Goal: Task Accomplishment & Management: Manage account settings

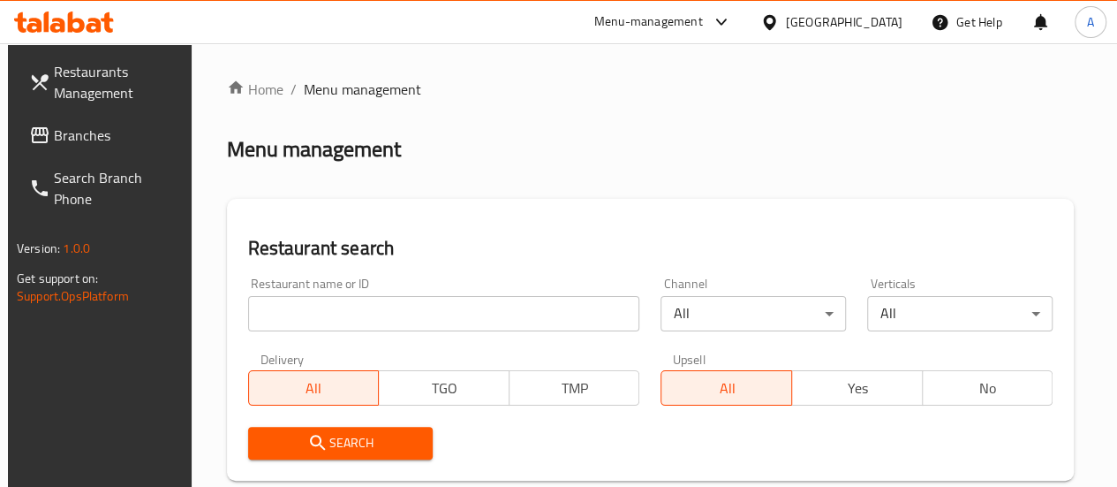
click at [352, 322] on div at bounding box center [558, 243] width 1117 height 487
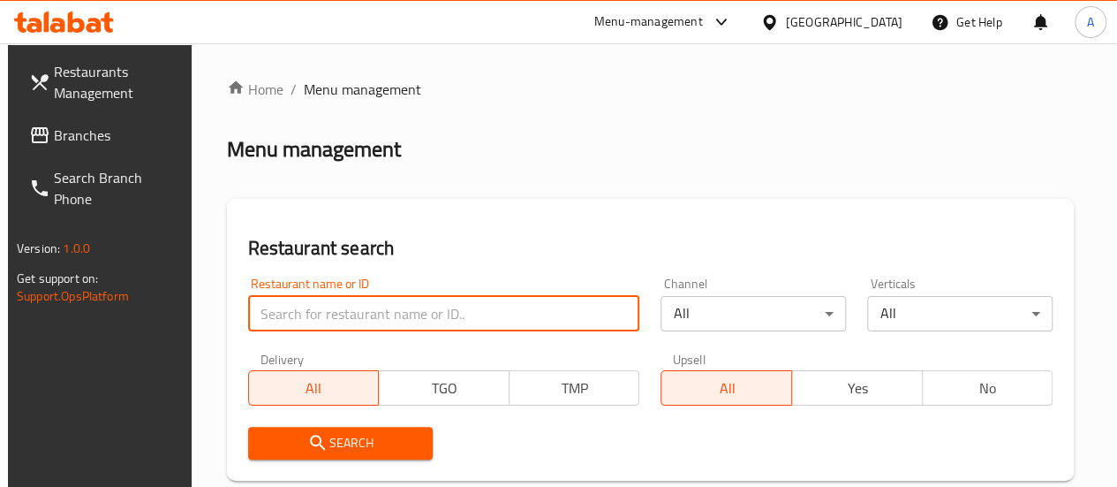
click at [362, 303] on input "search" at bounding box center [444, 313] width 392 height 35
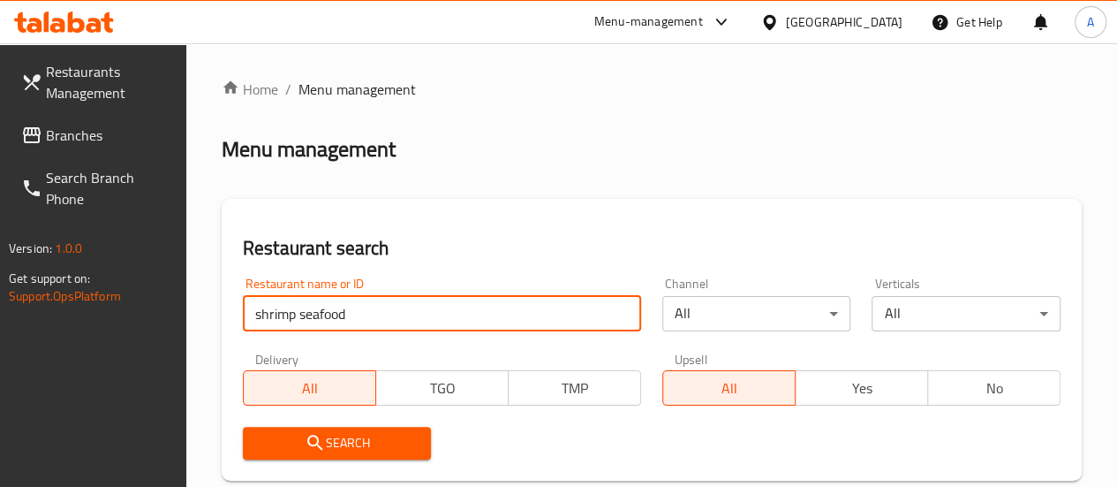
click at [297, 314] on input "shrimp seafood" at bounding box center [442, 313] width 398 height 35
type input "shrimp's seafood"
click button "Search" at bounding box center [337, 443] width 189 height 33
drag, startPoint x: 377, startPoint y: 446, endPoint x: 375, endPoint y: 455, distance: 9.0
click at [375, 455] on button "Search" at bounding box center [337, 443] width 188 height 33
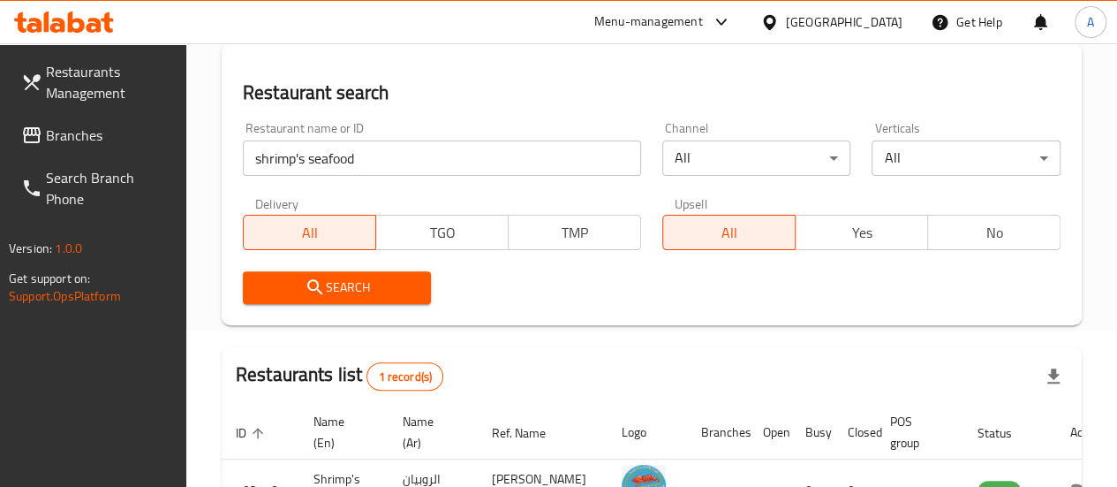
scroll to position [323, 0]
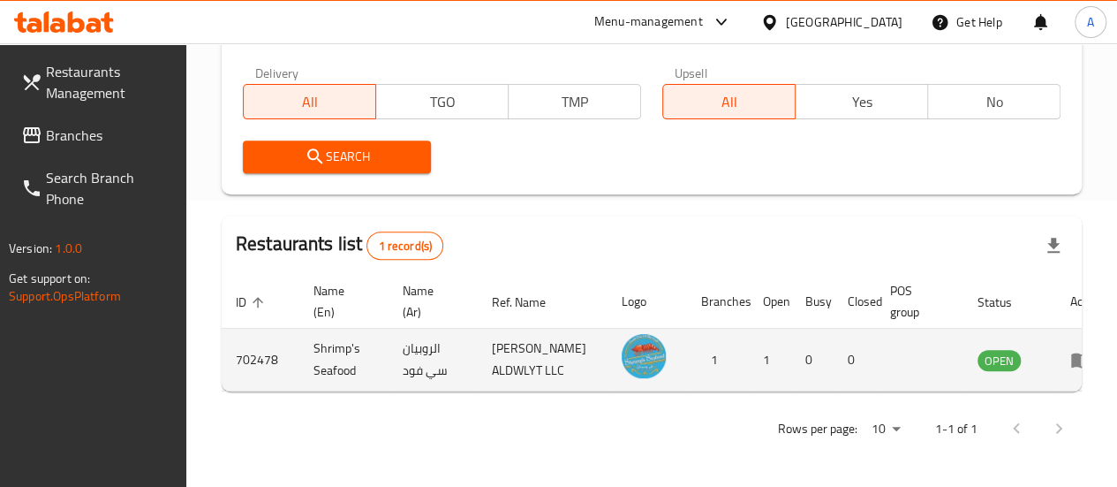
drag, startPoint x: 1067, startPoint y: 353, endPoint x: 1051, endPoint y: 344, distance: 18.6
click at [1065, 352] on td "enhanced table" at bounding box center [1086, 359] width 61 height 63
click at [1071, 353] on icon "enhanced table" at bounding box center [1080, 360] width 19 height 15
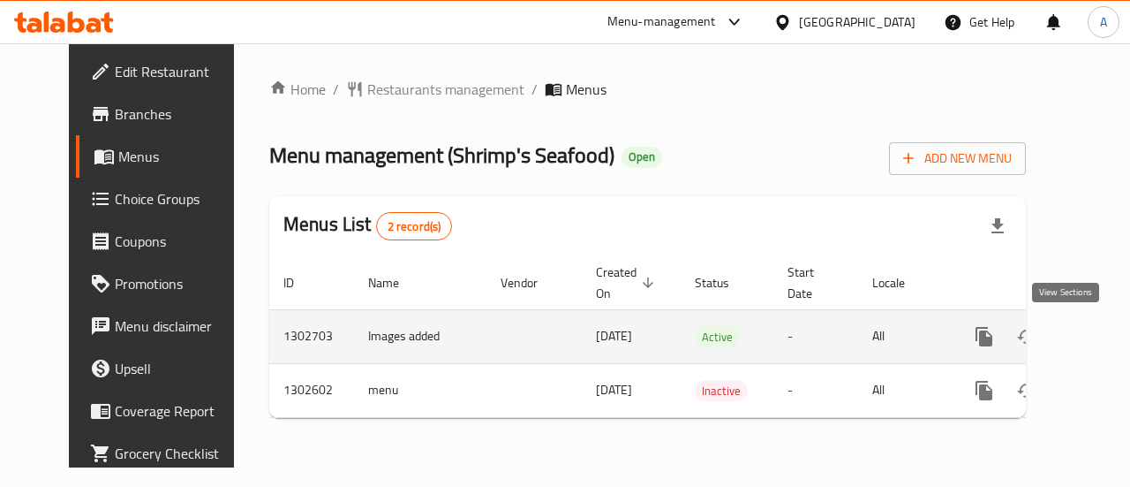
click at [1091, 338] on link "enhanced table" at bounding box center [1112, 336] width 42 height 42
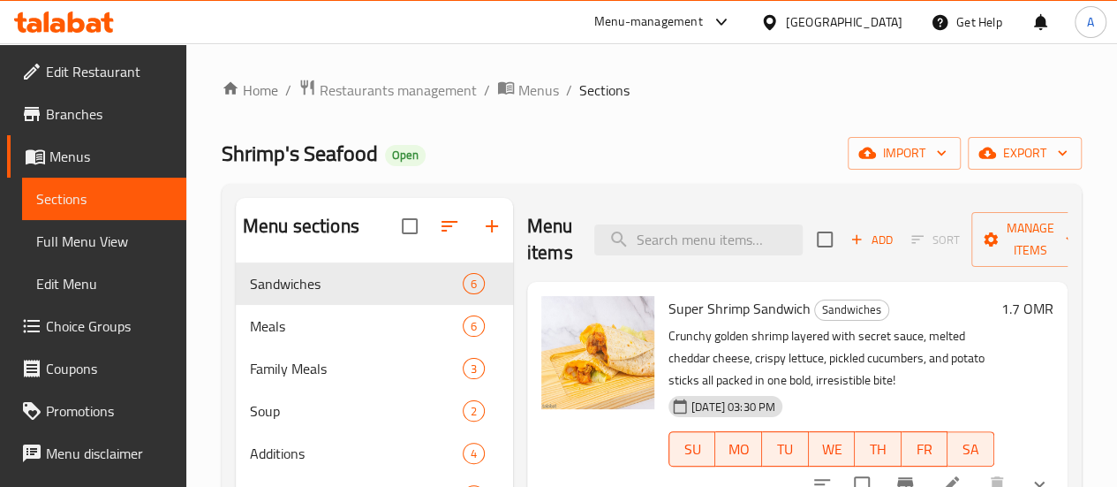
scroll to position [247, 0]
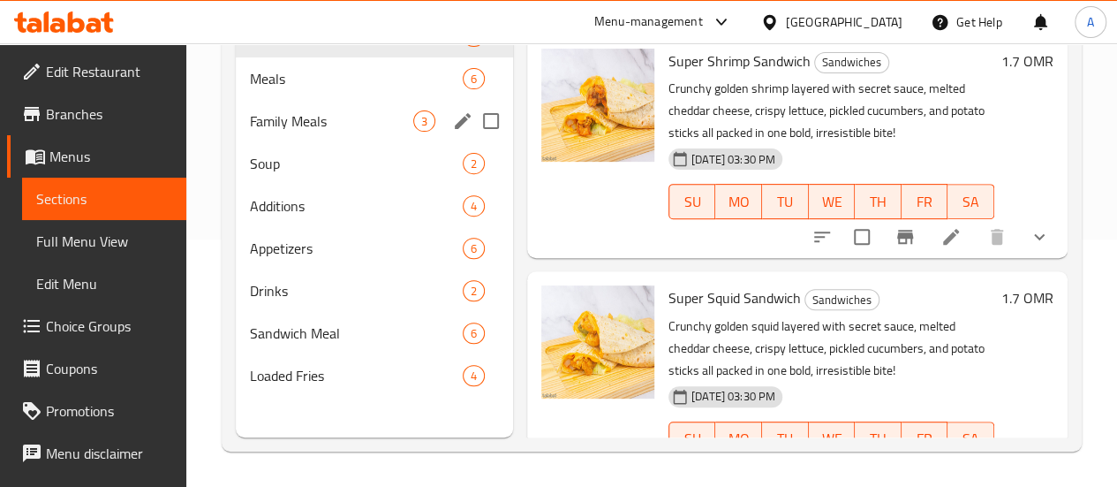
click at [284, 132] on span "Family Meals" at bounding box center [331, 120] width 163 height 21
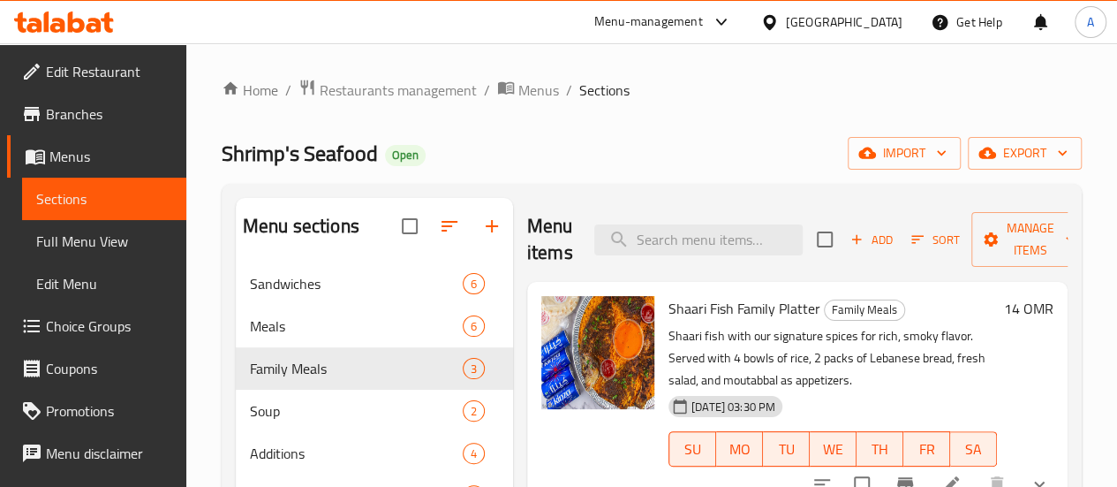
scroll to position [177, 0]
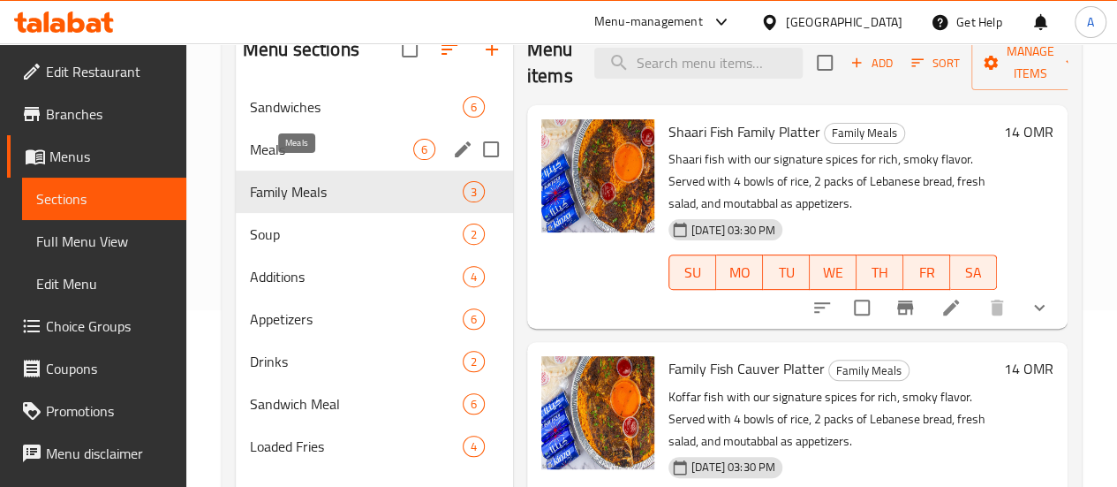
click at [268, 160] on span "Meals" at bounding box center [331, 149] width 163 height 21
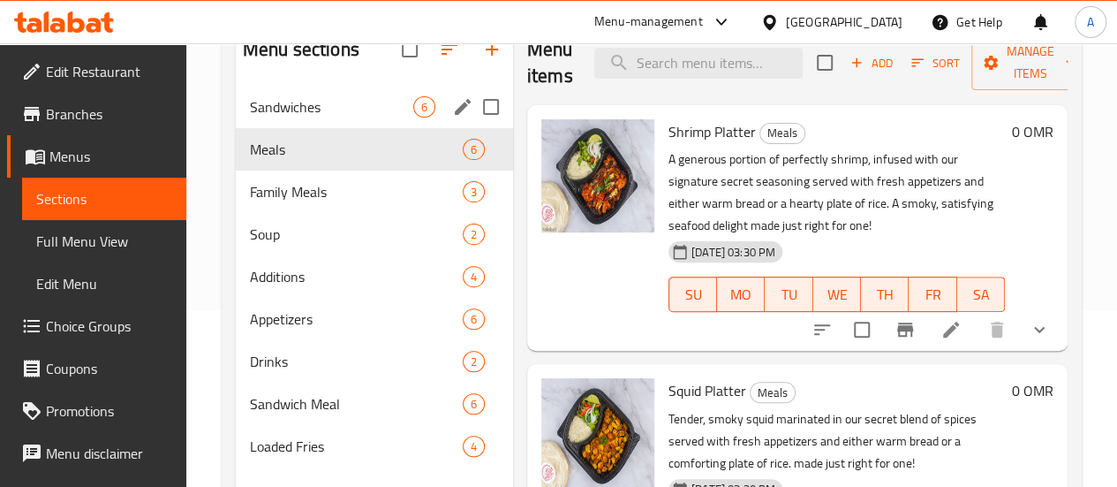
click at [286, 117] on span "Sandwiches" at bounding box center [331, 106] width 163 height 21
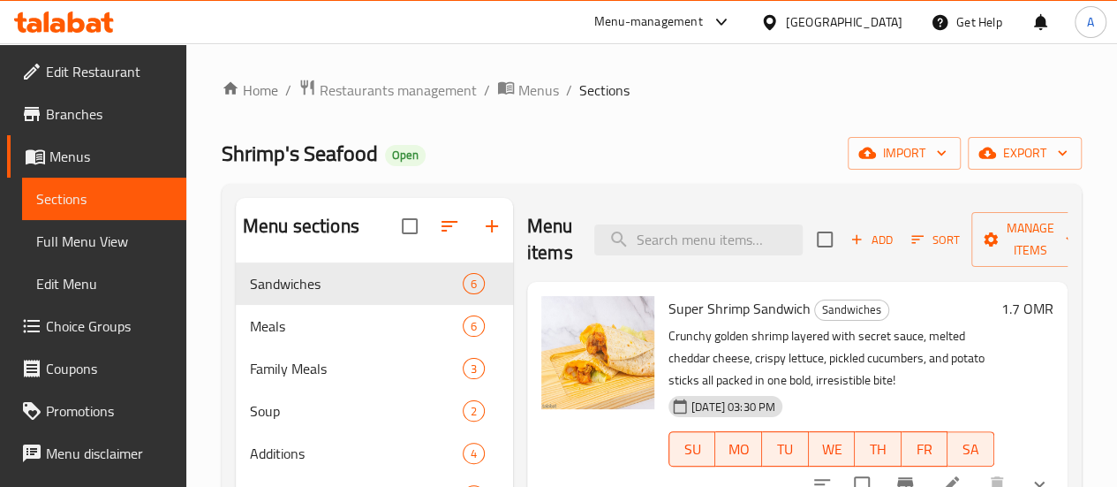
click at [101, 336] on span "Choice Groups" at bounding box center [109, 325] width 126 height 21
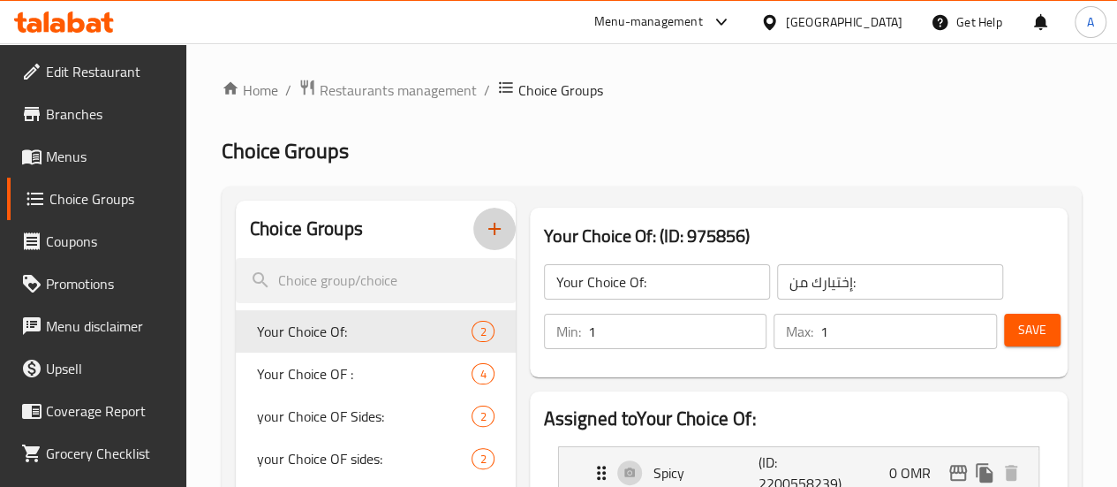
click at [484, 220] on icon "button" at bounding box center [494, 228] width 21 height 21
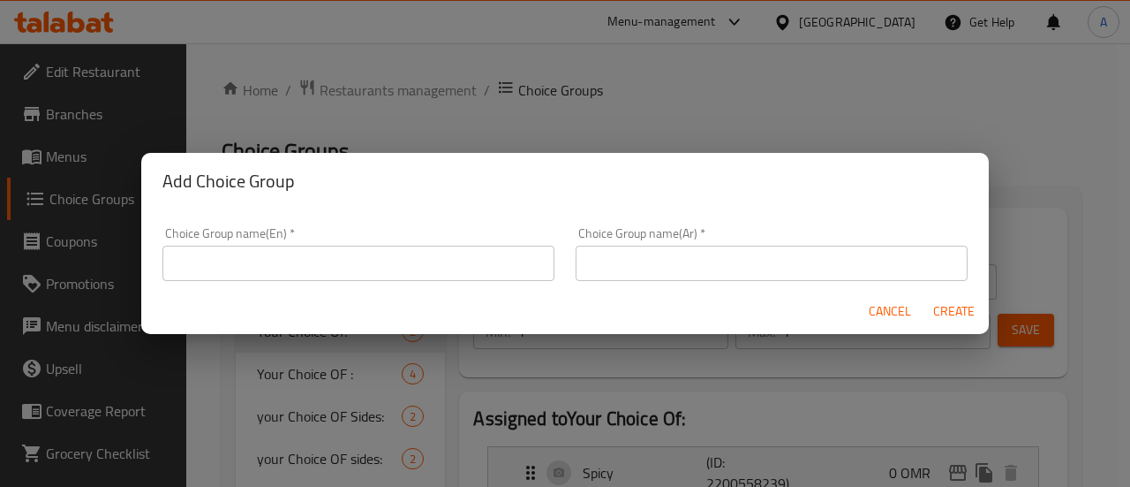
click at [860, 311] on div "Cancel Create" at bounding box center [565, 311] width 848 height 47
click at [874, 316] on span "Cancel" at bounding box center [890, 311] width 42 height 22
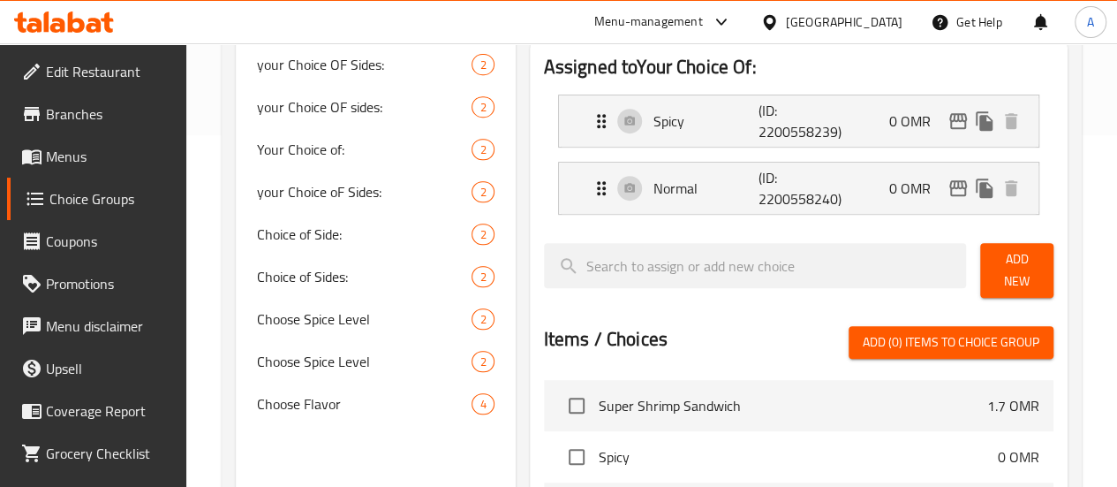
scroll to position [353, 0]
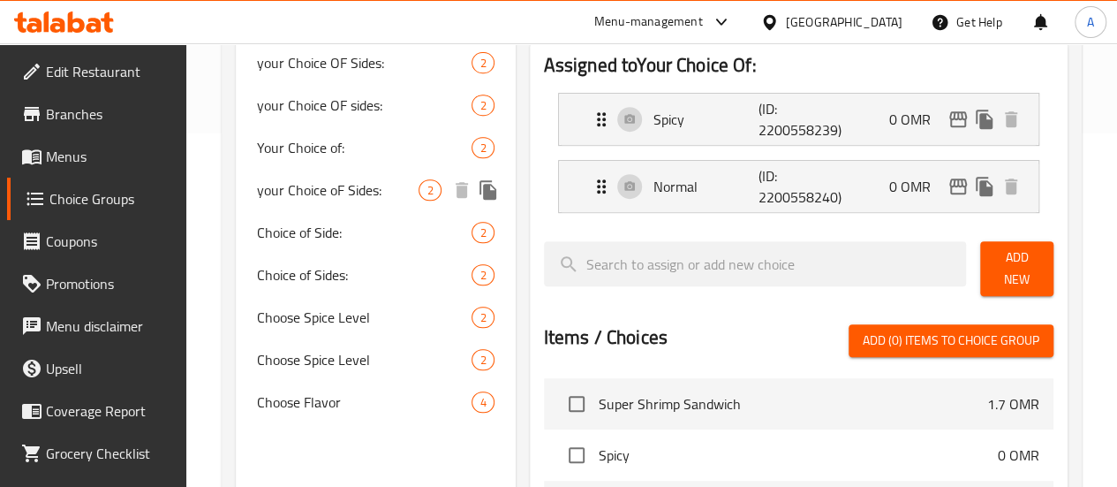
click at [311, 190] on span "your Choice oF Sides:" at bounding box center [338, 189] width 162 height 21
type input "your Choice oF Sides:"
type input "إختيارك من الجانب:"
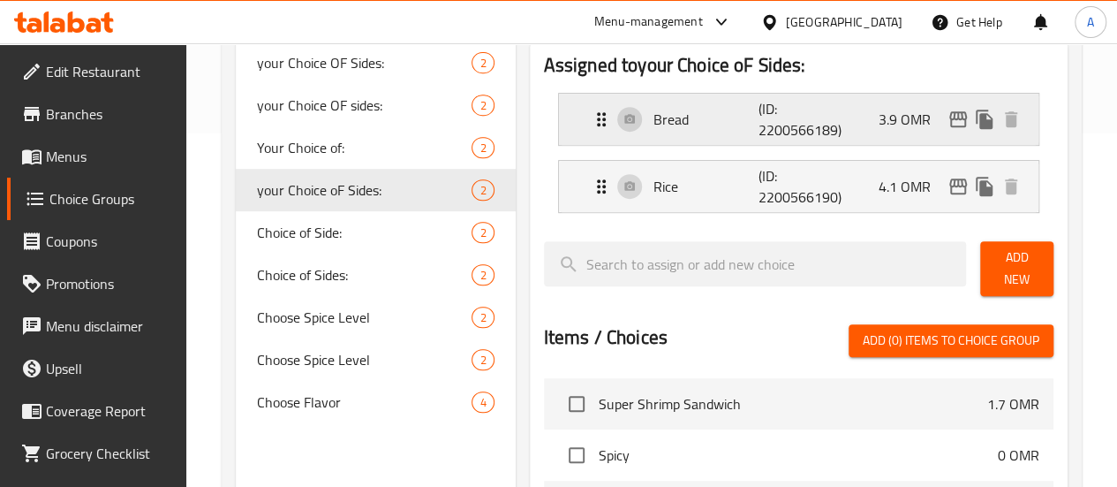
click at [785, 105] on p "(ID: 2200566189)" at bounding box center [794, 119] width 71 height 42
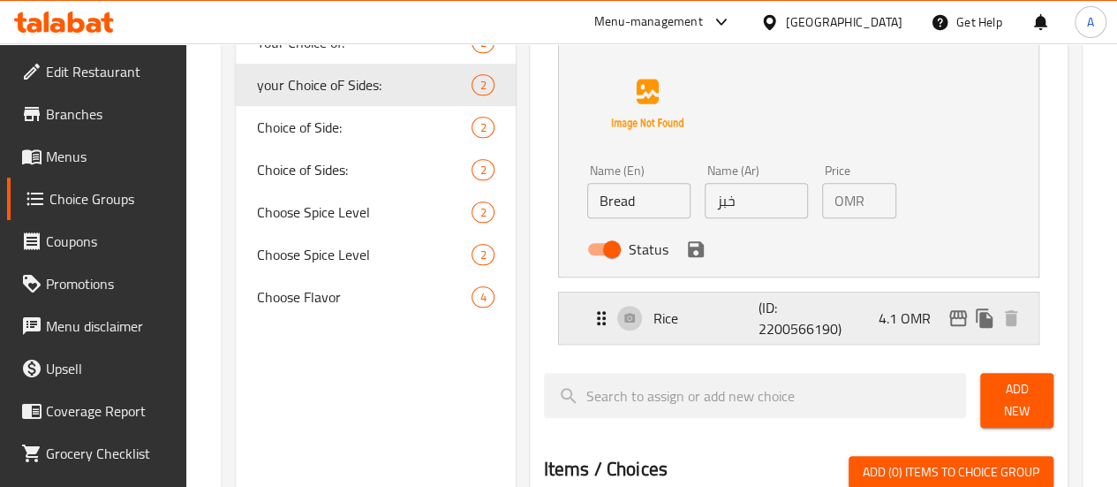
scroll to position [530, 0]
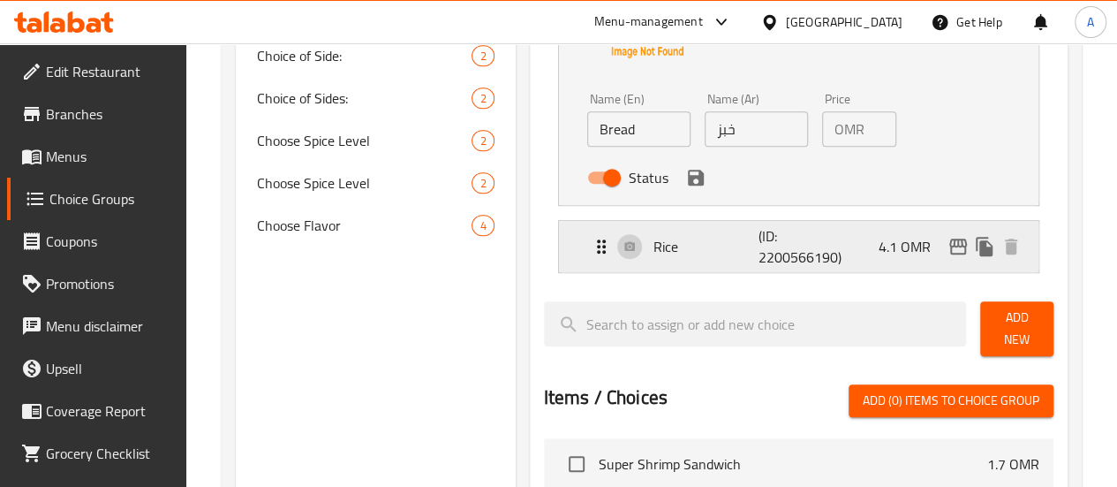
click at [759, 268] on p "(ID: 2200566190)" at bounding box center [794, 246] width 71 height 42
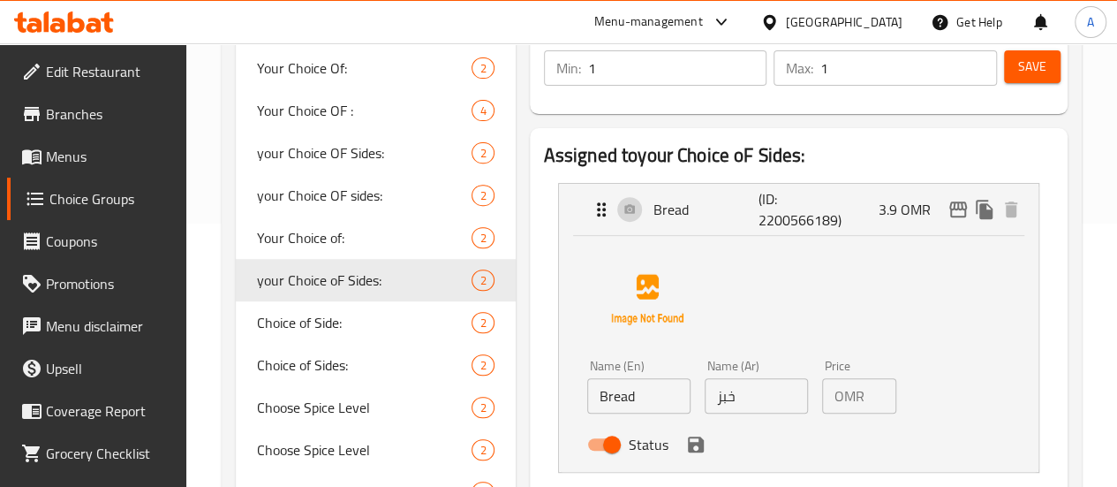
scroll to position [127, 0]
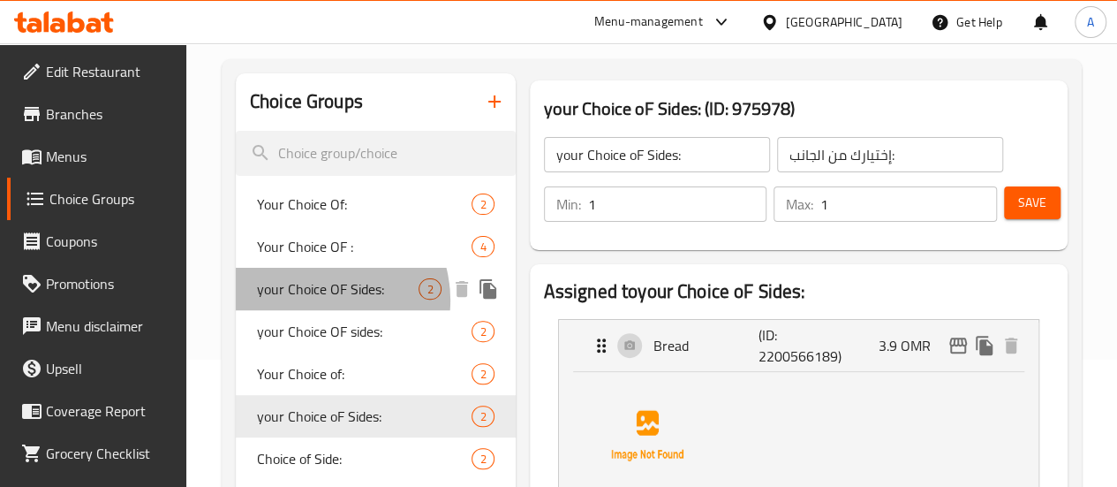
click at [320, 299] on span "your Choice OF Sides:" at bounding box center [338, 288] width 162 height 21
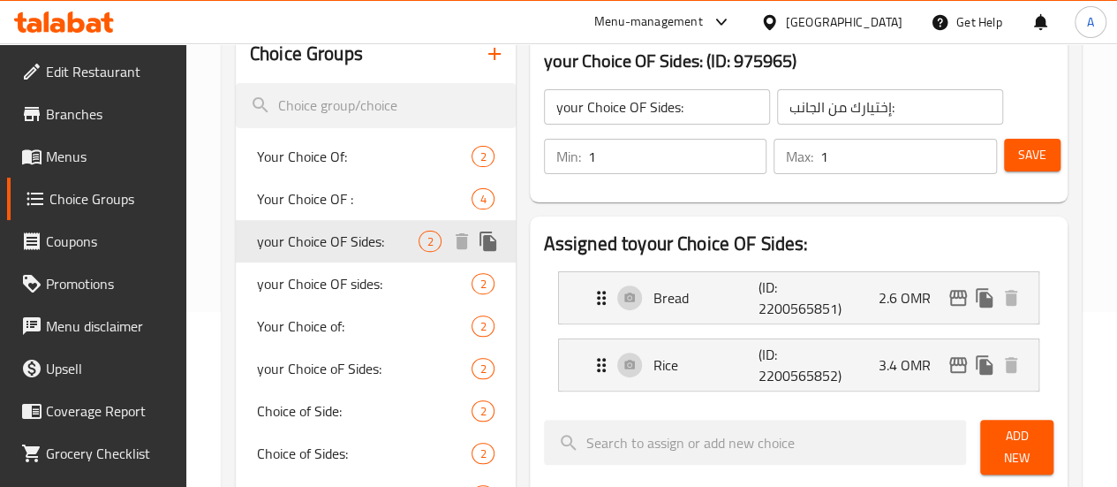
scroll to position [215, 0]
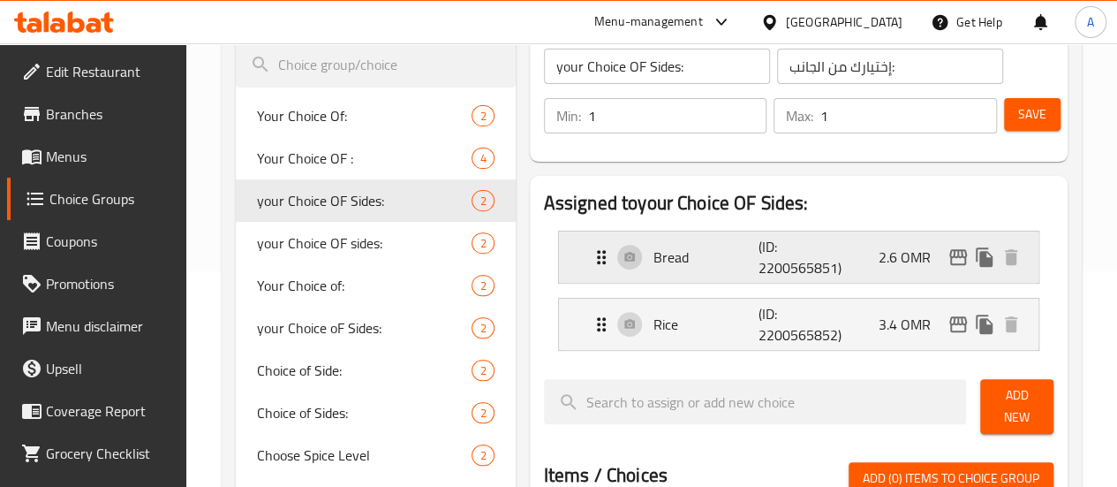
click at [810, 251] on div "Bread (ID: 2200565851) 2.6 OMR" at bounding box center [804, 256] width 427 height 51
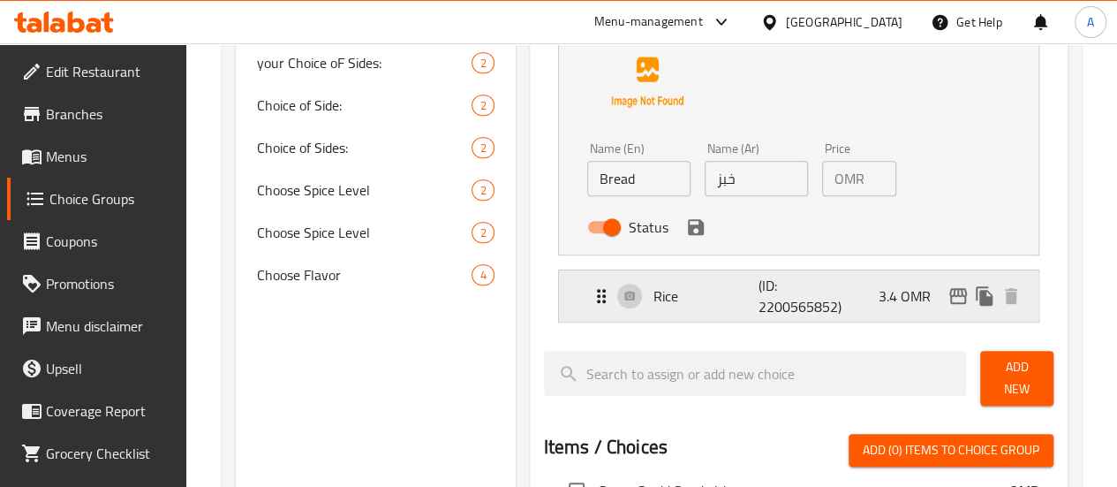
scroll to position [569, 0]
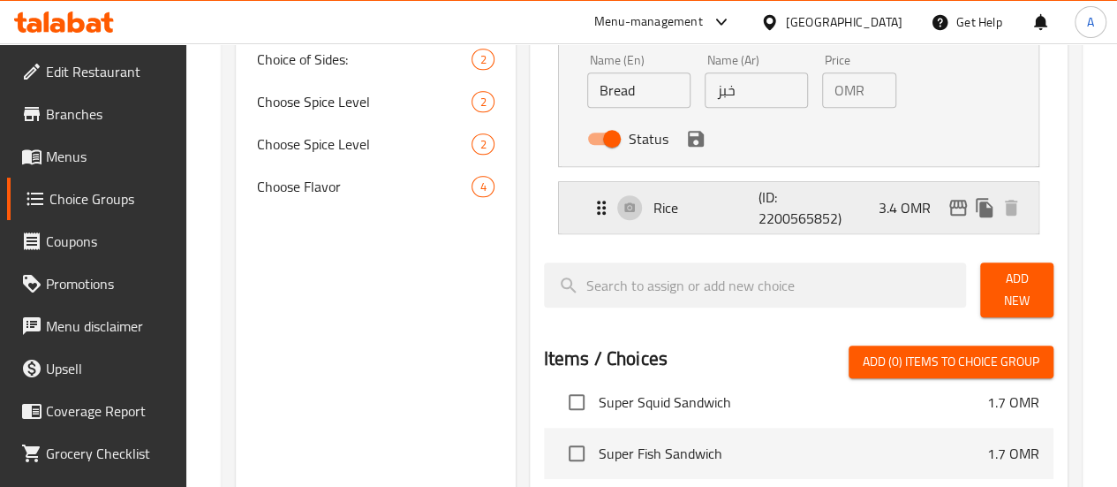
click at [724, 298] on input "search" at bounding box center [755, 284] width 423 height 45
drag, startPoint x: 714, startPoint y: 227, endPoint x: 725, endPoint y: 219, distance: 13.2
click at [719, 224] on nav "Bread (ID: 2200565851) 2.6 OMR Name (En) Bread Name (En) Name (Ar) خبز Name (Ar…" at bounding box center [799, 55] width 510 height 385
click at [754, 210] on nav "Bread (ID: 2200565851) 2.6 OMR Name (En) Bread Name (En) Name (Ar) خبز Name (Ar…" at bounding box center [799, 55] width 510 height 385
click at [602, 220] on div "Rice (ID: 2200565852) 3.4 OMR" at bounding box center [804, 207] width 427 height 51
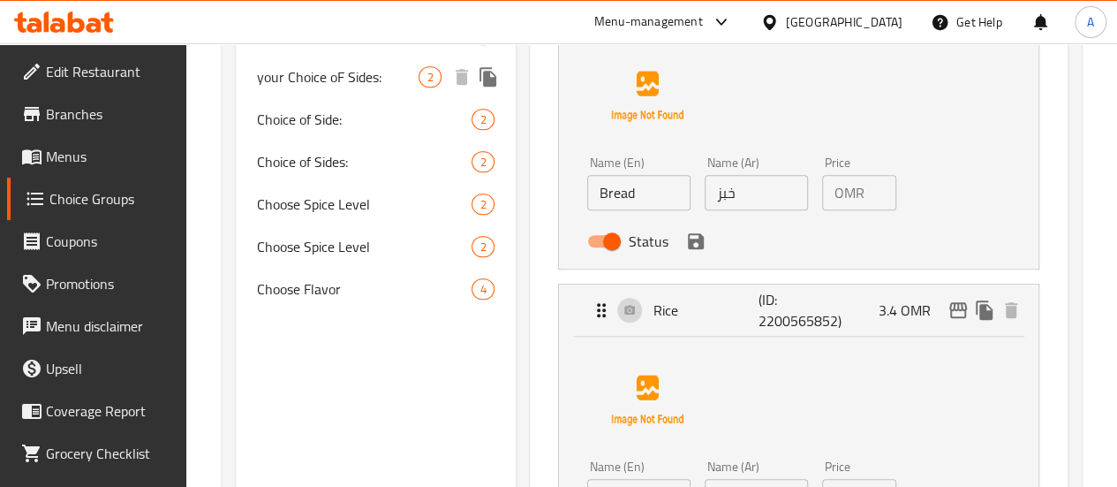
scroll to position [480, 0]
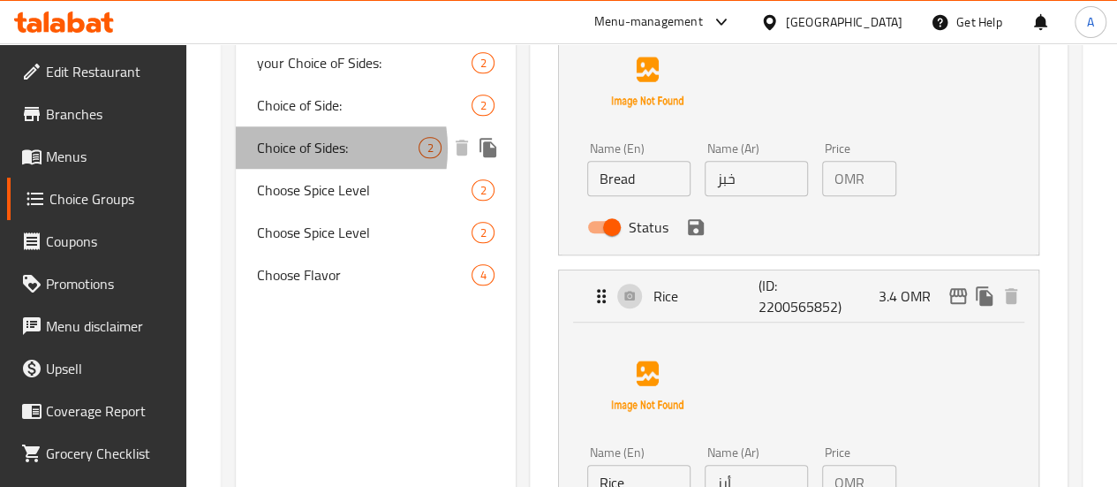
click at [291, 149] on span "Choice of Sides:" at bounding box center [338, 147] width 162 height 21
type input "Choice of Sides:"
type input "اختيار [PERSON_NAME]:"
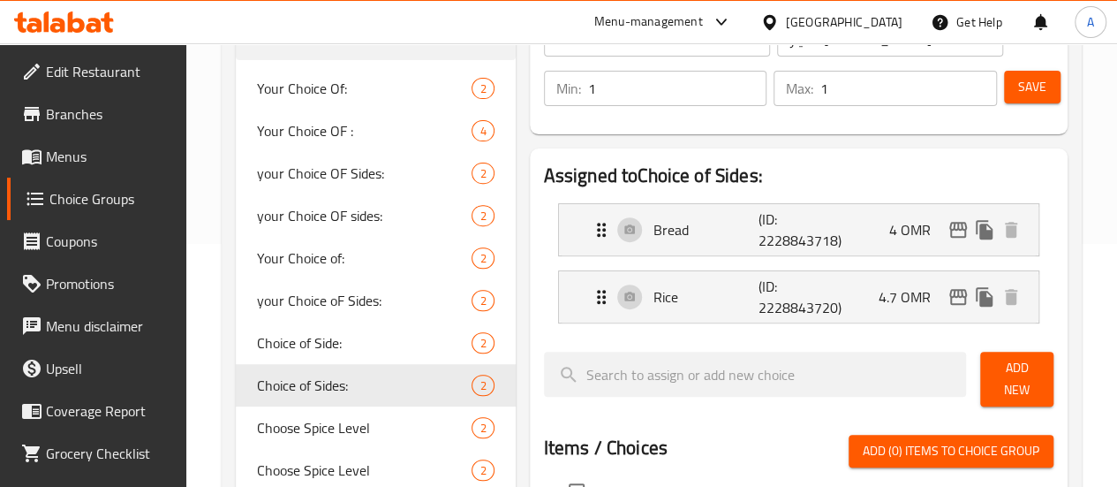
scroll to position [215, 0]
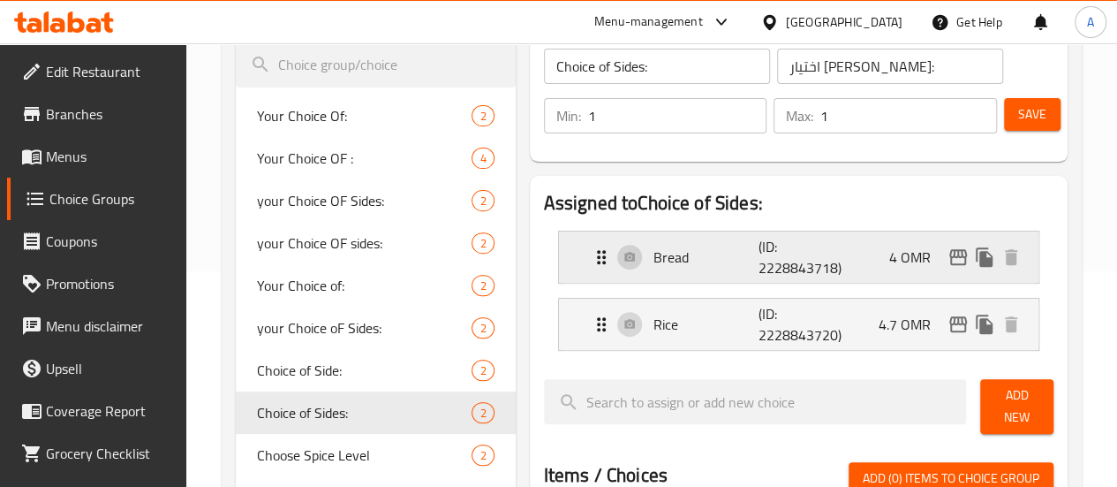
click at [774, 247] on p "(ID: 2228843718)" at bounding box center [794, 257] width 71 height 42
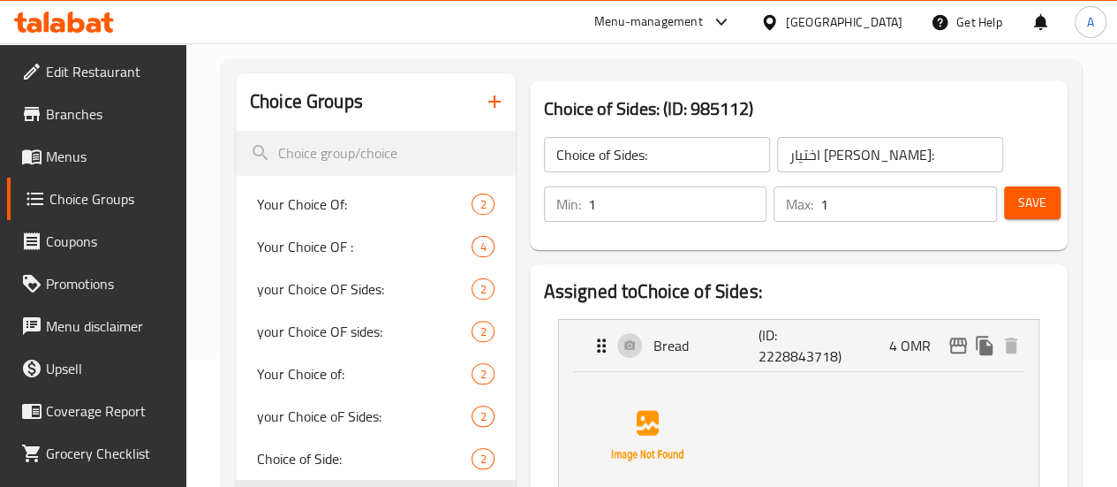
scroll to position [392, 0]
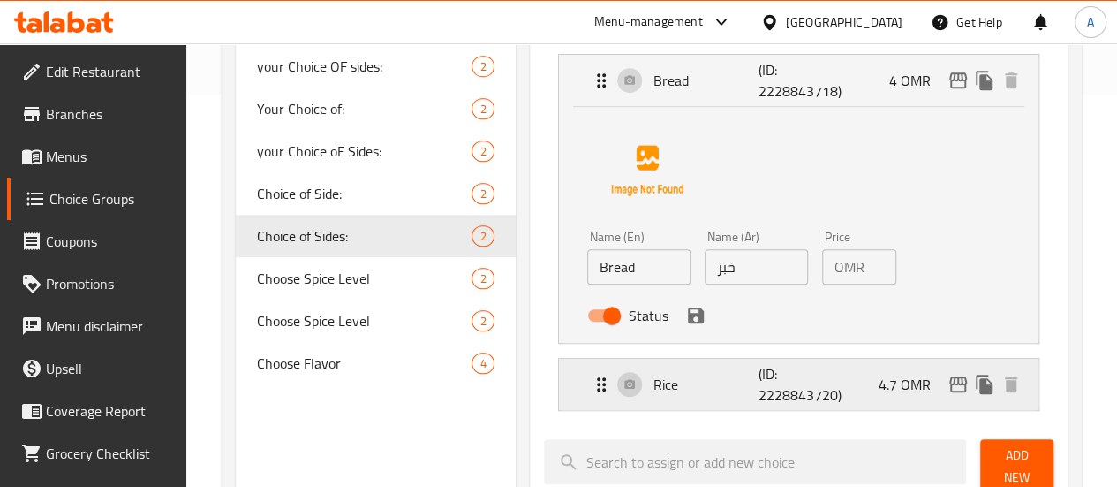
click at [683, 367] on div "Rice (ID: 2228843720) 4.7 OMR" at bounding box center [804, 384] width 427 height 51
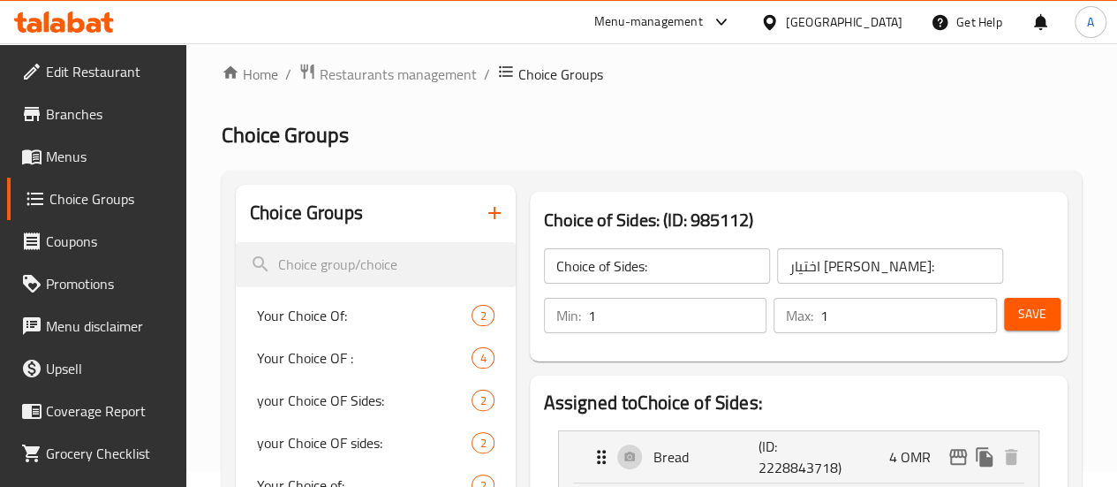
scroll to position [0, 0]
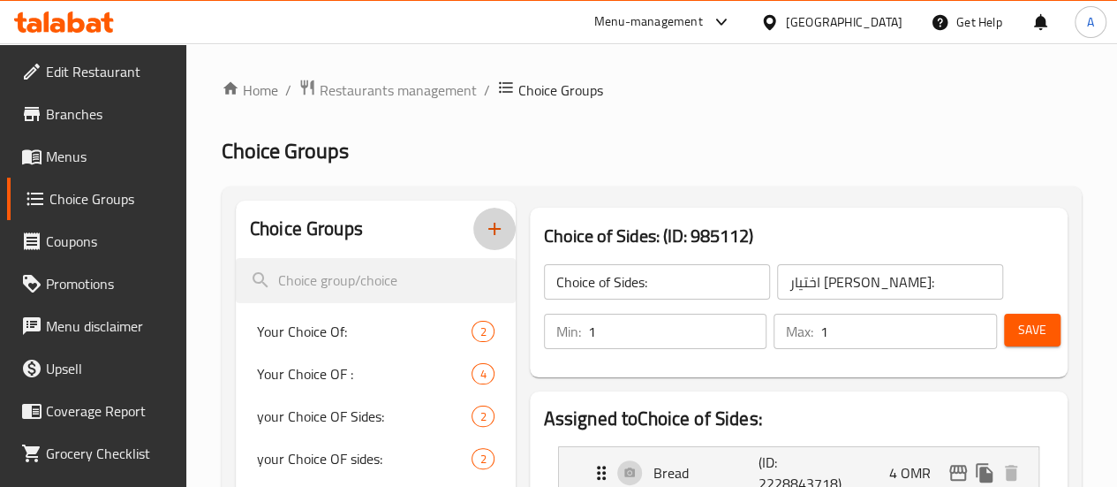
click at [484, 232] on icon "button" at bounding box center [494, 228] width 21 height 21
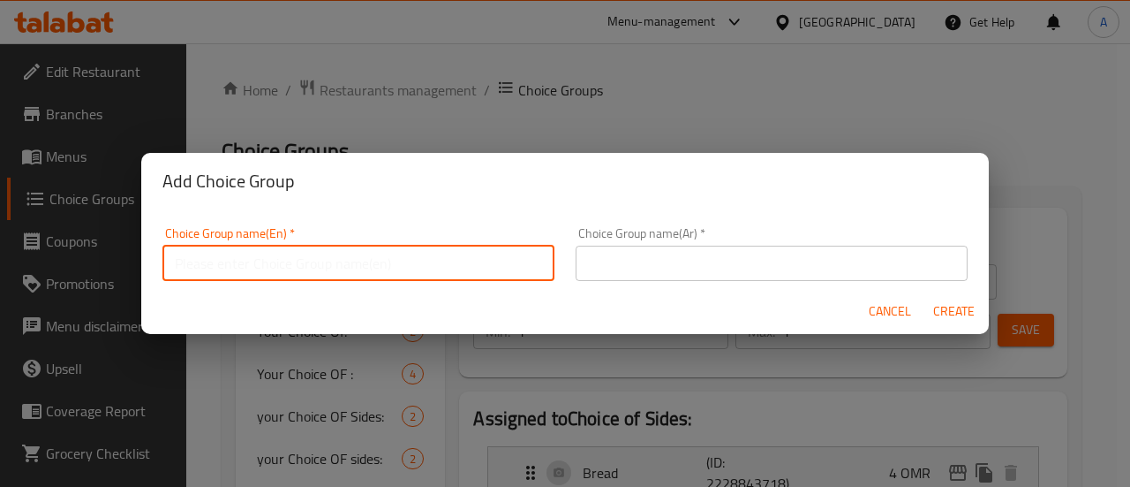
click at [466, 260] on input "text" at bounding box center [358, 262] width 392 height 35
type input "Your Choice of Bread/Rice"
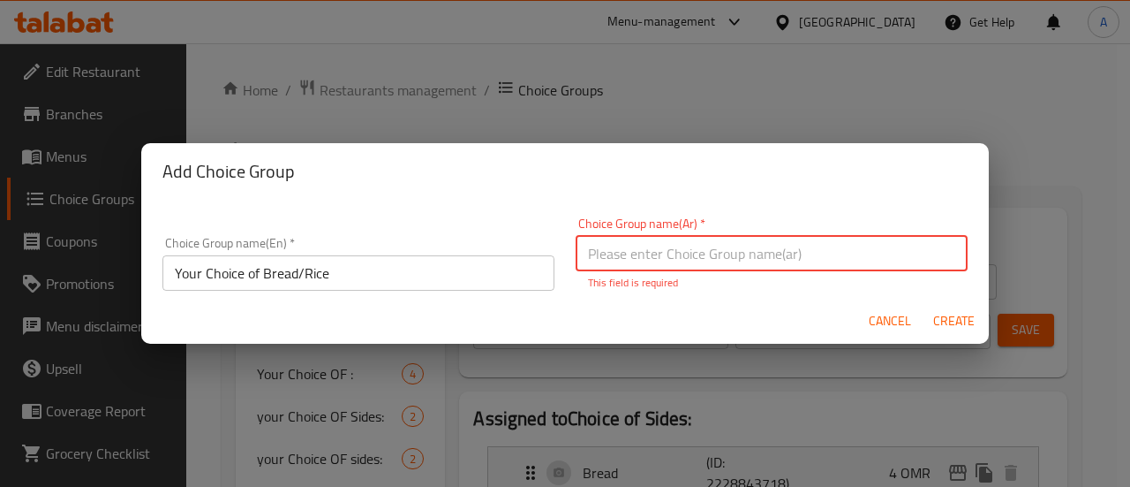
click at [374, 284] on input "Your Choice of Bread/Rice" at bounding box center [358, 272] width 392 height 35
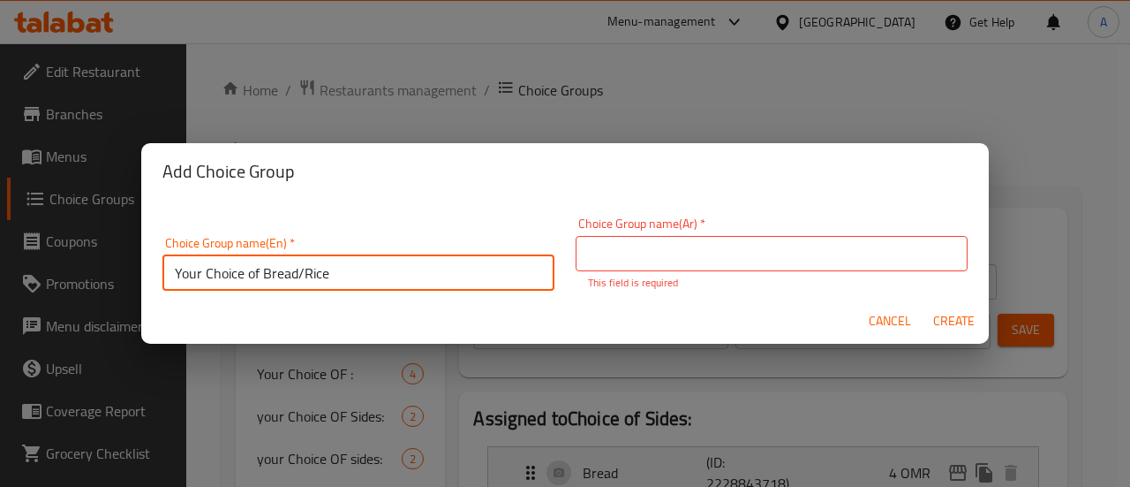
click at [374, 284] on input "Your Choice of Bread/Rice" at bounding box center [358, 272] width 392 height 35
click at [374, 280] on input "Your Choice of Bread/Rice" at bounding box center [358, 272] width 392 height 35
click at [744, 271] on div "Choice Group name(Ar)   * Choice Group name(Ar) * This field is required" at bounding box center [772, 253] width 392 height 73
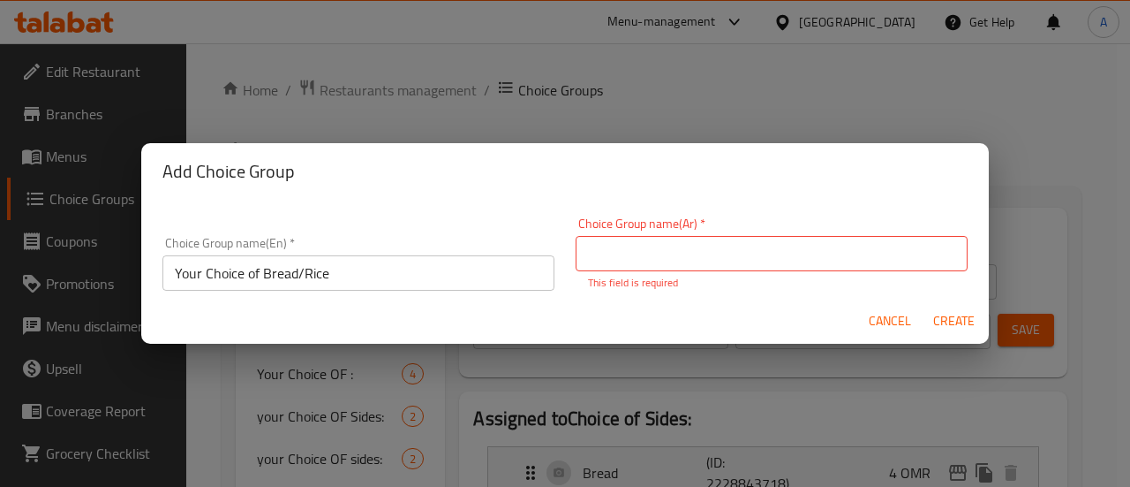
click at [756, 232] on div "Choice Group name(Ar)   * Choice Group name(Ar) * This field is required" at bounding box center [772, 253] width 392 height 73
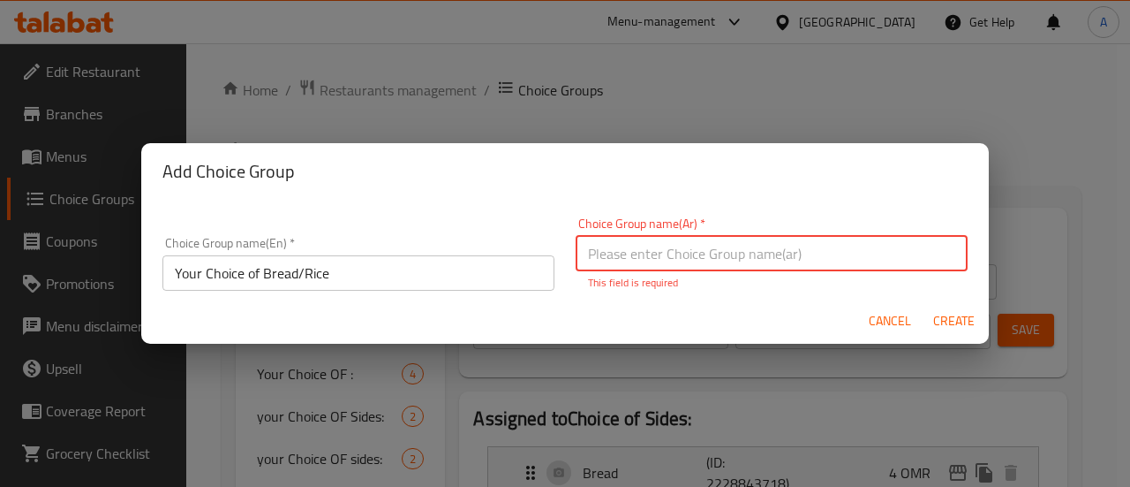
click at [757, 236] on input "text" at bounding box center [772, 253] width 392 height 35
paste input "اختيارك من الخبز/الأرز"
type input "اختيارك من الخبز/الأرز"
click at [955, 313] on span "Create" at bounding box center [954, 321] width 42 height 22
type input "Your Choice of Bread/Rice"
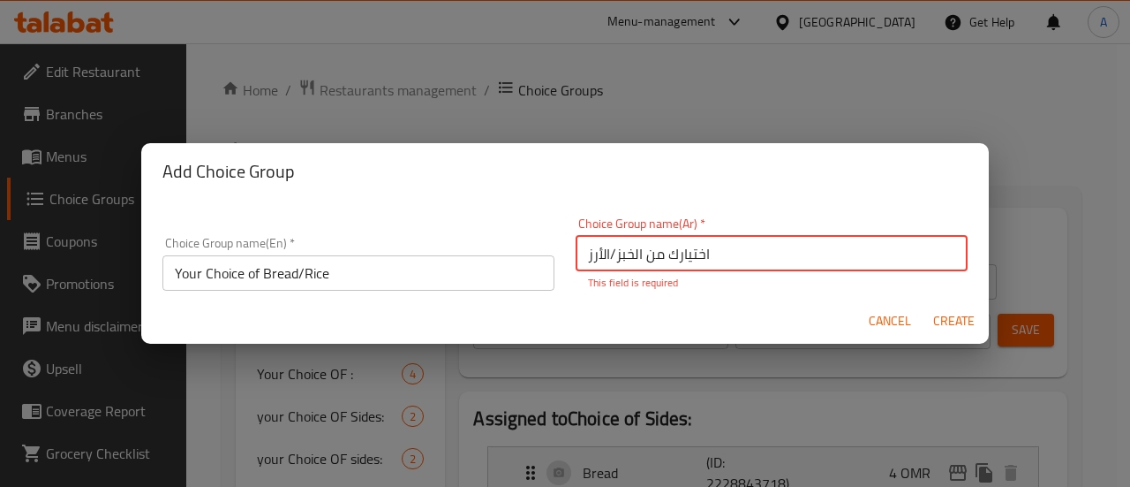
type input "اختيارك من الخبز/الأرز"
type input "0"
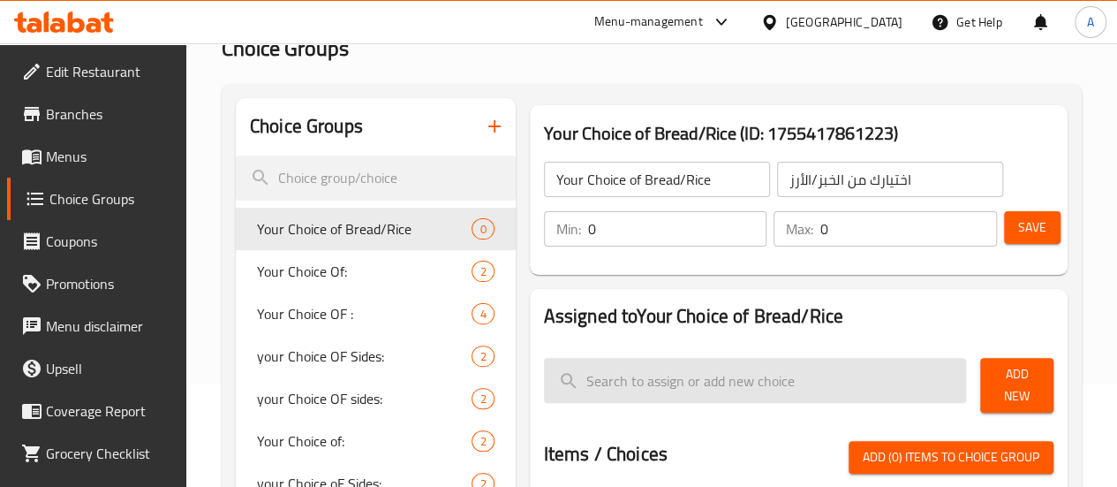
scroll to position [265, 0]
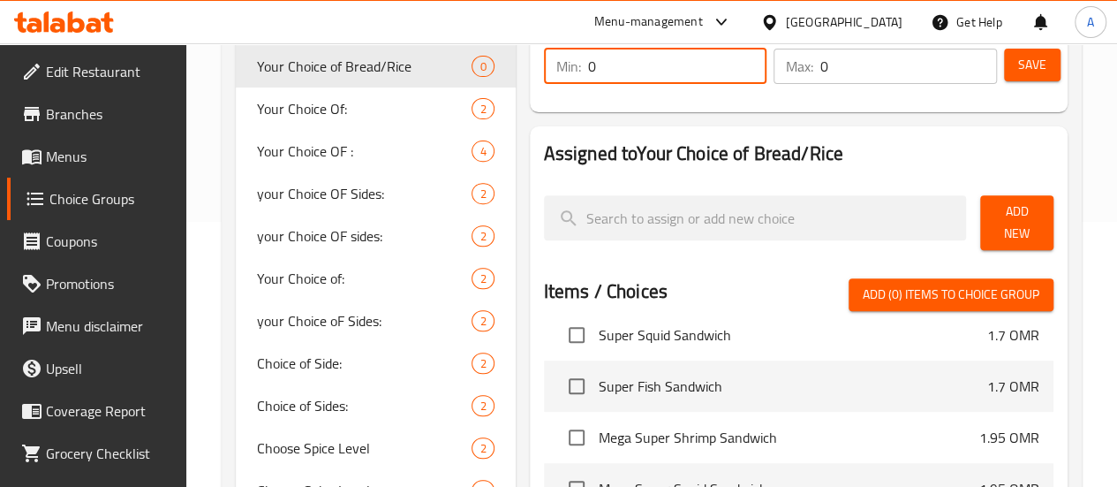
drag, startPoint x: 588, startPoint y: 79, endPoint x: 598, endPoint y: 86, distance: 12.0
click at [544, 77] on div "Min: 0 ​" at bounding box center [655, 66] width 223 height 35
type input "1"
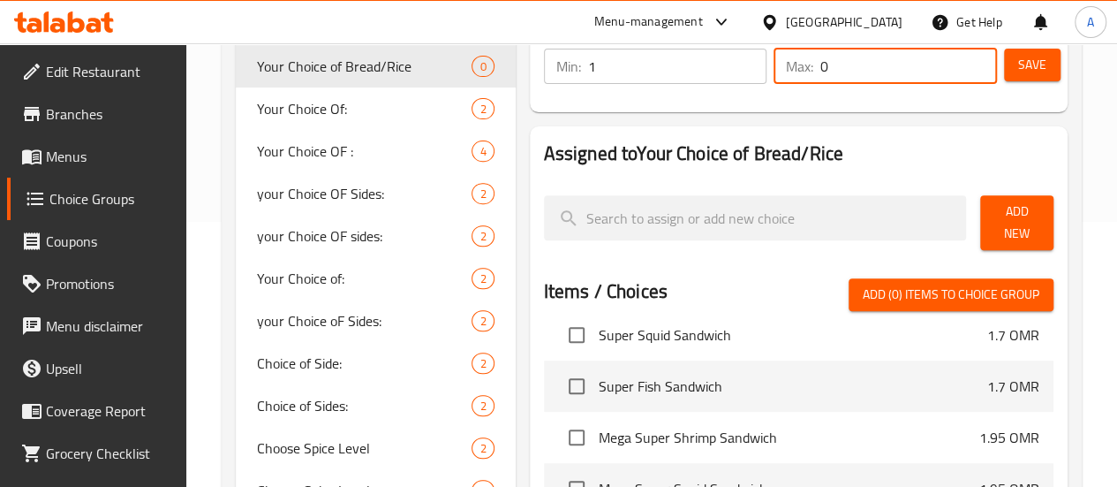
drag, startPoint x: 846, startPoint y: 57, endPoint x: 751, endPoint y: 79, distance: 97.7
click at [774, 79] on div "Max: 0 ​" at bounding box center [885, 66] width 223 height 35
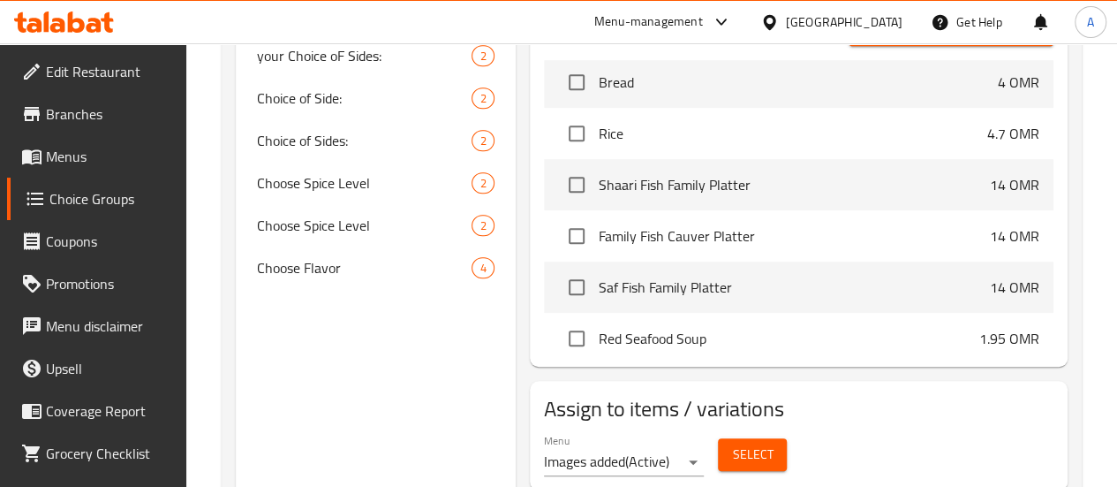
scroll to position [1148, 0]
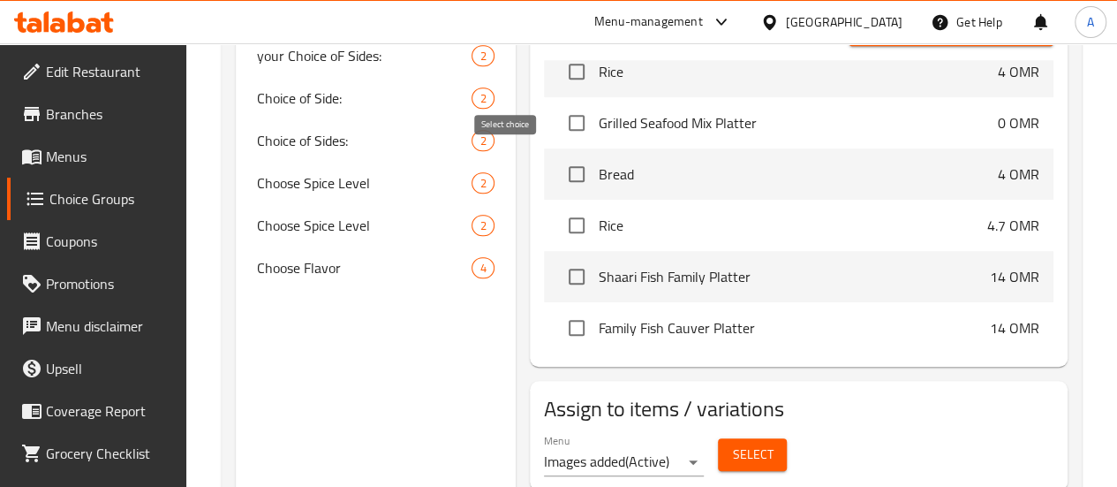
type input "1"
click at [558, 167] on input "checkbox" at bounding box center [576, 173] width 37 height 37
checkbox input "true"
click at [558, 215] on input "checkbox" at bounding box center [576, 225] width 37 height 37
checkbox input "true"
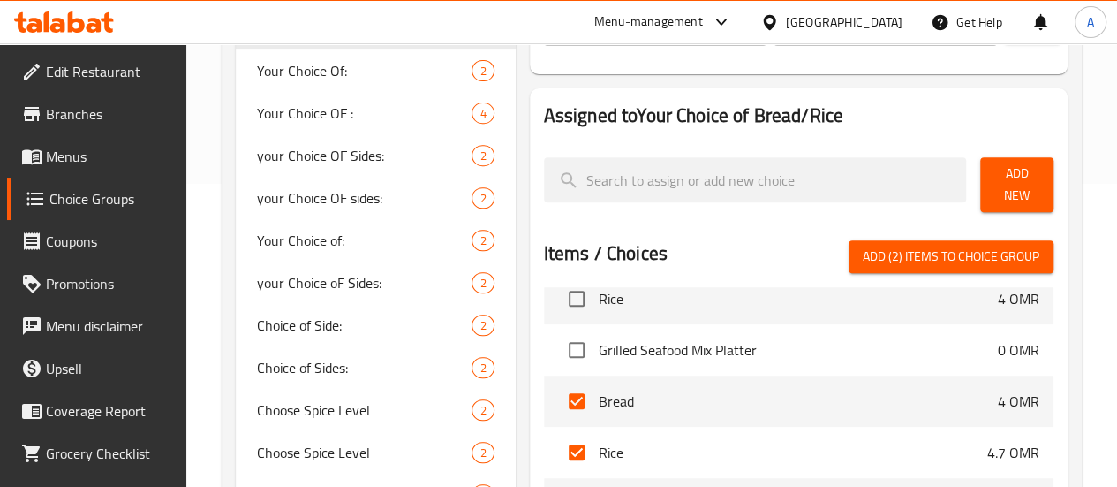
scroll to position [265, 0]
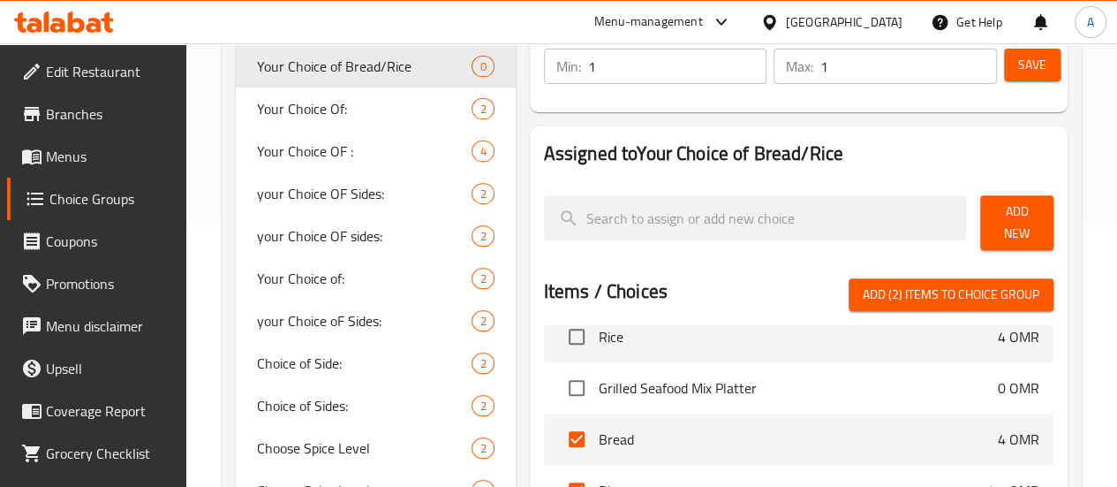
click at [973, 278] on button "Add (2) items to choice group" at bounding box center [951, 294] width 205 height 33
checkbox input "false"
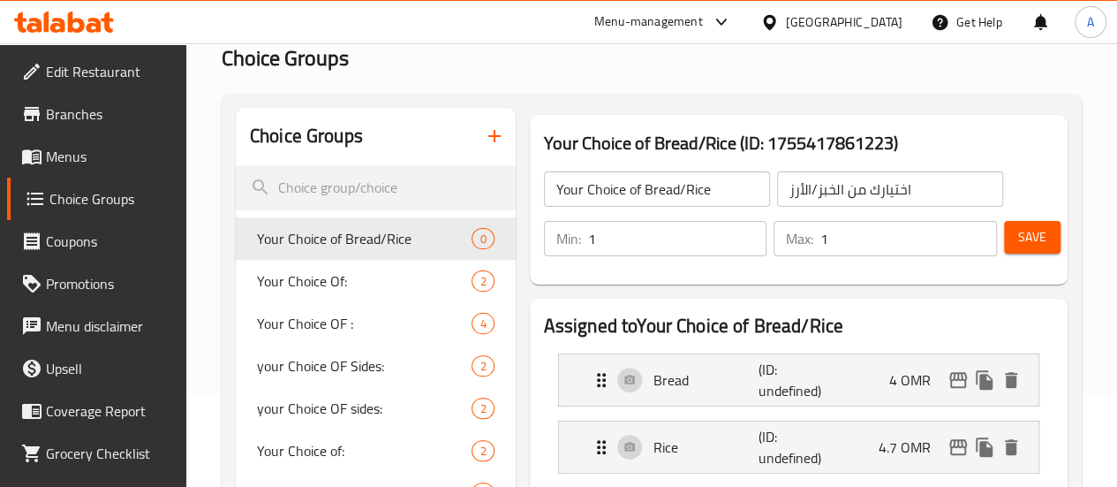
scroll to position [88, 0]
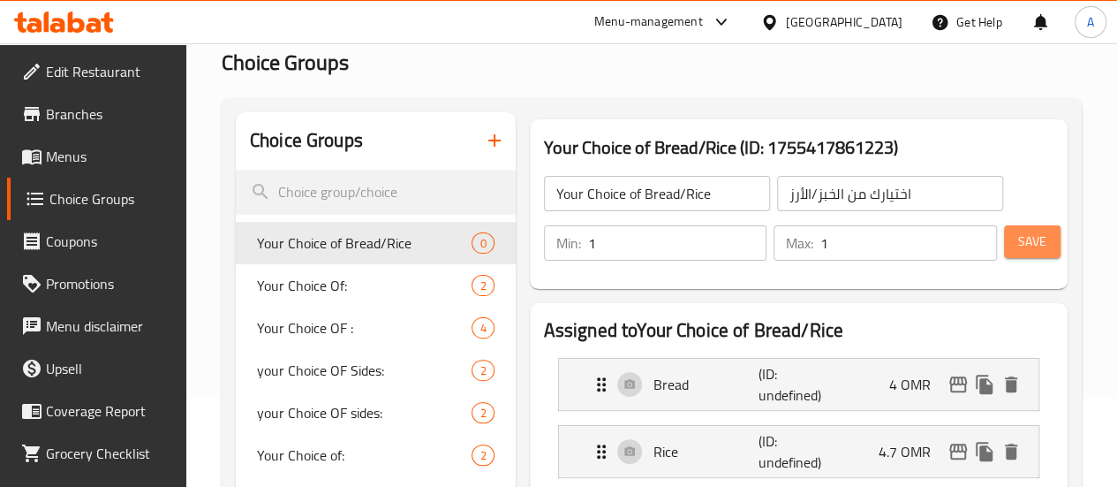
click at [1038, 247] on span "Save" at bounding box center [1032, 241] width 28 height 22
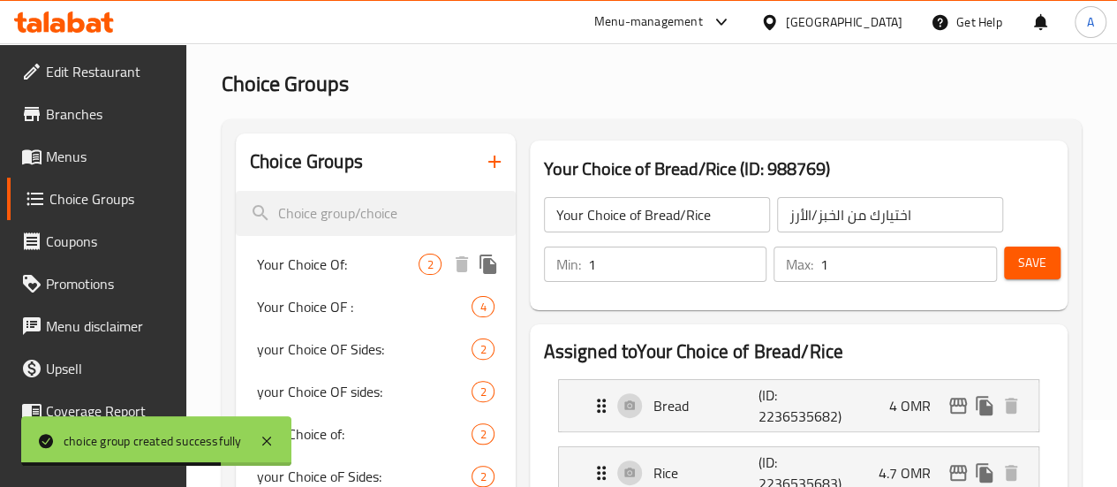
scroll to position [177, 0]
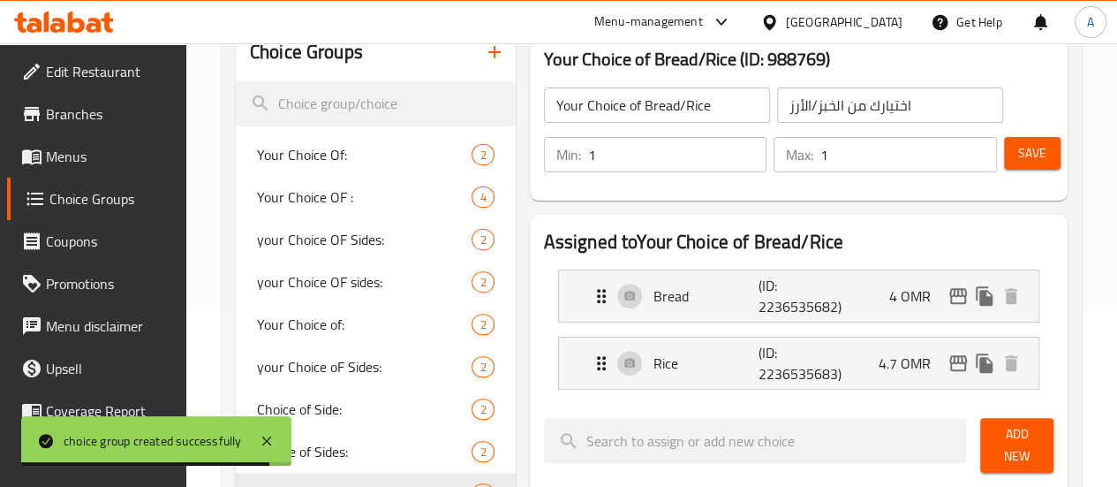
click at [74, 156] on span "Menus" at bounding box center [109, 156] width 126 height 21
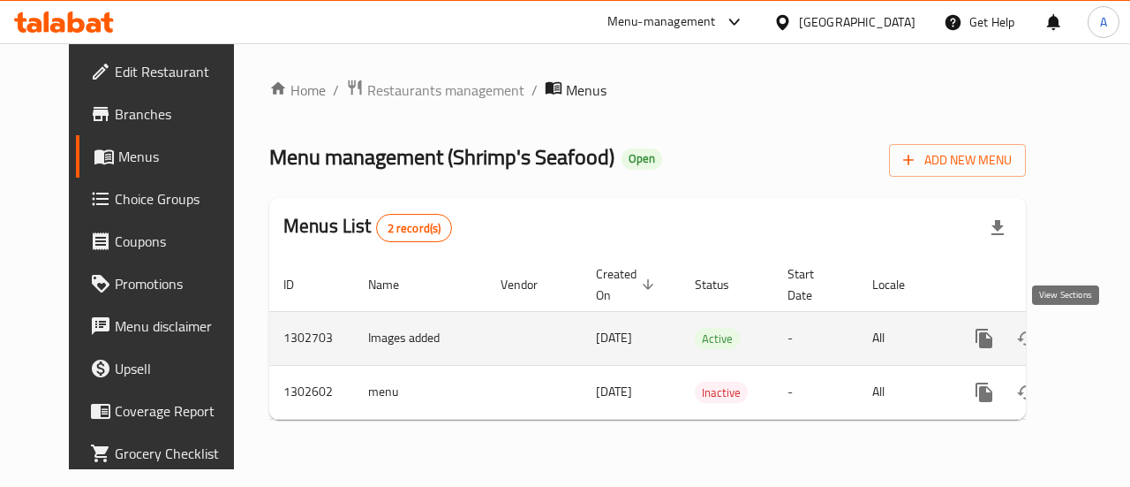
click at [1091, 322] on link "enhanced table" at bounding box center [1112, 338] width 42 height 42
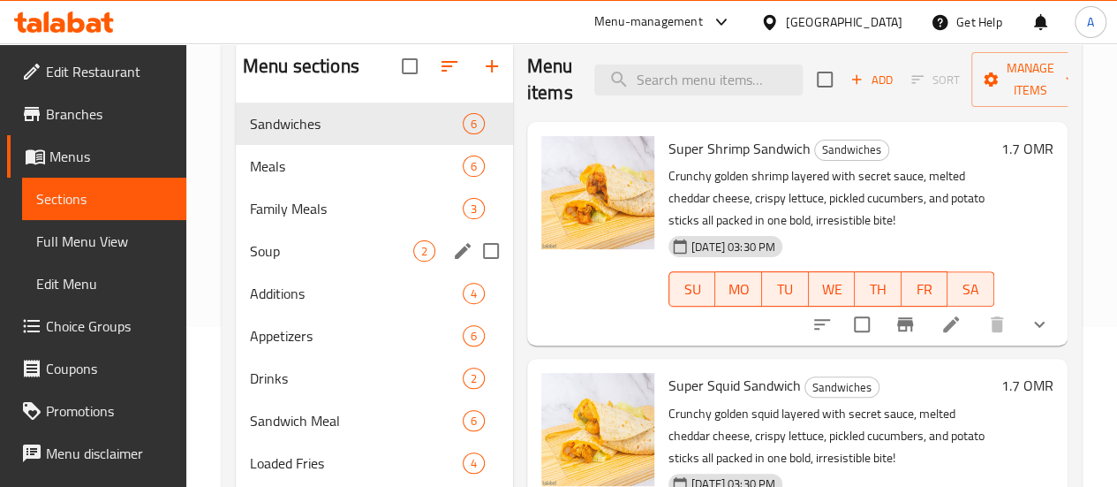
scroll to position [159, 0]
click at [283, 220] on span "Family Meals" at bounding box center [331, 209] width 163 height 21
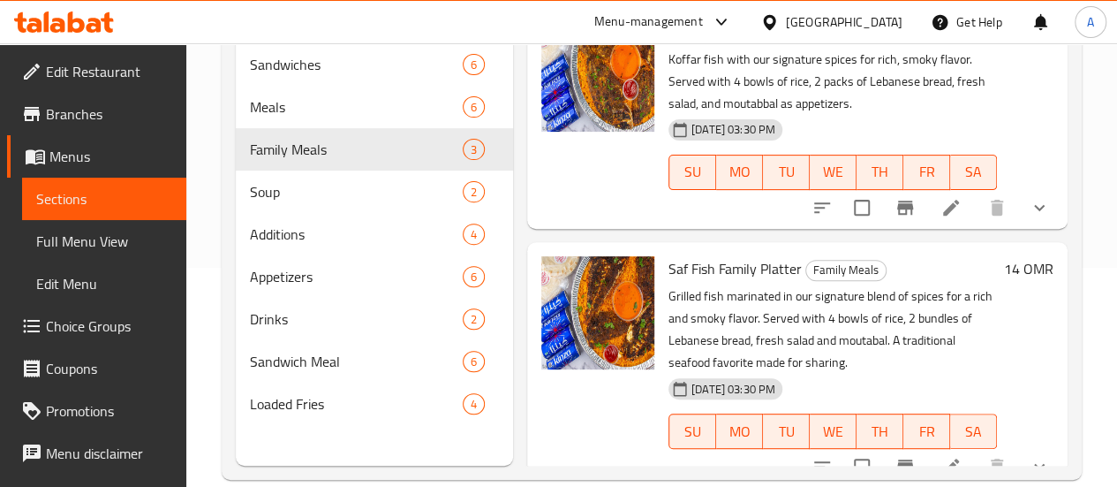
scroll to position [247, 0]
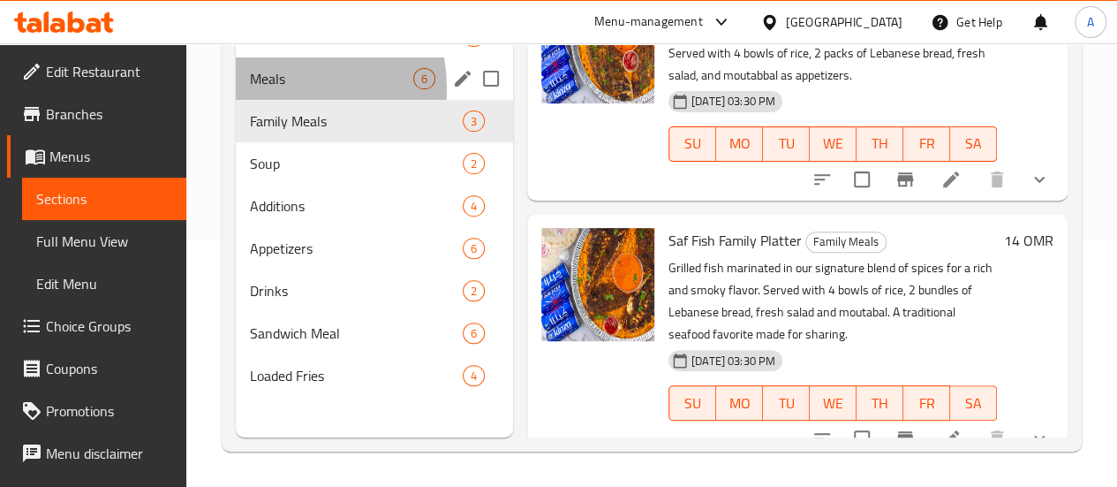
drag, startPoint x: 263, startPoint y: 116, endPoint x: 456, endPoint y: 132, distance: 193.2
click at [264, 100] on div "Meals 6" at bounding box center [374, 78] width 277 height 42
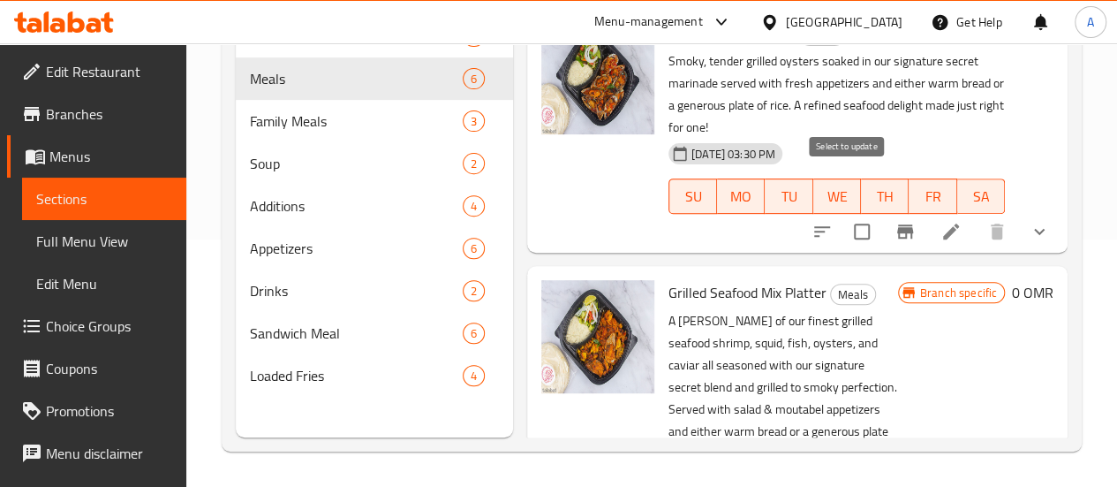
scroll to position [1094, 0]
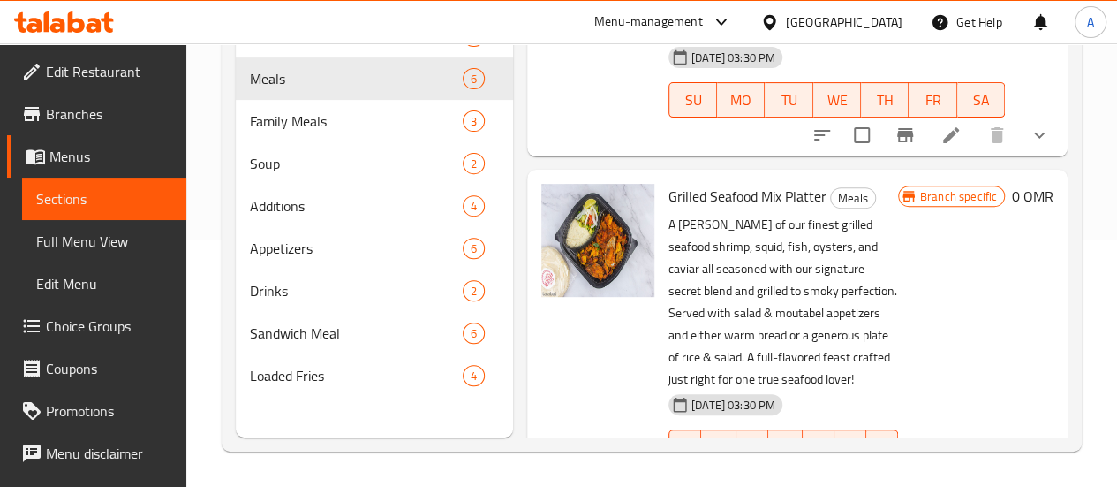
click at [940, 472] on icon at bounding box center [950, 482] width 21 height 21
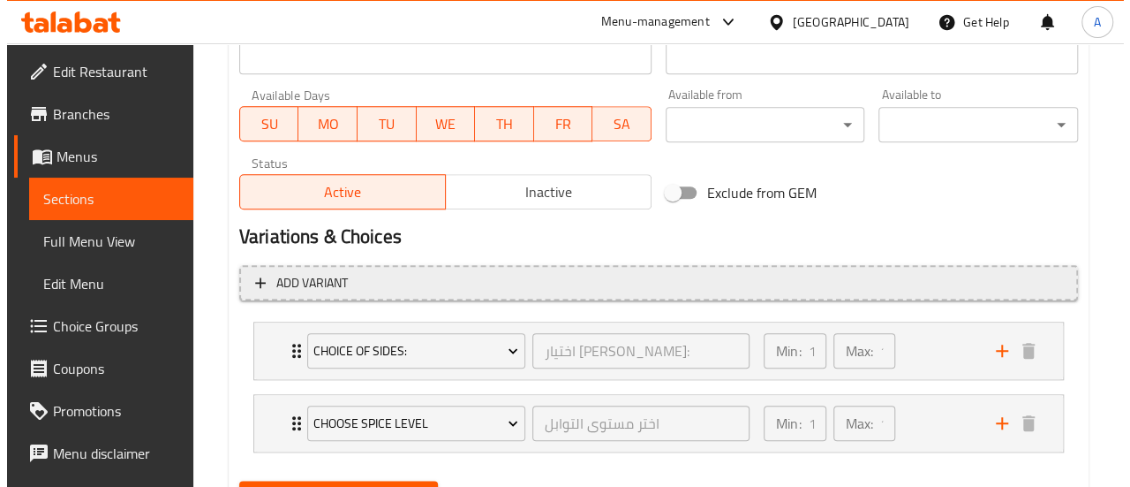
scroll to position [887, 0]
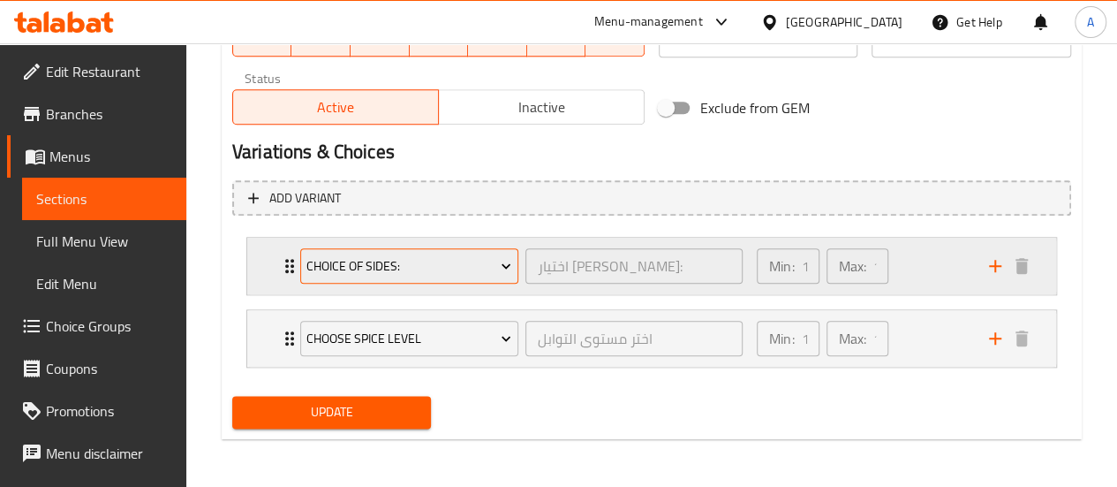
click at [447, 262] on span "Choice of Sides:" at bounding box center [408, 266] width 205 height 22
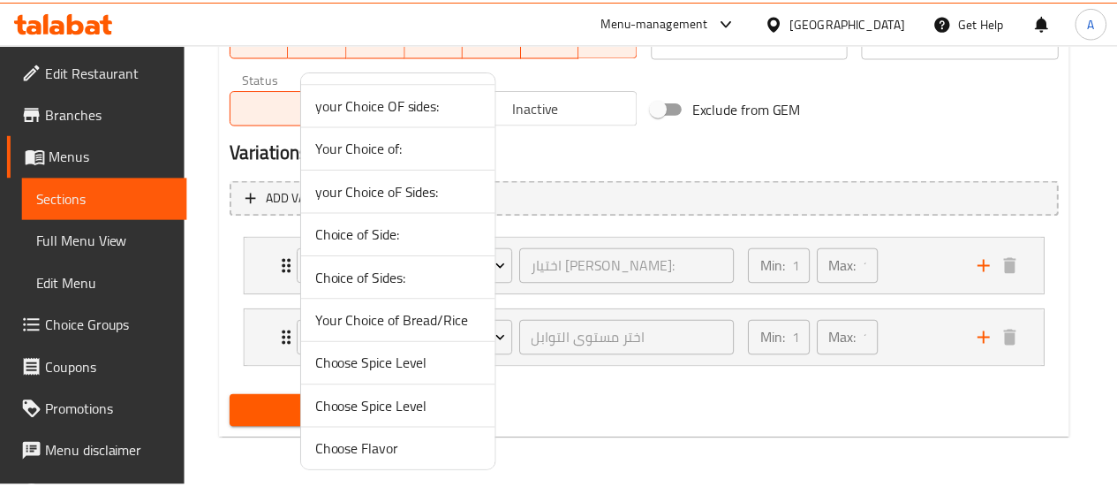
scroll to position [128, 0]
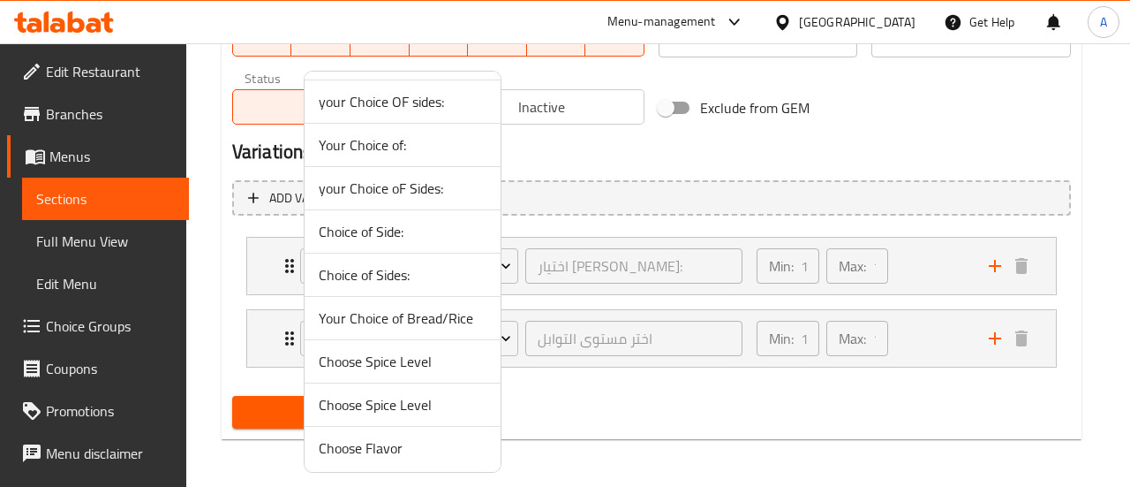
click at [408, 317] on span "Your Choice of Bread/Rice" at bounding box center [403, 317] width 168 height 21
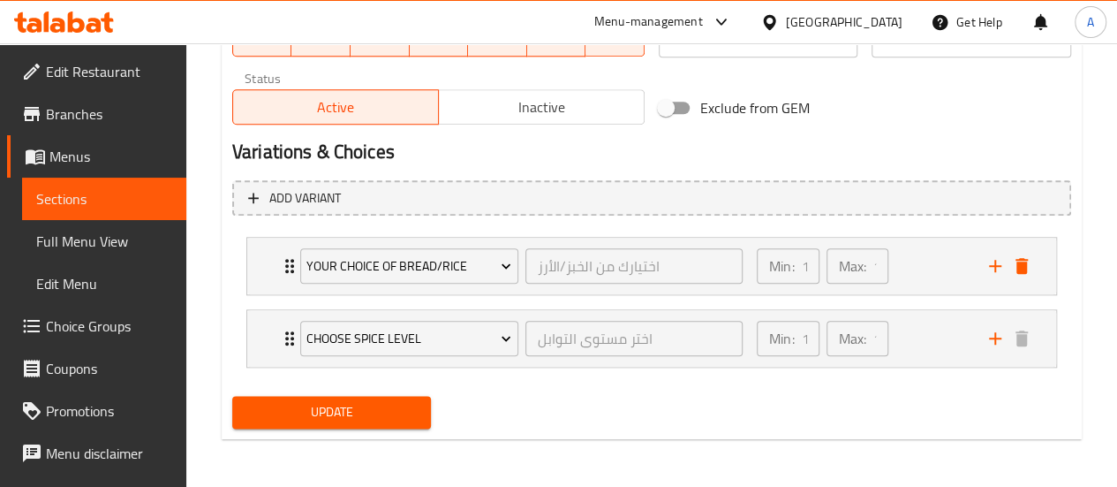
click at [362, 407] on span "Update" at bounding box center [331, 412] width 171 height 22
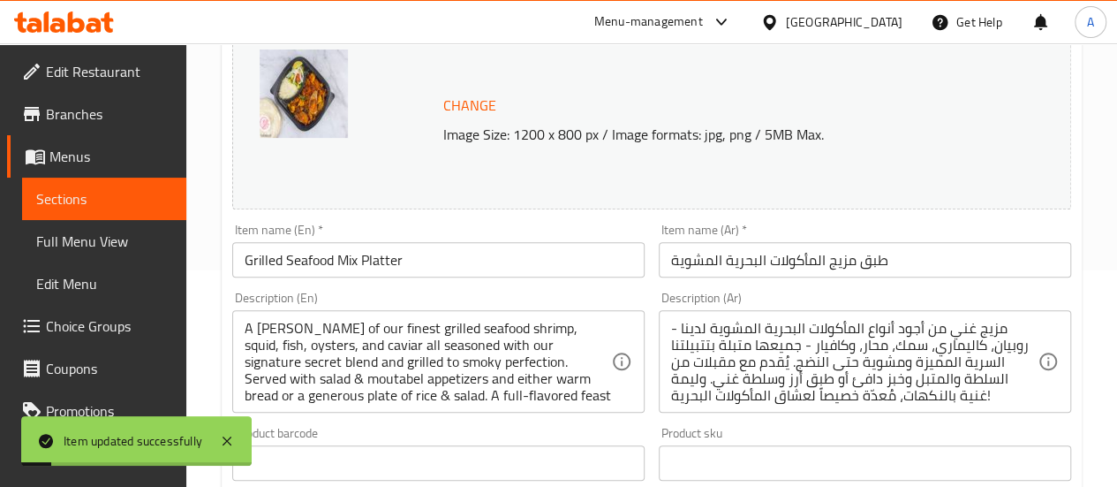
scroll to position [0, 0]
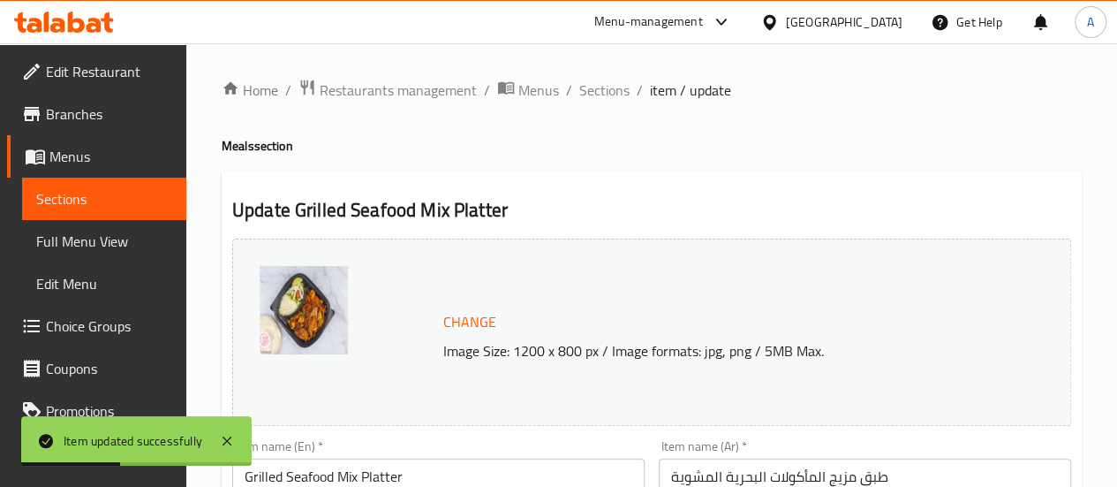
click at [76, 194] on span "Sections" at bounding box center [104, 198] width 136 height 21
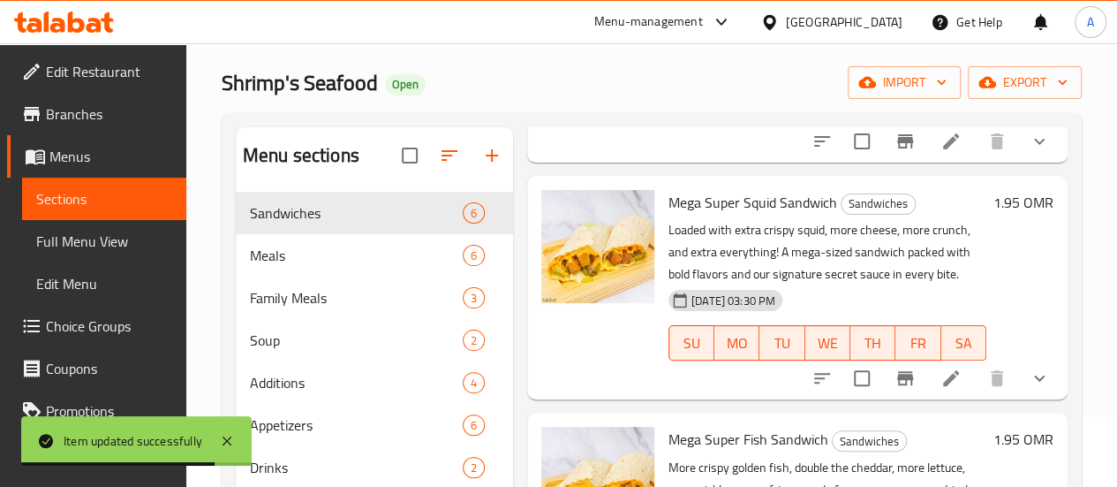
scroll to position [247, 0]
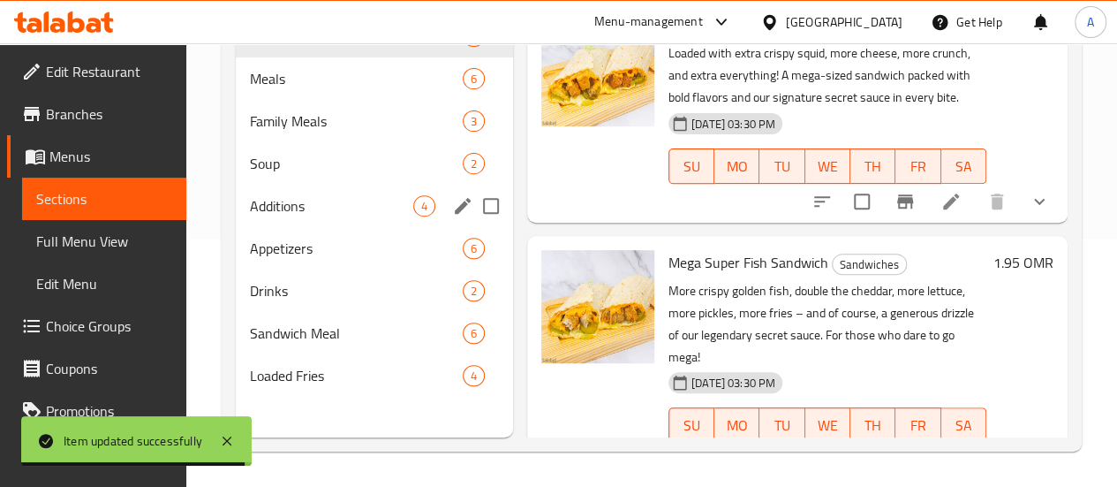
click at [272, 174] on span "Soup" at bounding box center [356, 163] width 213 height 21
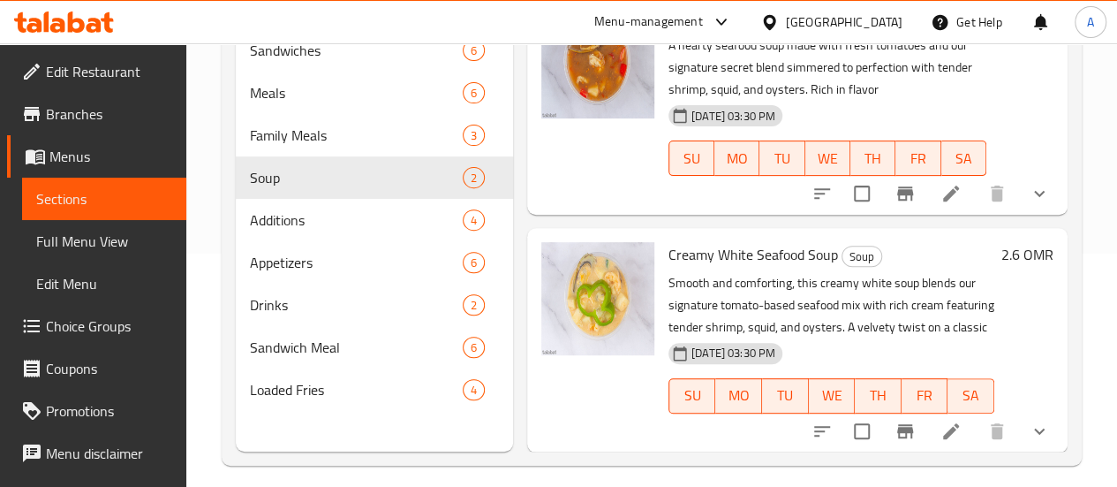
scroll to position [247, 0]
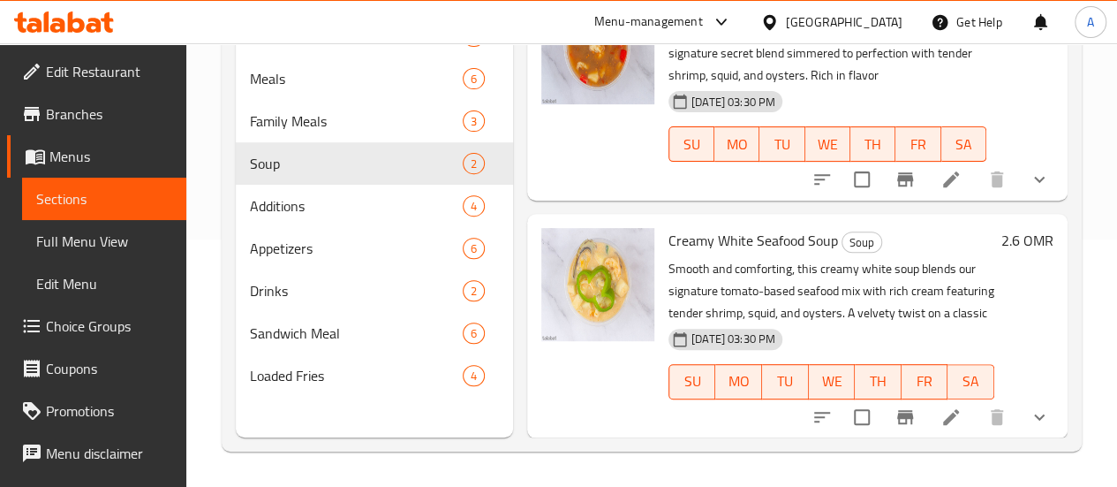
click at [253, 262] on div "Appetizers 6" at bounding box center [374, 248] width 277 height 42
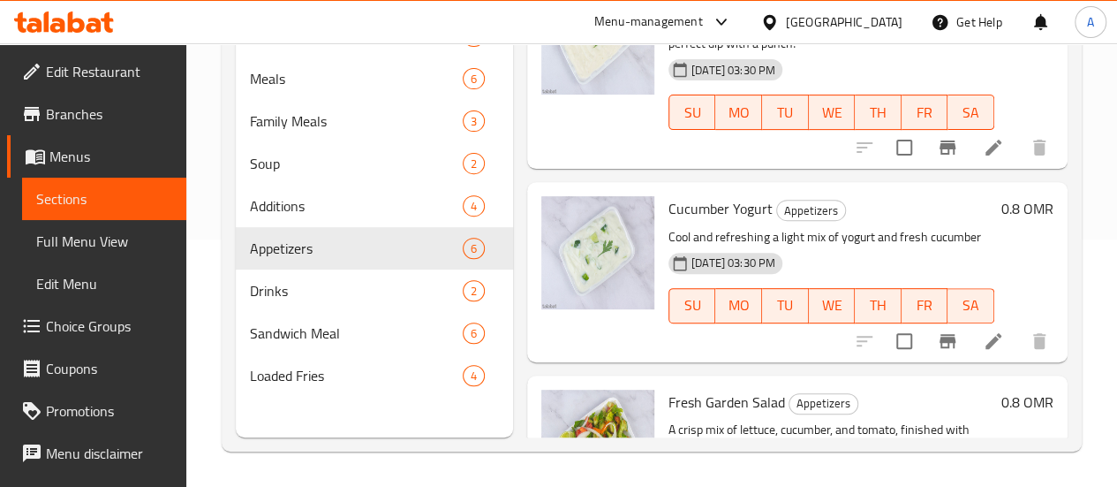
scroll to position [851, 0]
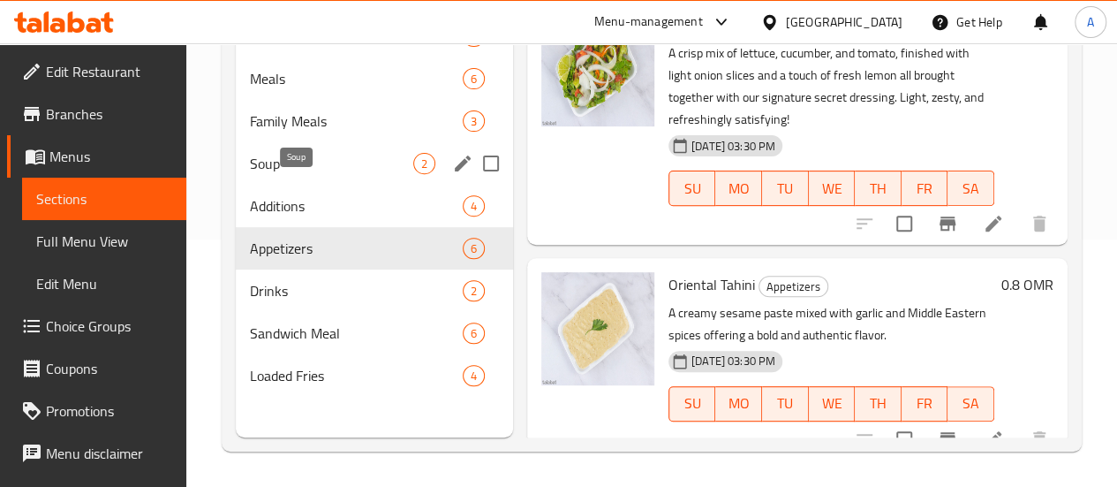
click at [306, 174] on span "Soup" at bounding box center [331, 163] width 163 height 21
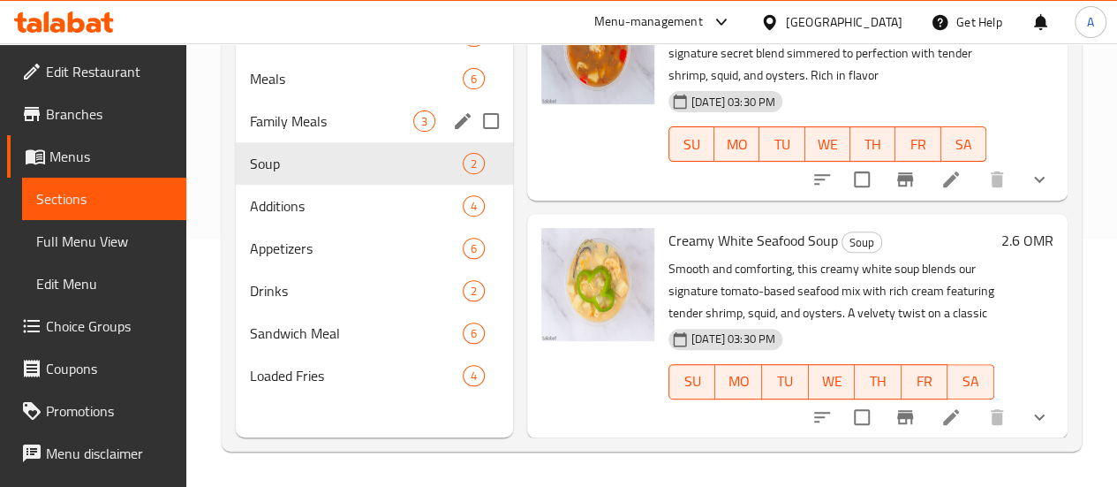
click at [295, 132] on span "Family Meals" at bounding box center [331, 120] width 163 height 21
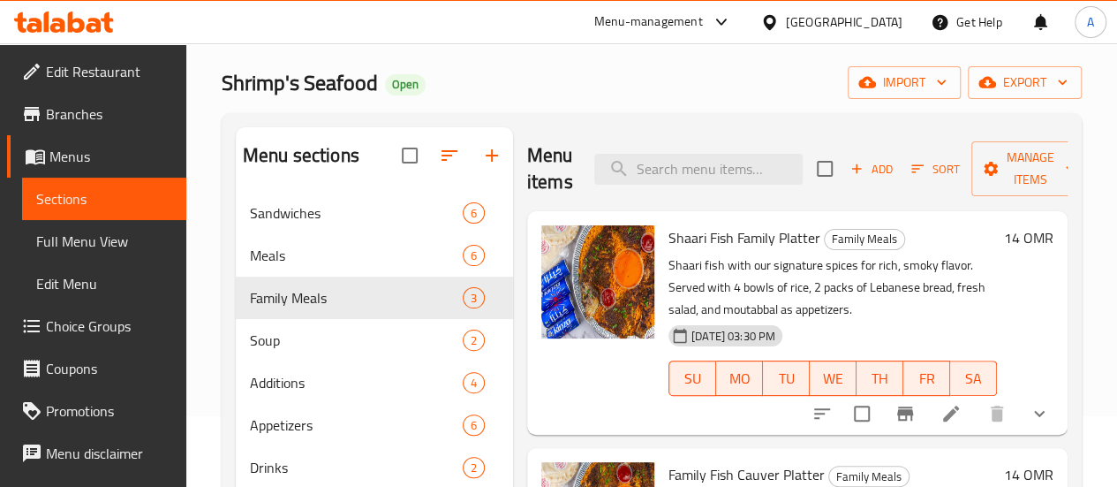
scroll to position [247, 0]
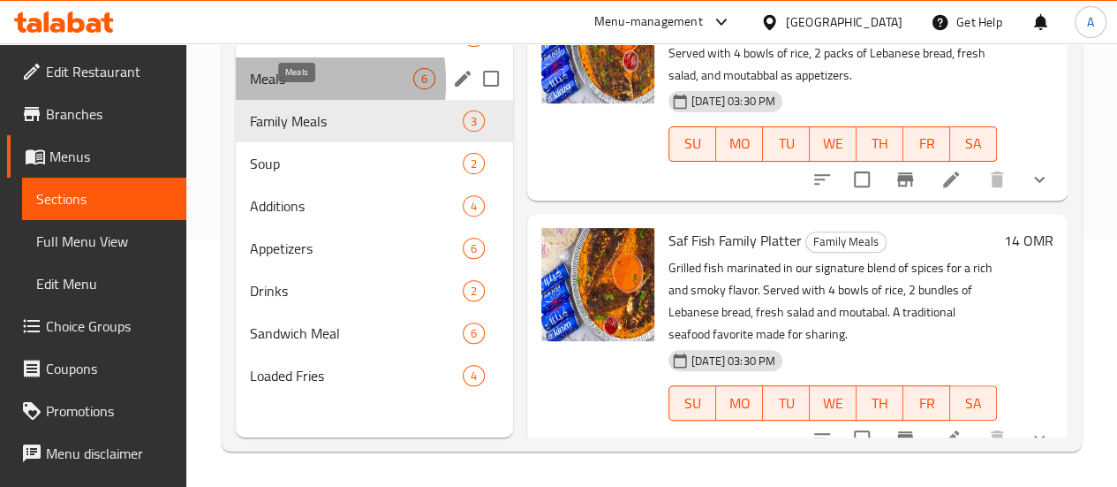
click at [250, 89] on span "Meals" at bounding box center [331, 78] width 163 height 21
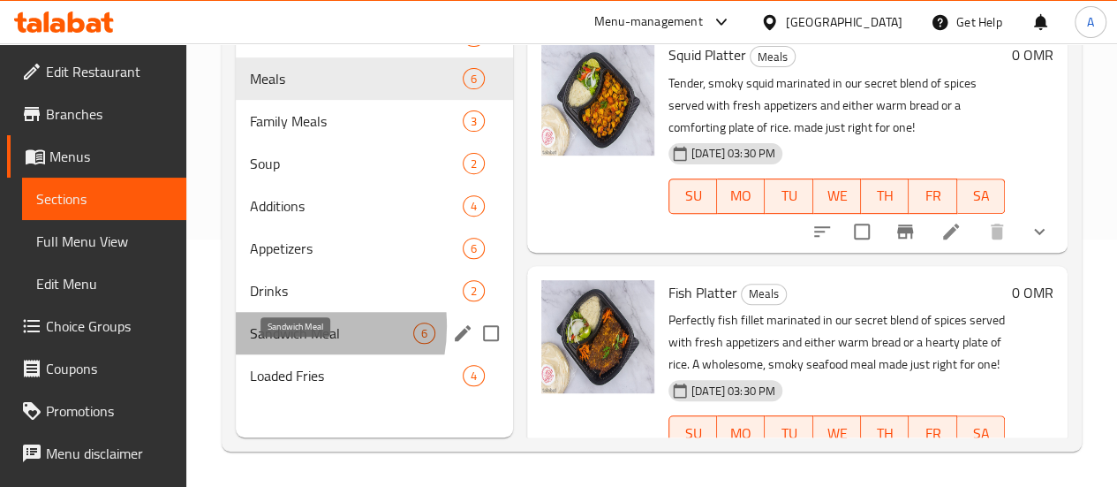
click at [276, 344] on span "Sandwich Meal" at bounding box center [331, 332] width 163 height 21
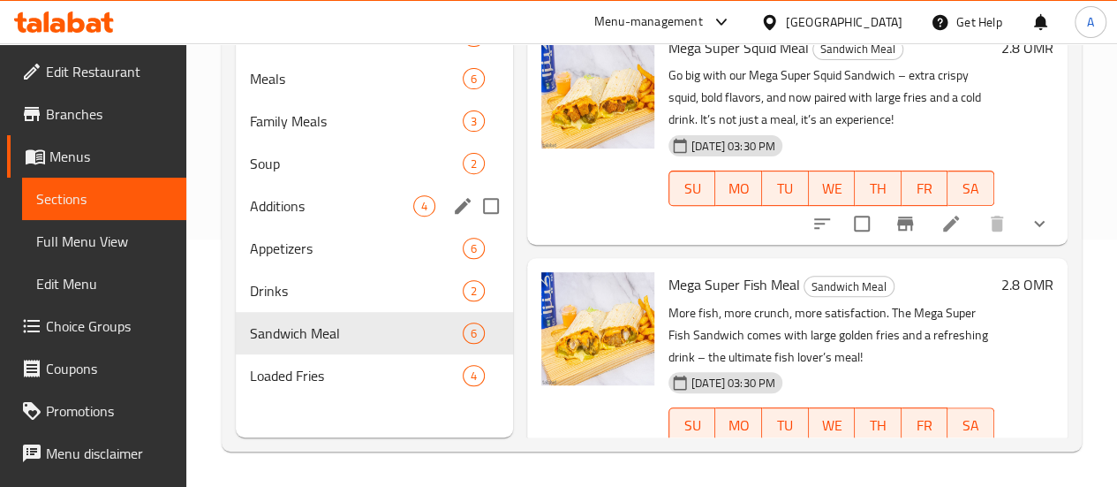
click at [274, 216] on span "Additions" at bounding box center [331, 205] width 163 height 21
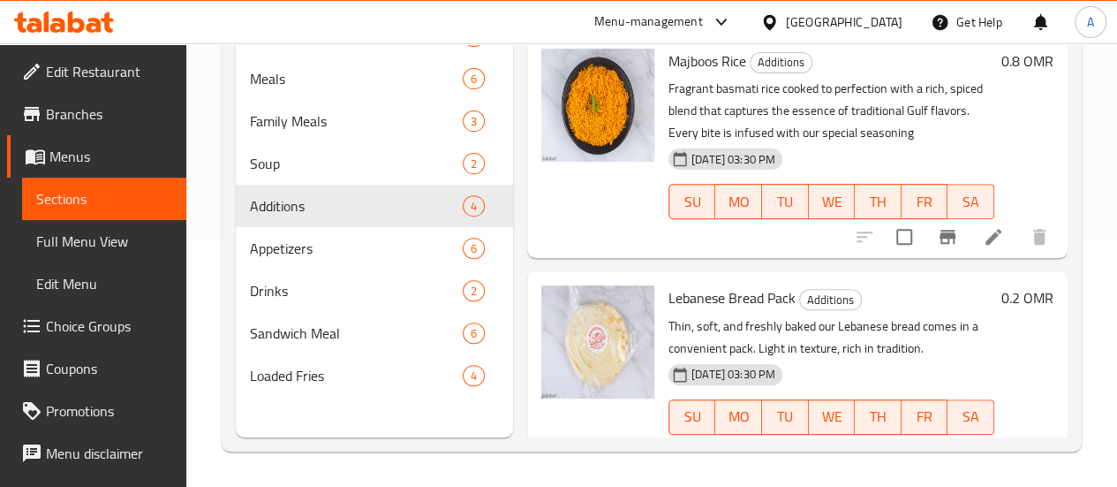
scroll to position [443, 0]
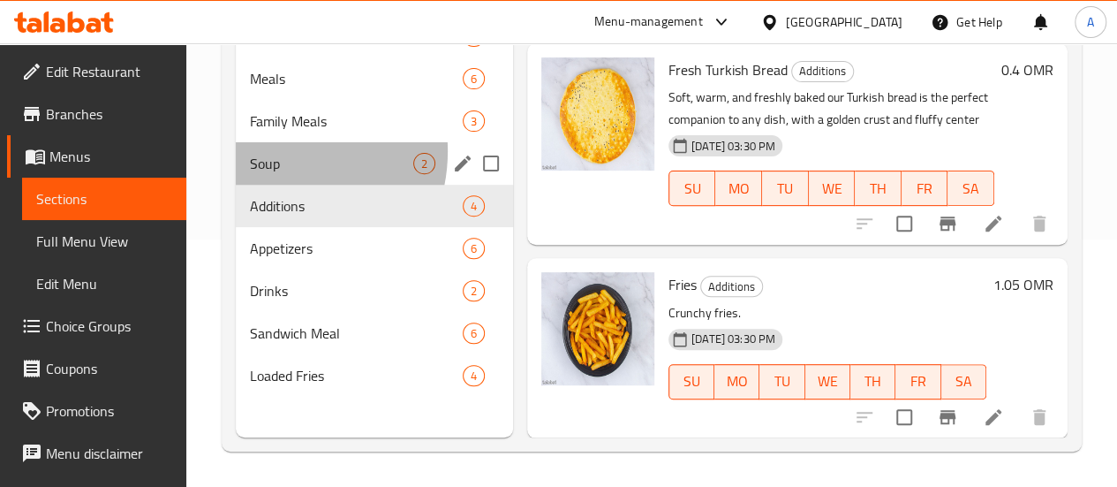
click at [274, 177] on div "Soup 2" at bounding box center [374, 163] width 277 height 42
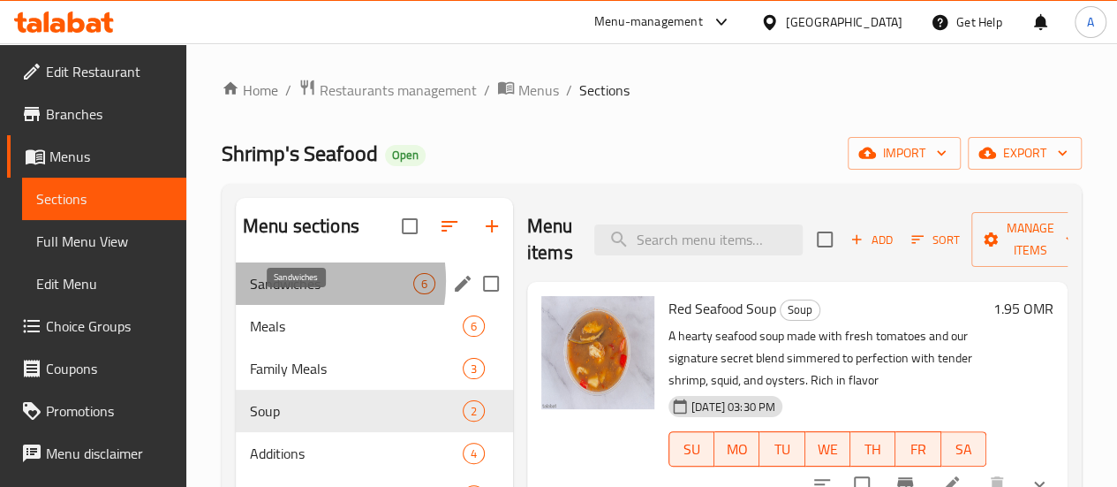
drag, startPoint x: 283, startPoint y: 307, endPoint x: 388, endPoint y: 313, distance: 105.3
click at [283, 294] on span "Sandwiches" at bounding box center [331, 283] width 163 height 21
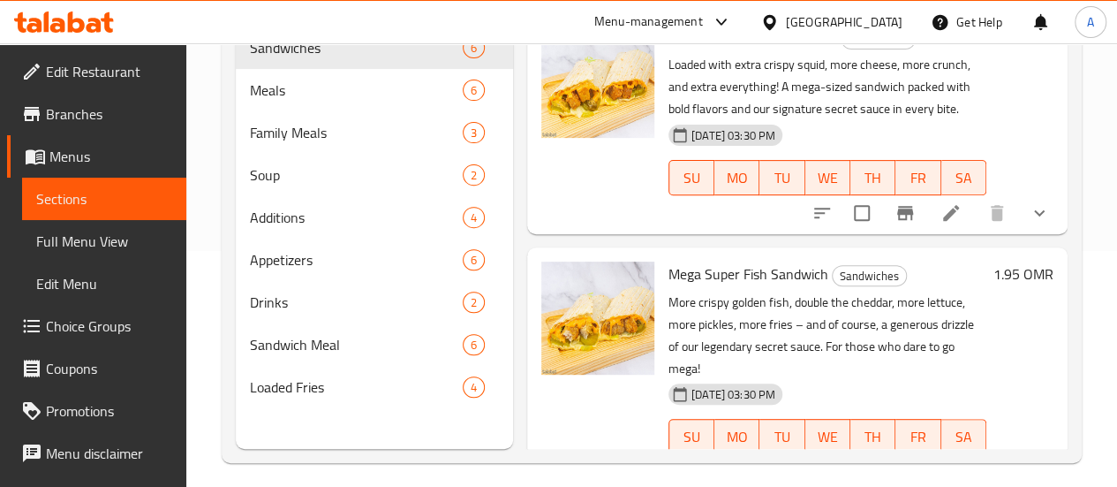
scroll to position [247, 0]
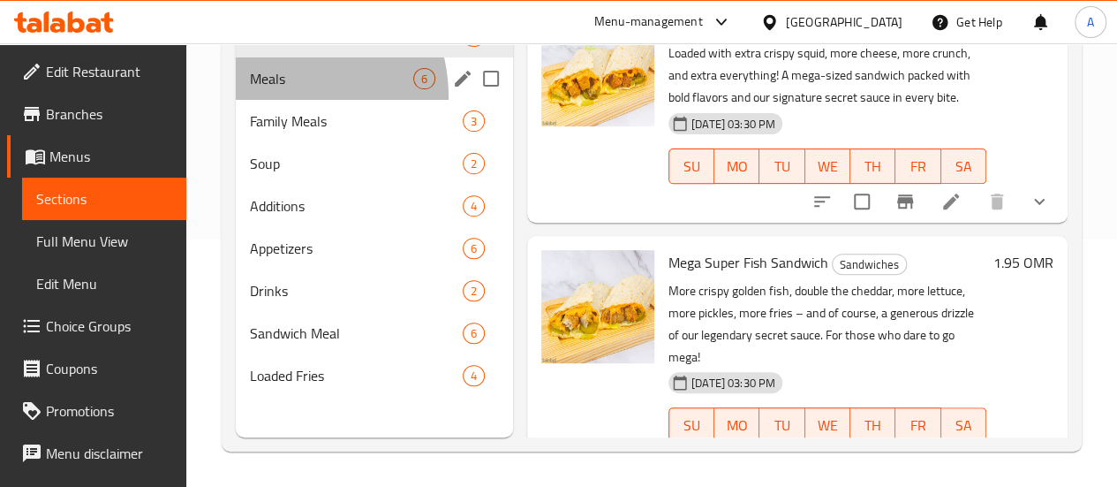
drag, startPoint x: 263, startPoint y: 125, endPoint x: 351, endPoint y: 127, distance: 88.3
click at [264, 100] on div "Meals 6" at bounding box center [374, 78] width 277 height 42
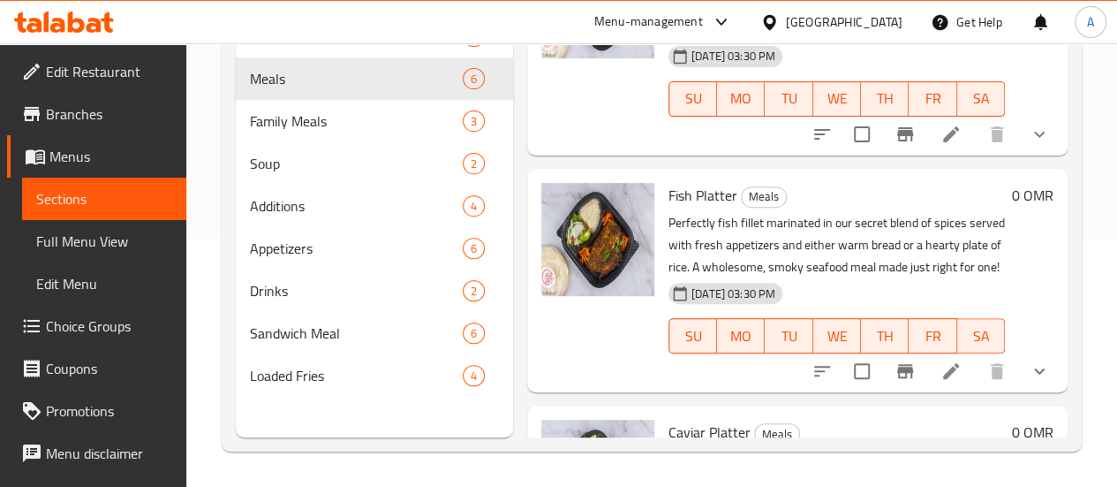
scroll to position [530, 0]
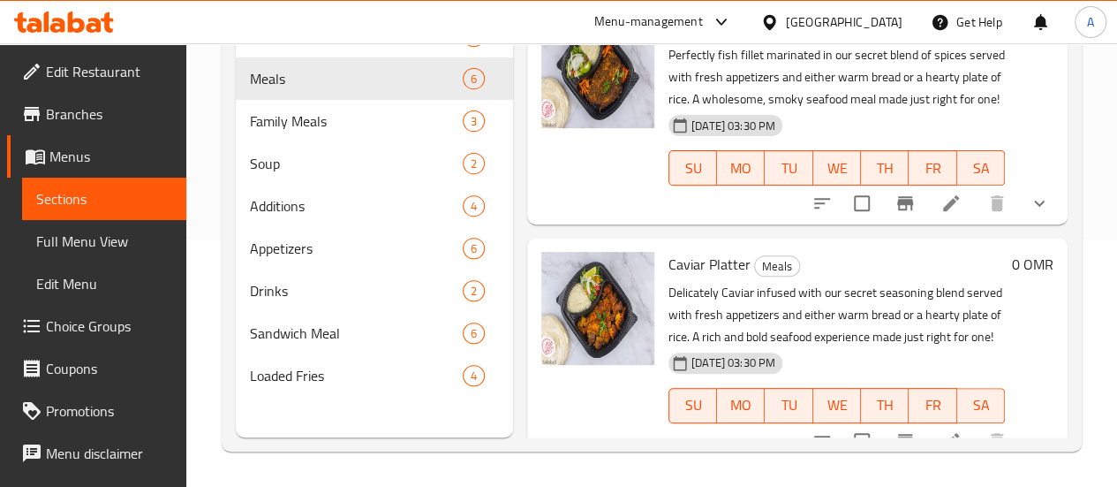
click at [950, 187] on li at bounding box center [950, 203] width 49 height 32
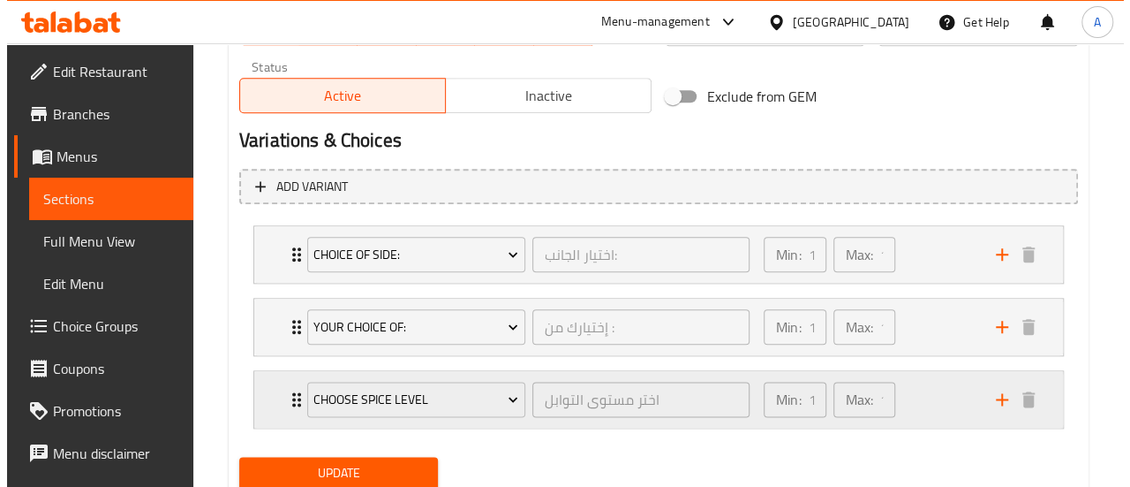
scroll to position [871, 0]
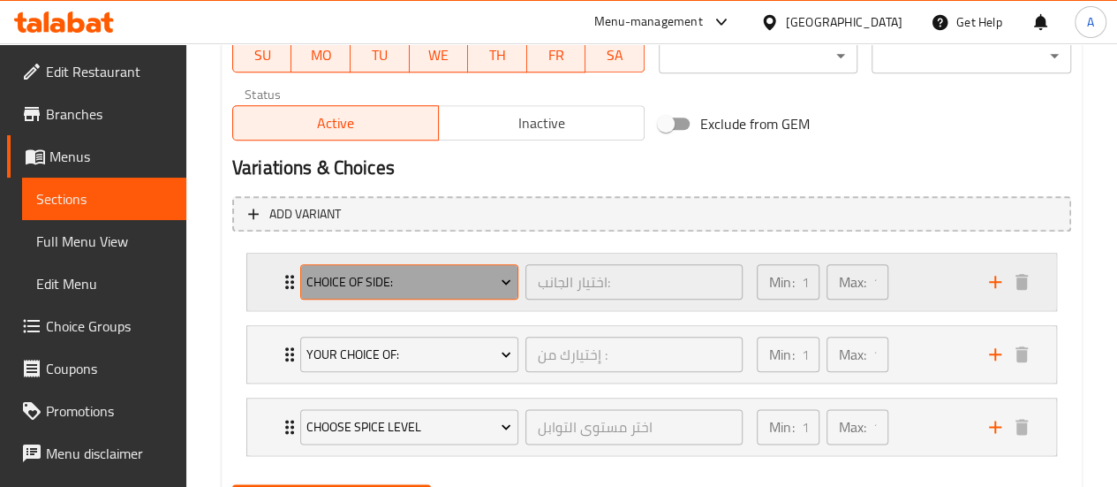
click at [449, 275] on span "Choice of Side:" at bounding box center [408, 282] width 205 height 22
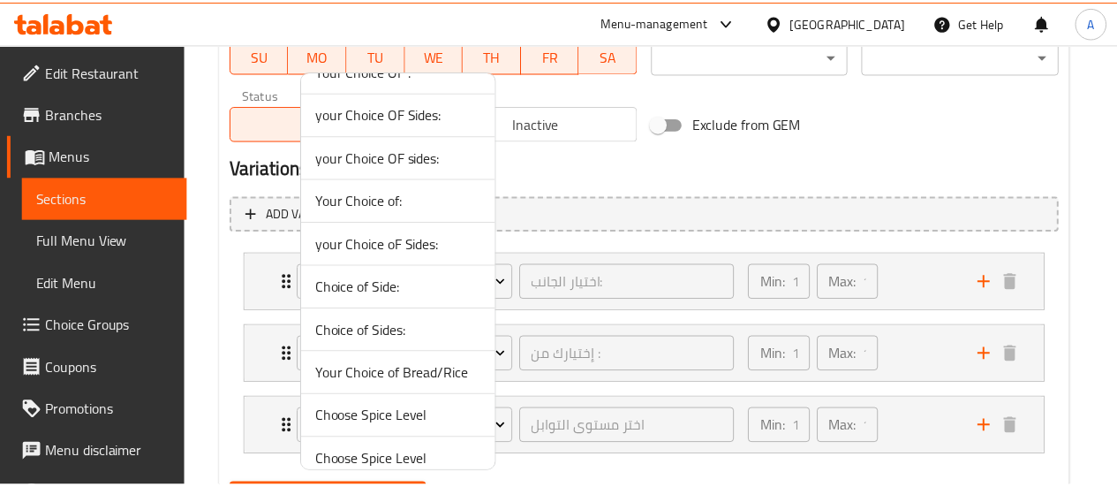
scroll to position [128, 0]
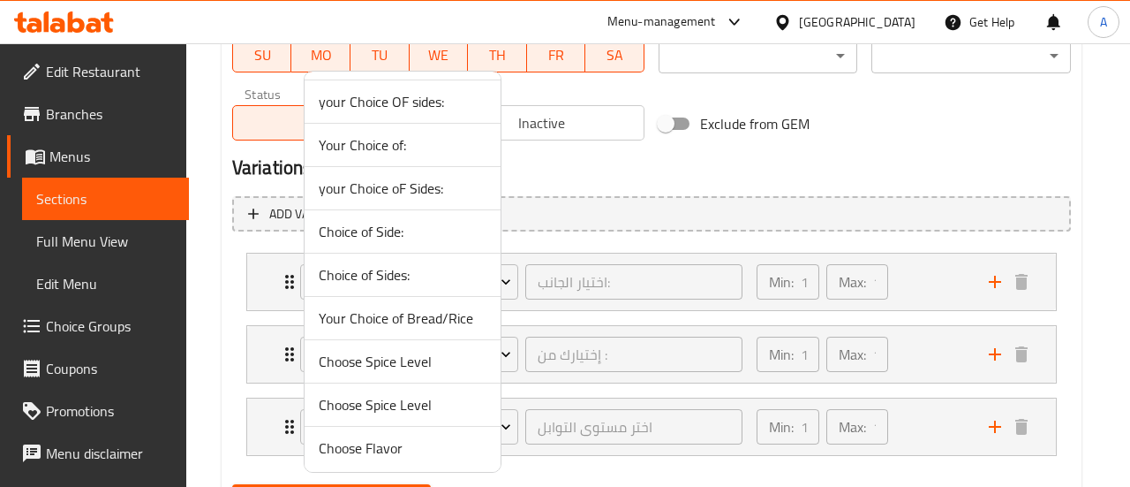
click at [426, 315] on span "Your Choice of Bread/Rice" at bounding box center [403, 317] width 168 height 21
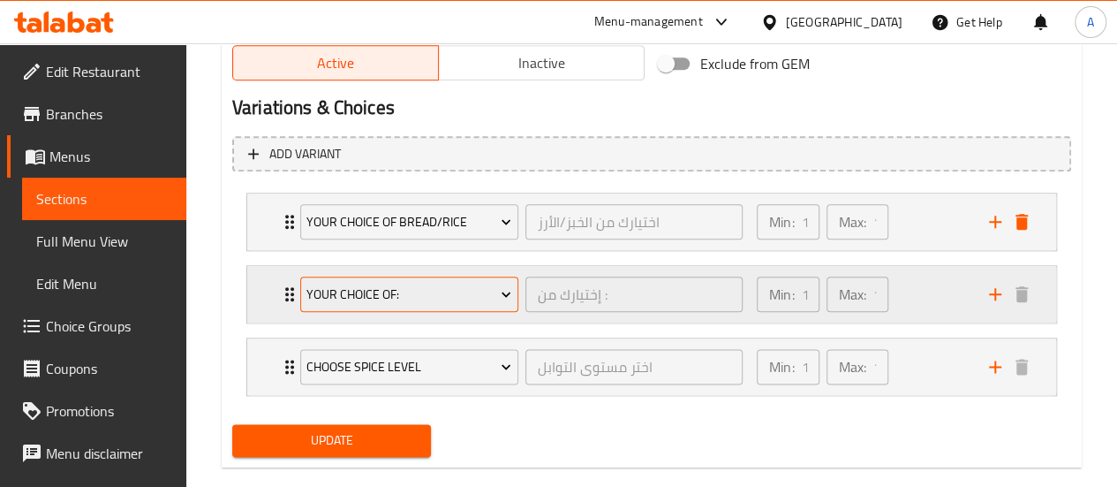
scroll to position [959, 0]
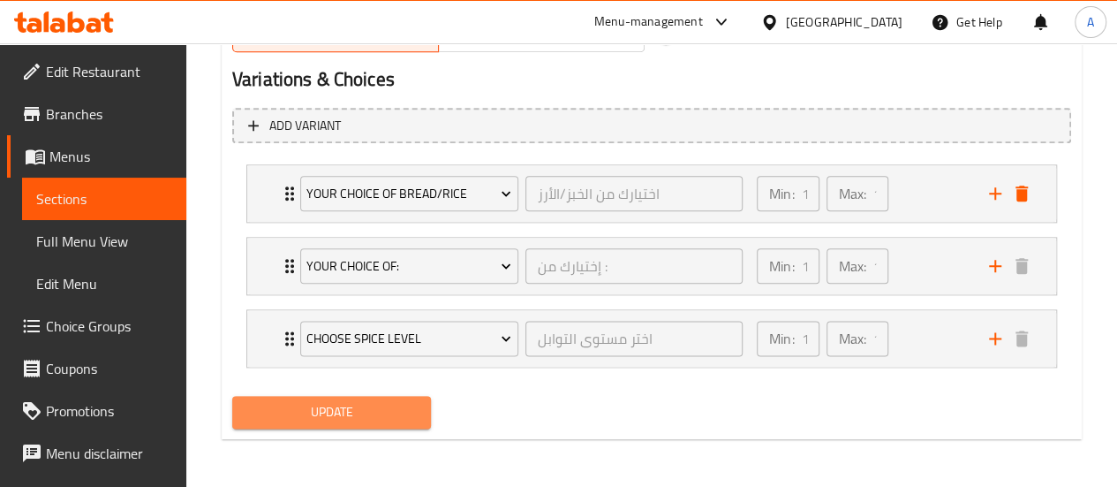
click at [343, 423] on button "Update" at bounding box center [332, 412] width 200 height 33
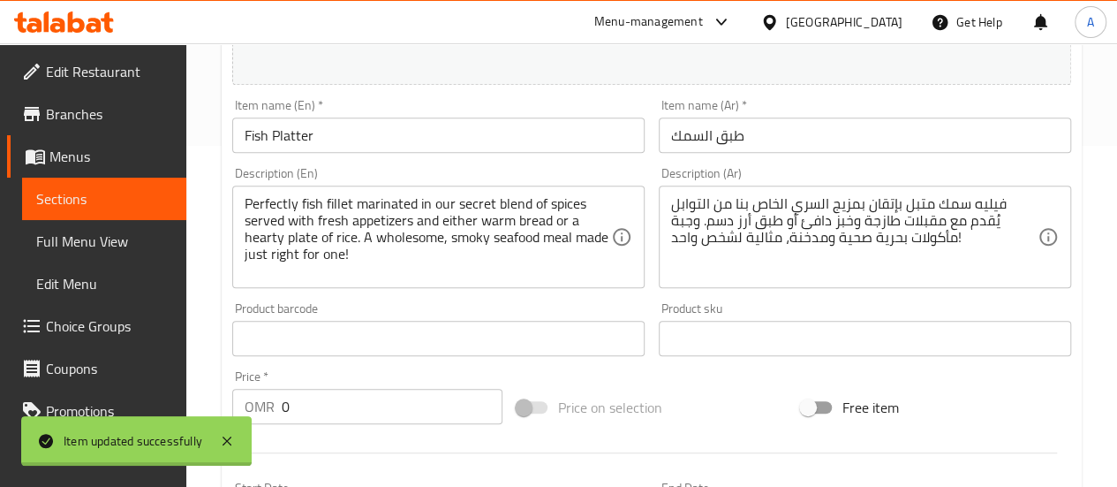
scroll to position [0, 0]
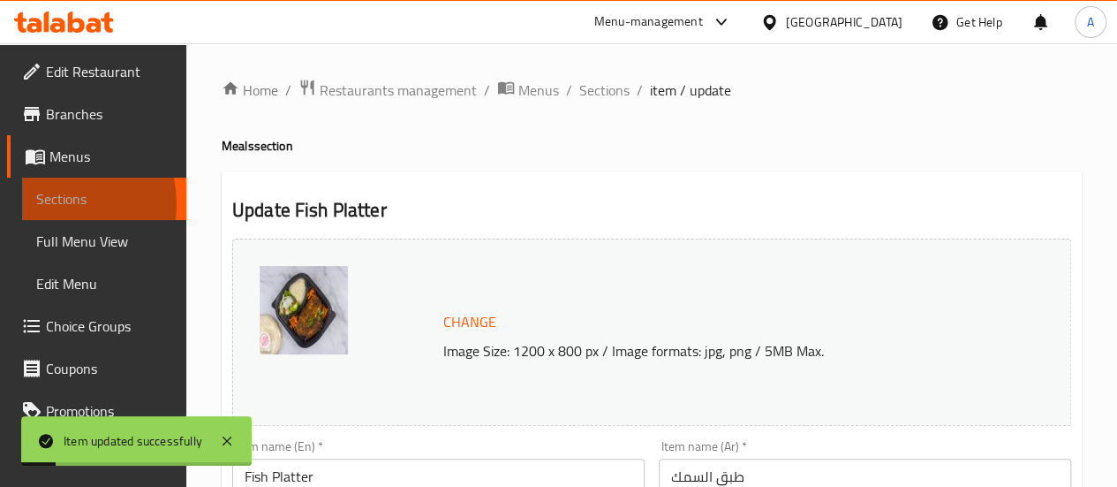
drag, startPoint x: 44, startPoint y: 204, endPoint x: 67, endPoint y: 208, distance: 23.2
click at [44, 204] on span "Sections" at bounding box center [104, 198] width 136 height 21
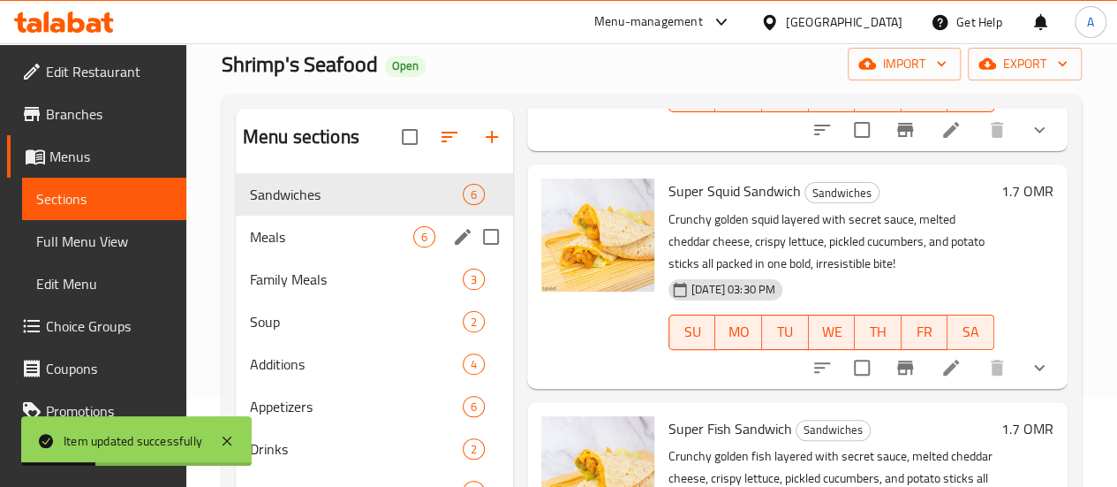
scroll to position [177, 0]
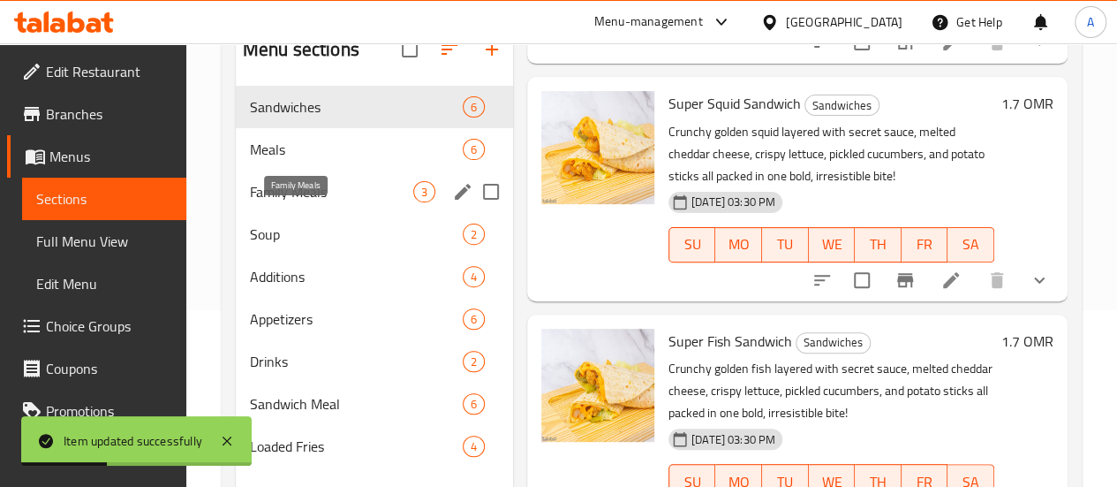
click at [297, 160] on span "Meals" at bounding box center [356, 149] width 213 height 21
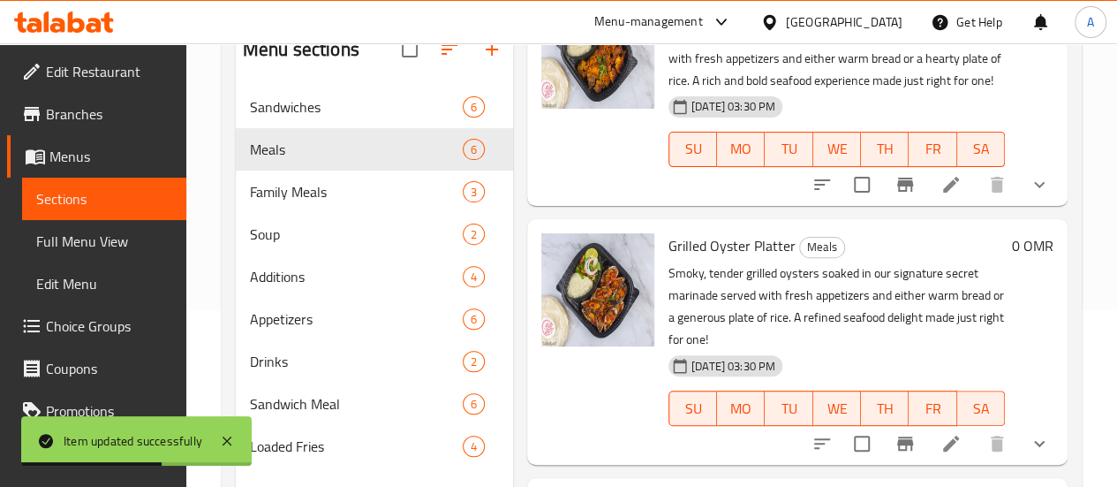
scroll to position [971, 0]
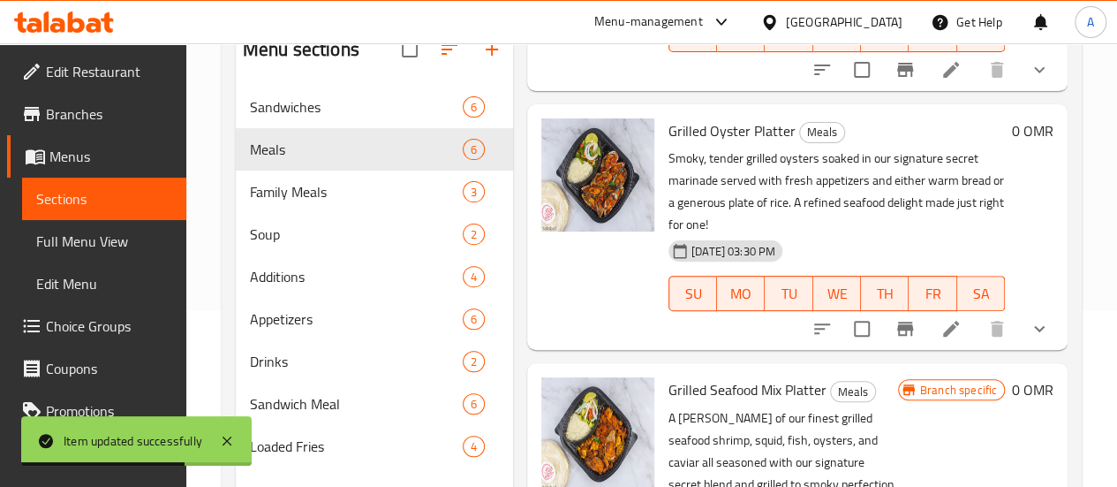
click at [948, 313] on li at bounding box center [950, 329] width 49 height 32
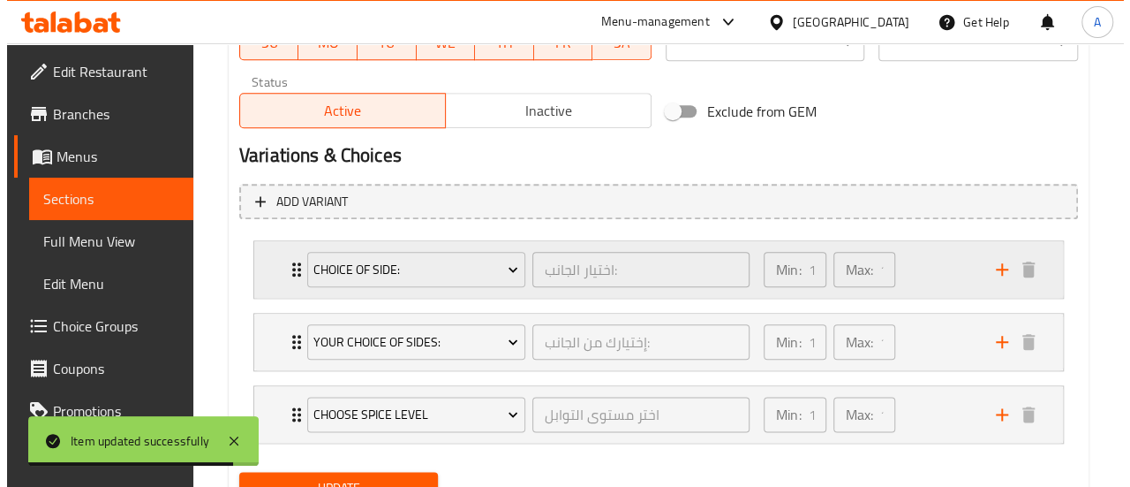
scroll to position [959, 0]
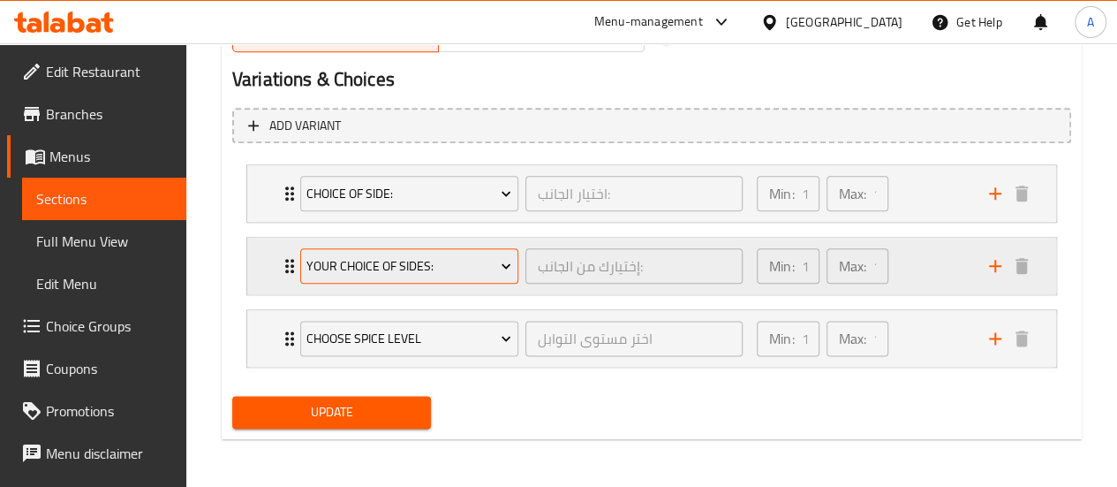
click at [434, 268] on span "your Choice OF sides:" at bounding box center [408, 266] width 205 height 22
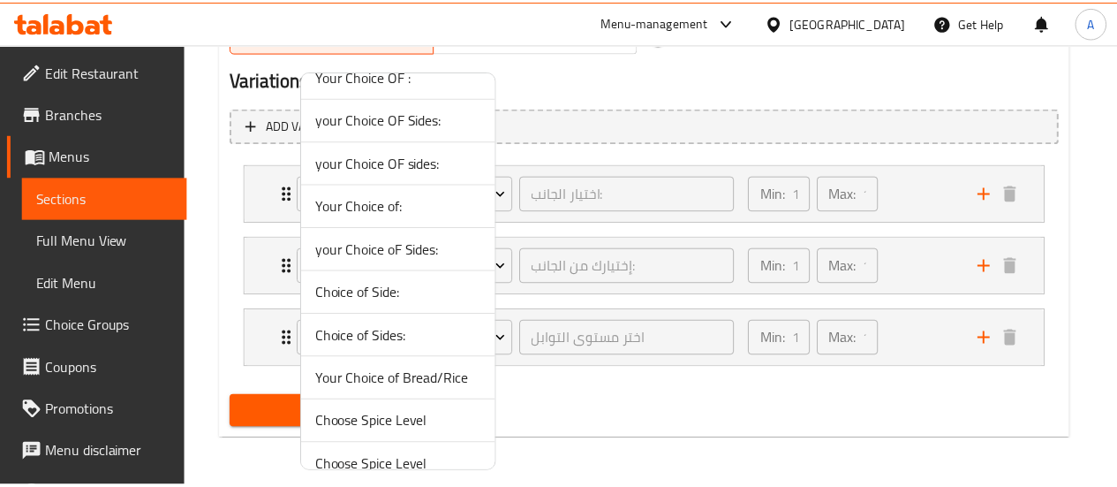
scroll to position [128, 0]
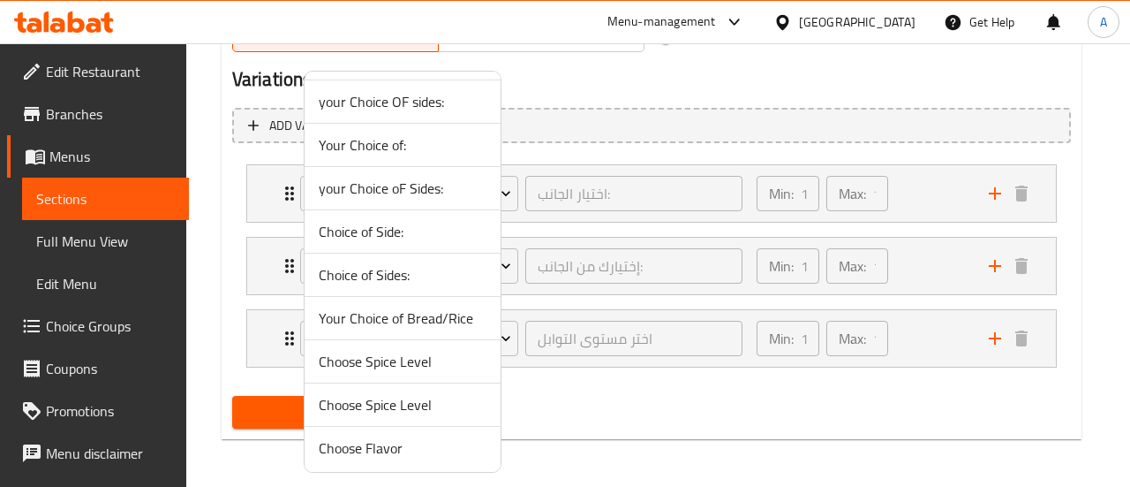
drag, startPoint x: 419, startPoint y: 315, endPoint x: 399, endPoint y: 327, distance: 23.3
click at [419, 315] on span "Your Choice of Bread/Rice" at bounding box center [403, 317] width 168 height 21
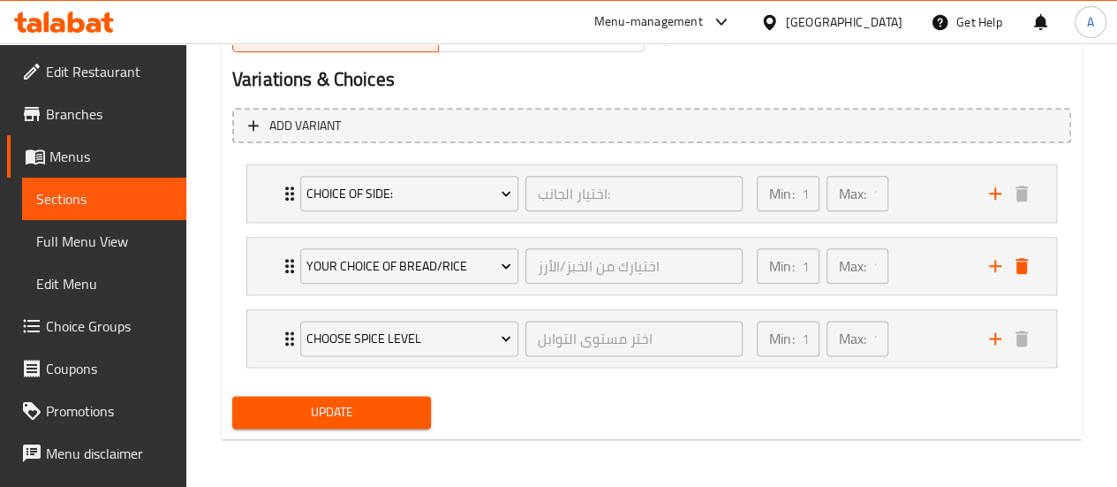
click at [355, 407] on span "Update" at bounding box center [331, 412] width 171 height 22
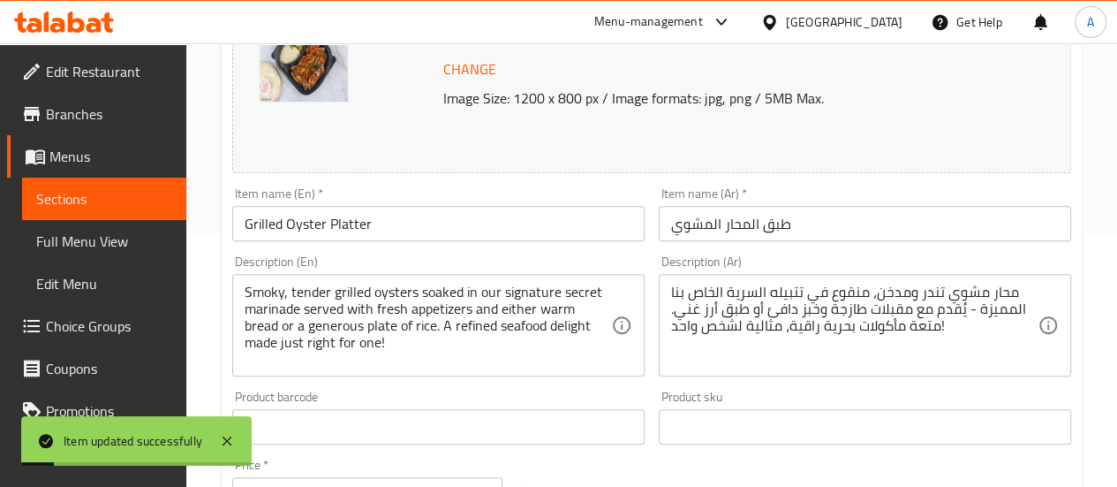
scroll to position [0, 0]
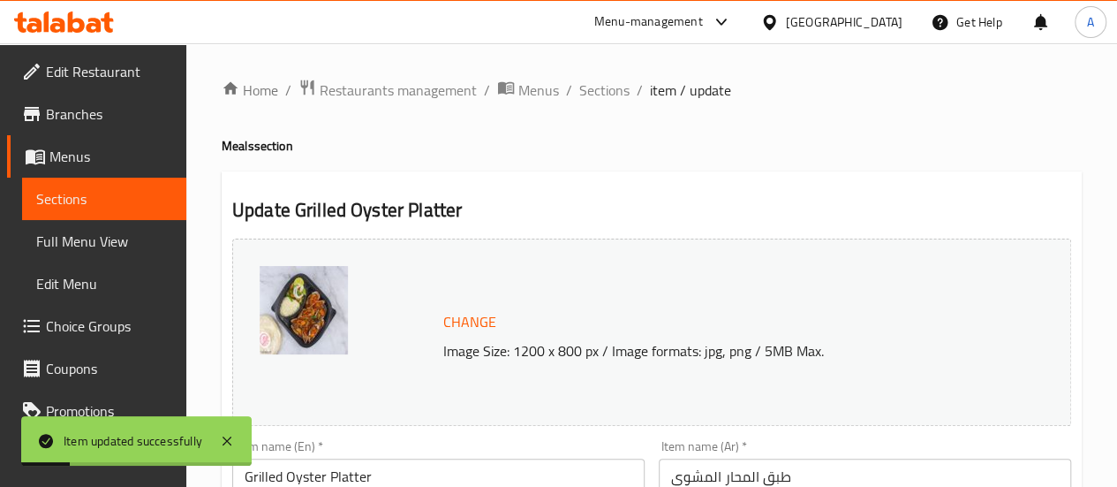
click at [48, 160] on span at bounding box center [37, 156] width 25 height 21
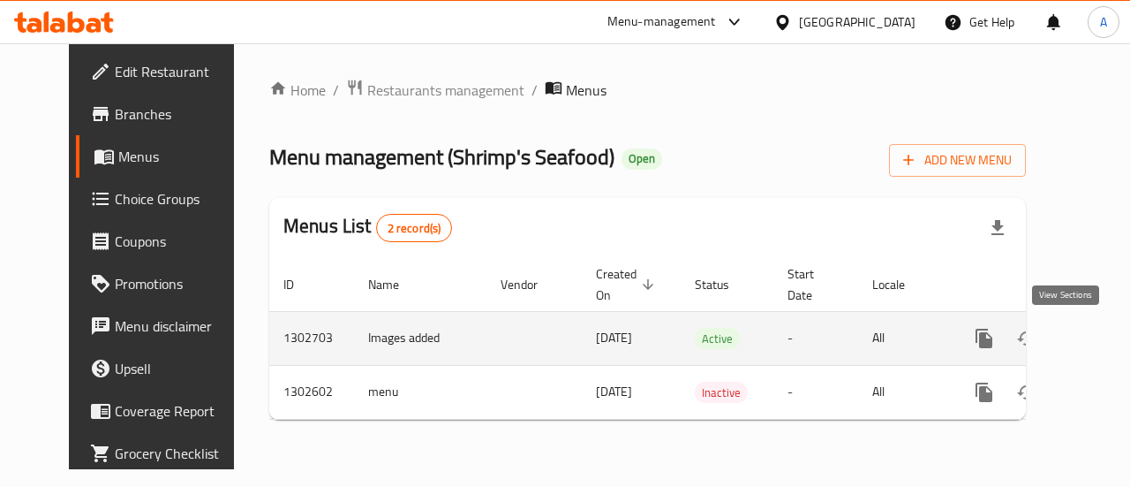
click at [1101, 336] on icon "enhanced table" at bounding box center [1111, 338] width 21 height 21
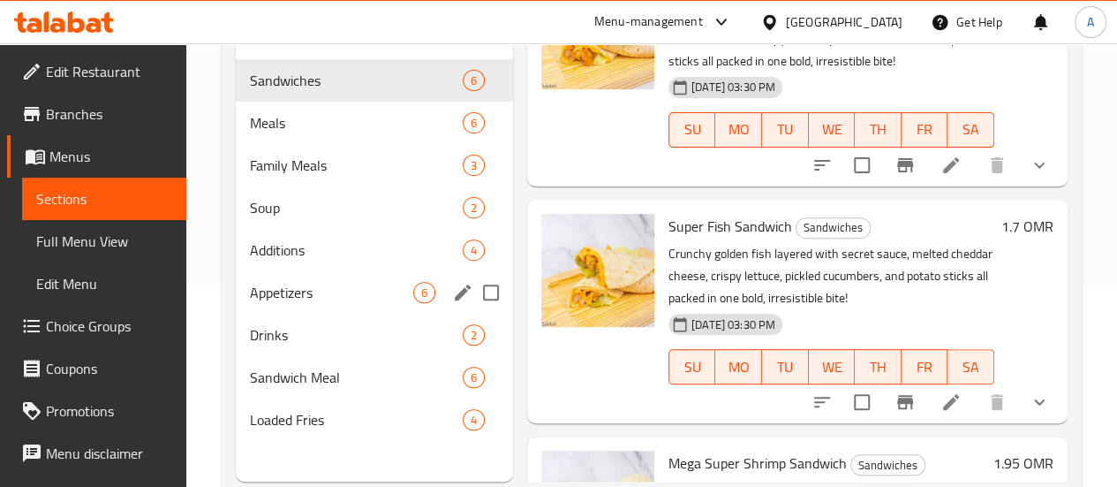
scroll to position [247, 0]
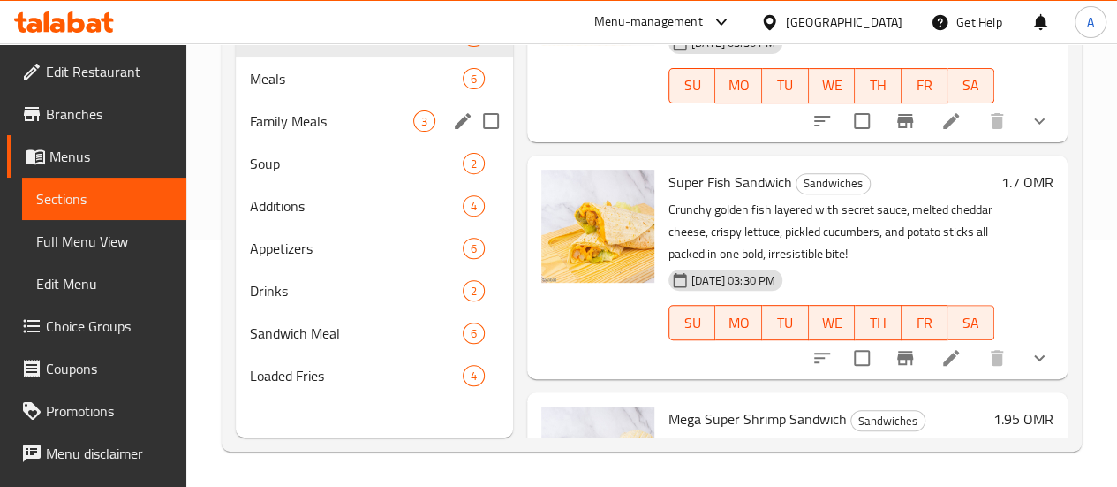
click at [279, 132] on span "Family Meals" at bounding box center [331, 120] width 163 height 21
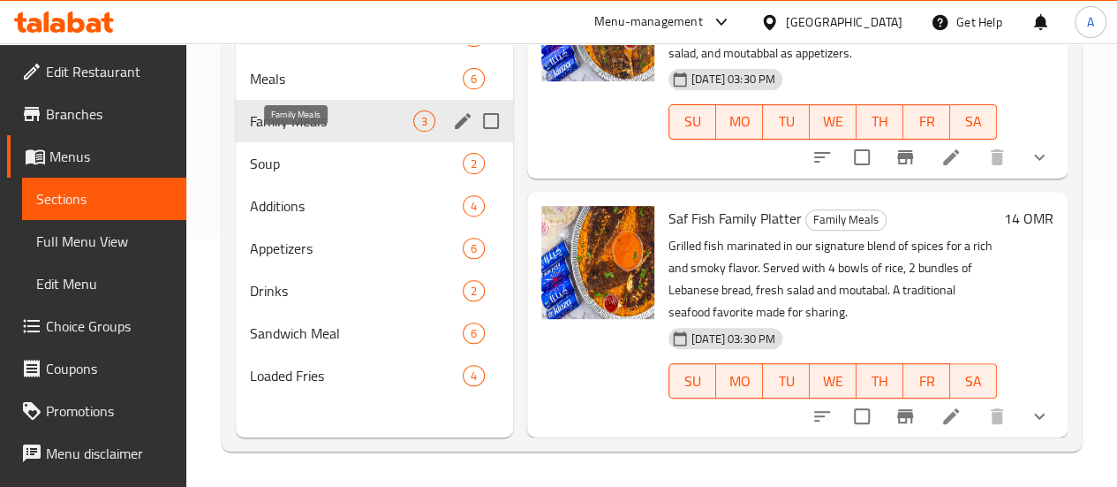
scroll to position [295, 0]
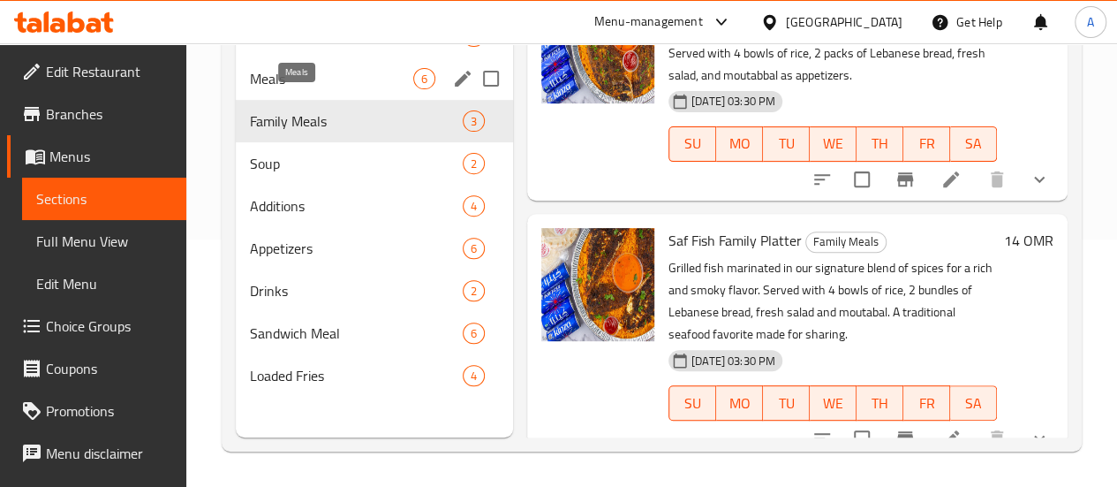
click at [301, 89] on span "Meals" at bounding box center [331, 78] width 163 height 21
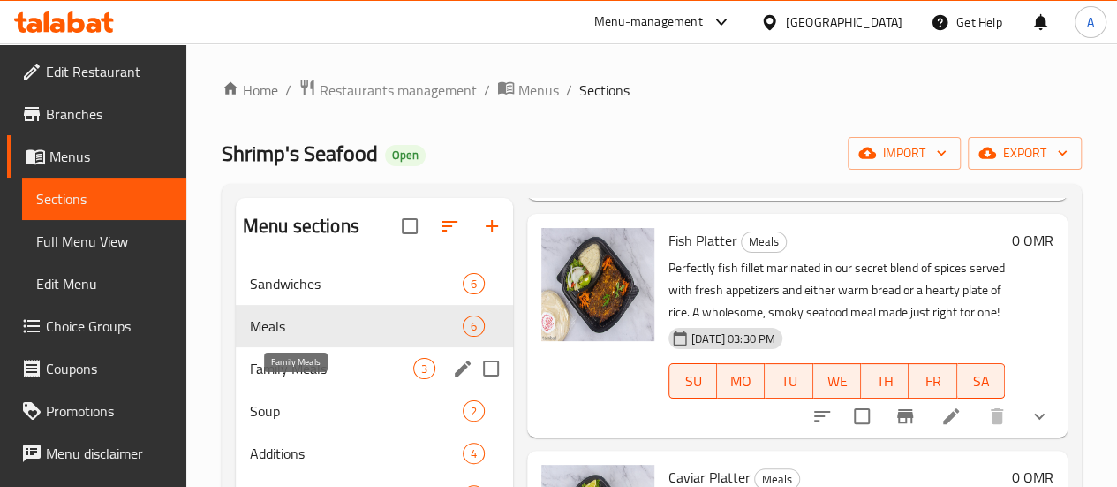
click at [272, 379] on span "Family Meals" at bounding box center [331, 368] width 163 height 21
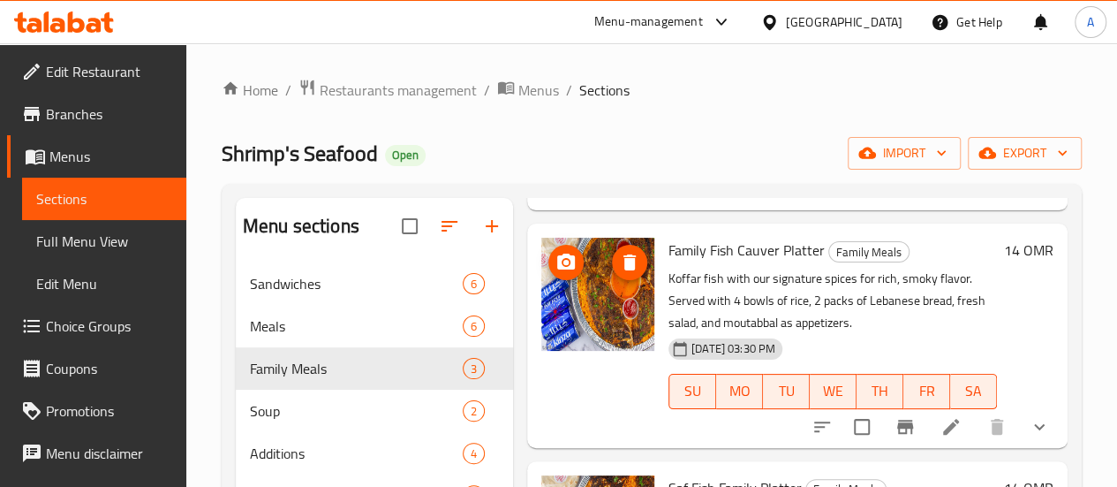
scroll to position [247, 0]
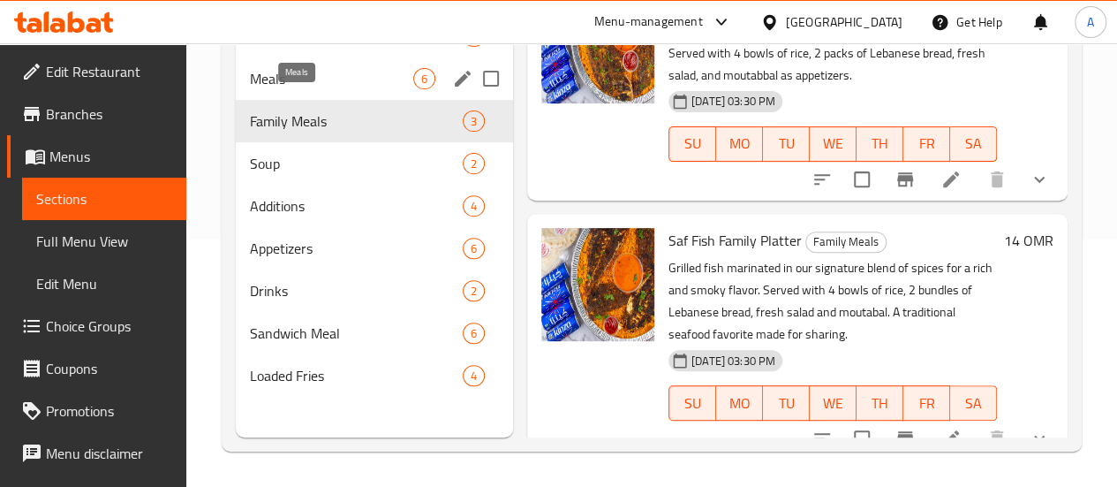
click at [302, 89] on span "Meals" at bounding box center [331, 78] width 163 height 21
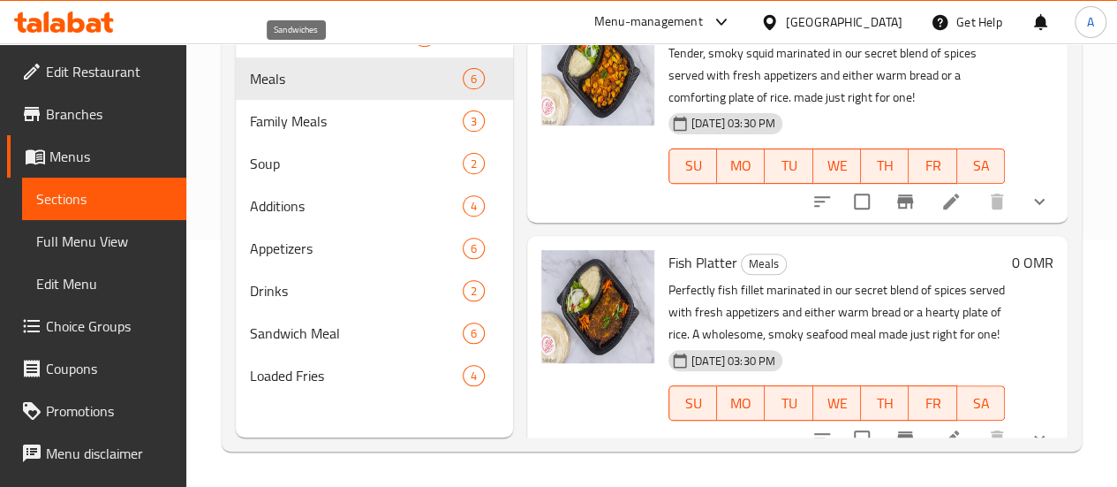
drag, startPoint x: 312, startPoint y: 63, endPoint x: 307, endPoint y: 156, distance: 93.7
click at [313, 47] on span "Sandwiches" at bounding box center [331, 36] width 163 height 21
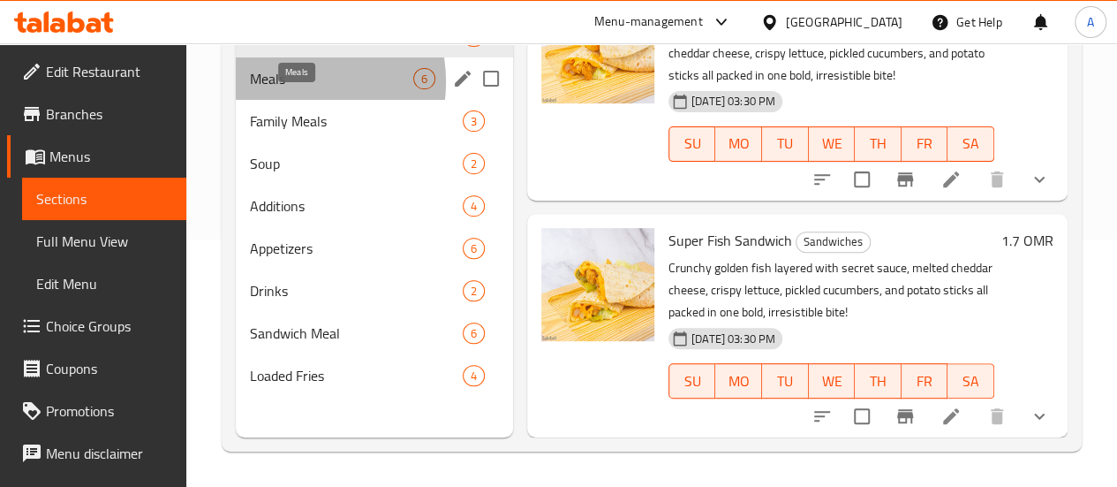
click at [287, 89] on span "Meals" at bounding box center [331, 78] width 163 height 21
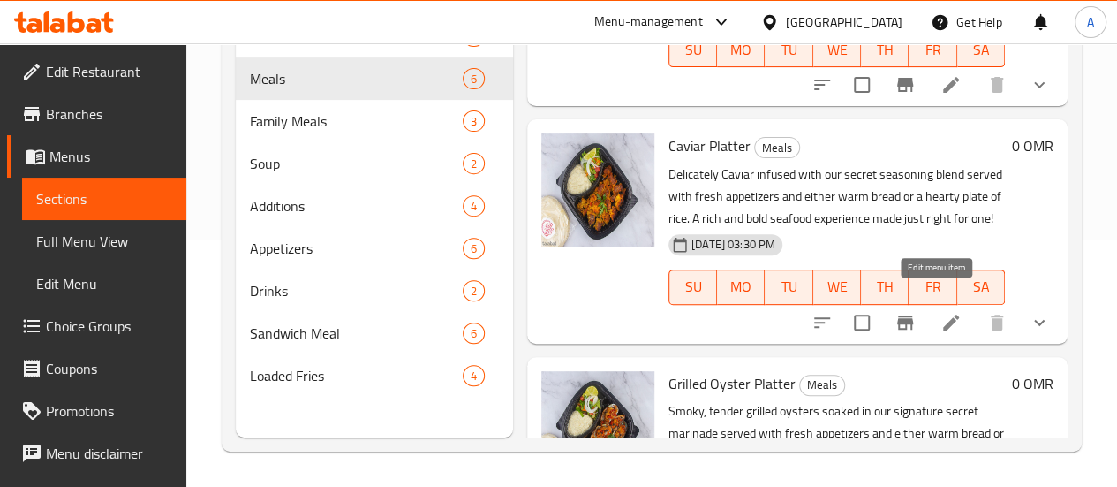
scroll to position [913, 0]
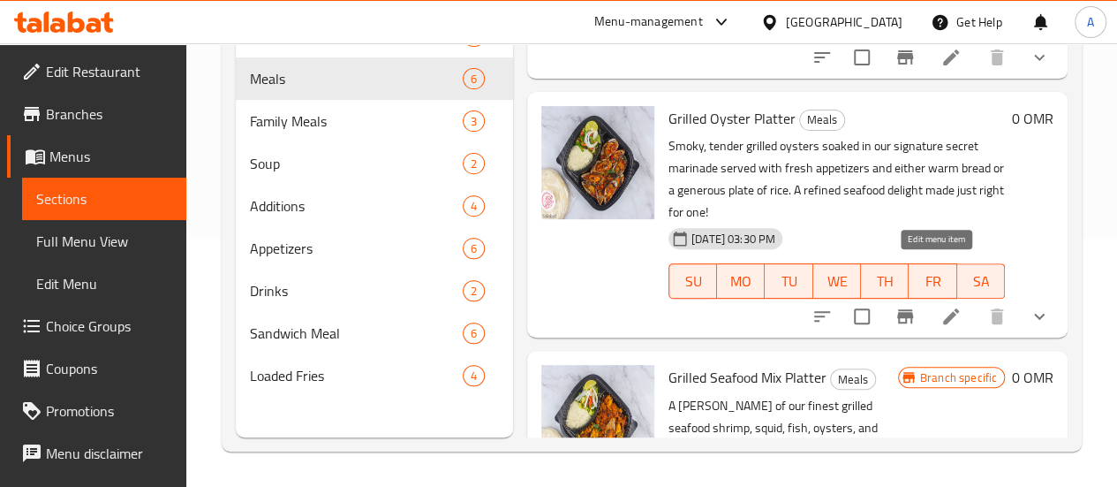
click at [943, 308] on icon at bounding box center [951, 316] width 16 height 16
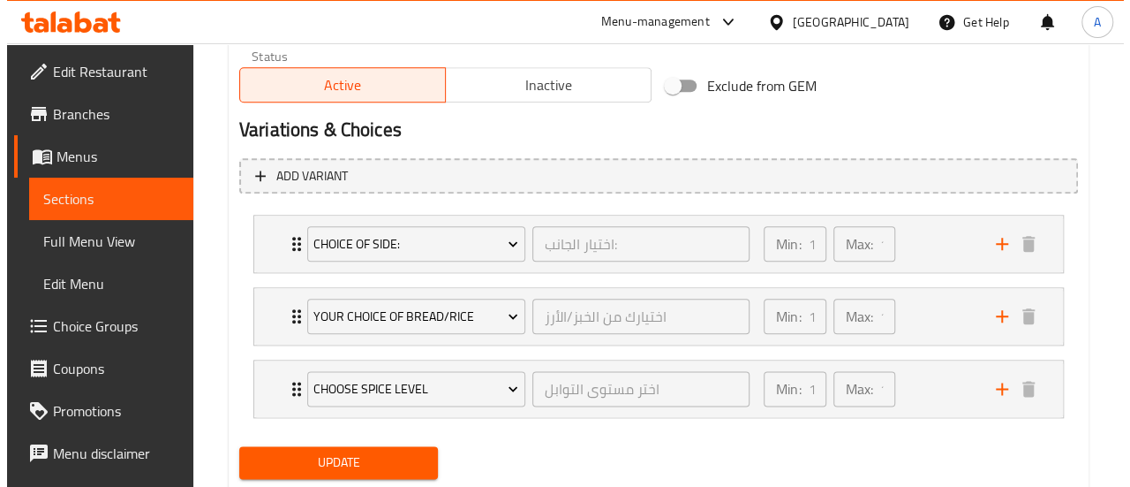
scroll to position [959, 0]
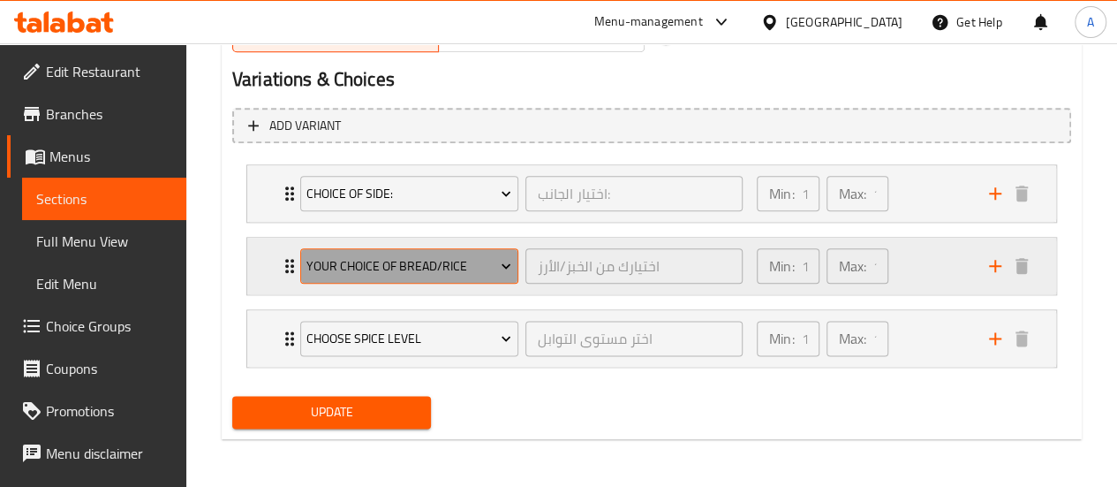
click at [448, 256] on span "Your Choice of Bread/Rice" at bounding box center [408, 266] width 205 height 22
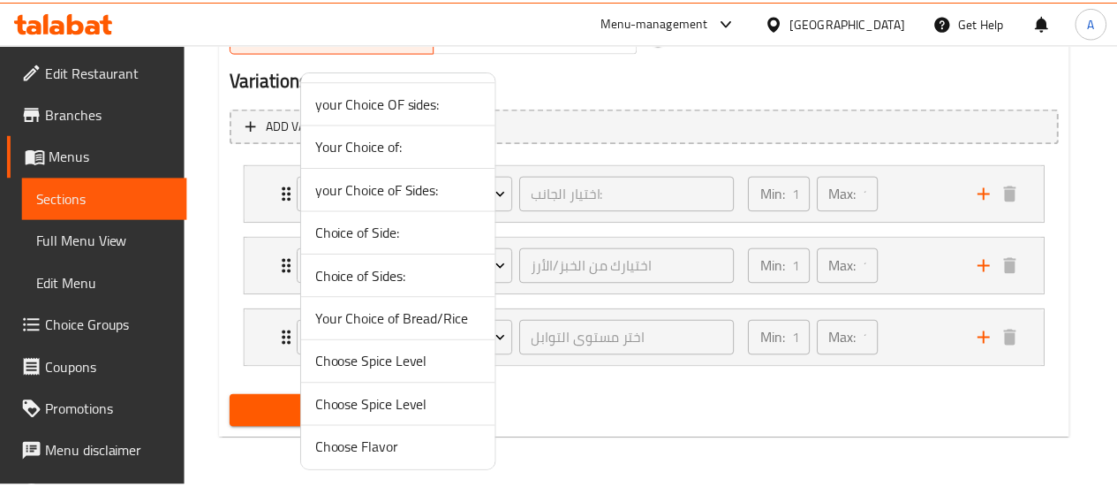
scroll to position [128, 0]
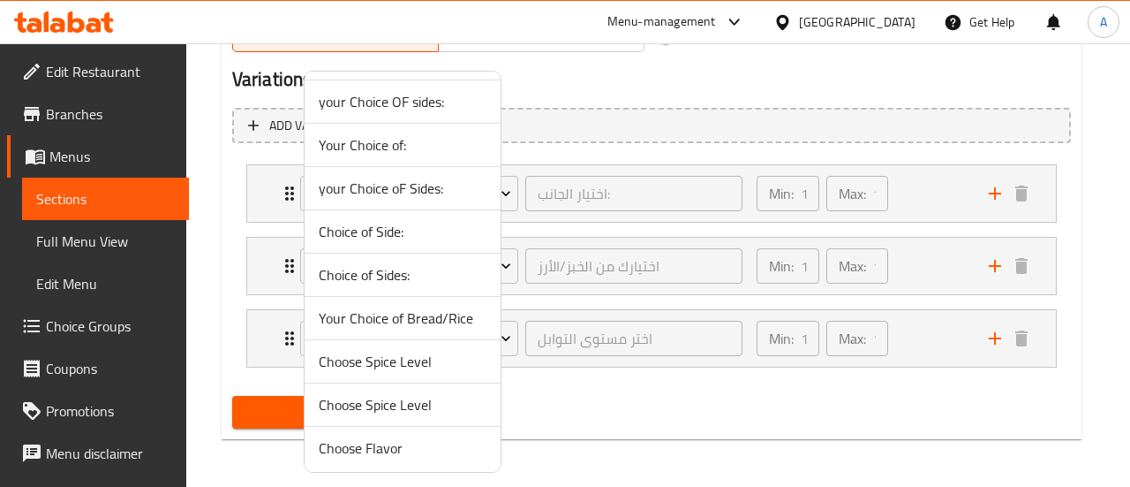
click at [646, 229] on div at bounding box center [565, 243] width 1130 height 487
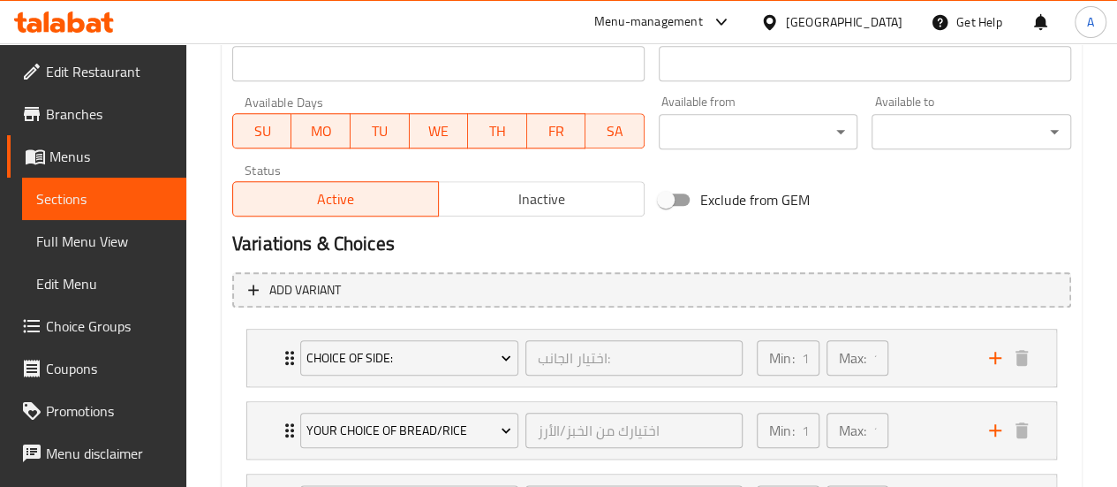
scroll to position [959, 0]
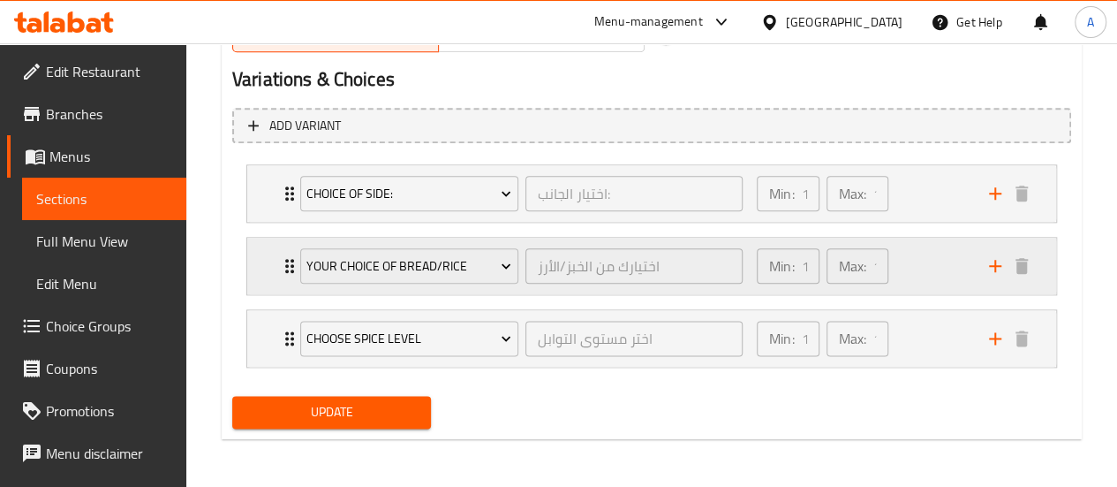
drag, startPoint x: 1037, startPoint y: 256, endPoint x: 1012, endPoint y: 267, distance: 26.9
click at [1035, 222] on div "Your Choice of Bread/Rice اختيارك من الخبز/الأرز ​ Min: 1 ​ Max: 1 ​" at bounding box center [651, 193] width 809 height 57
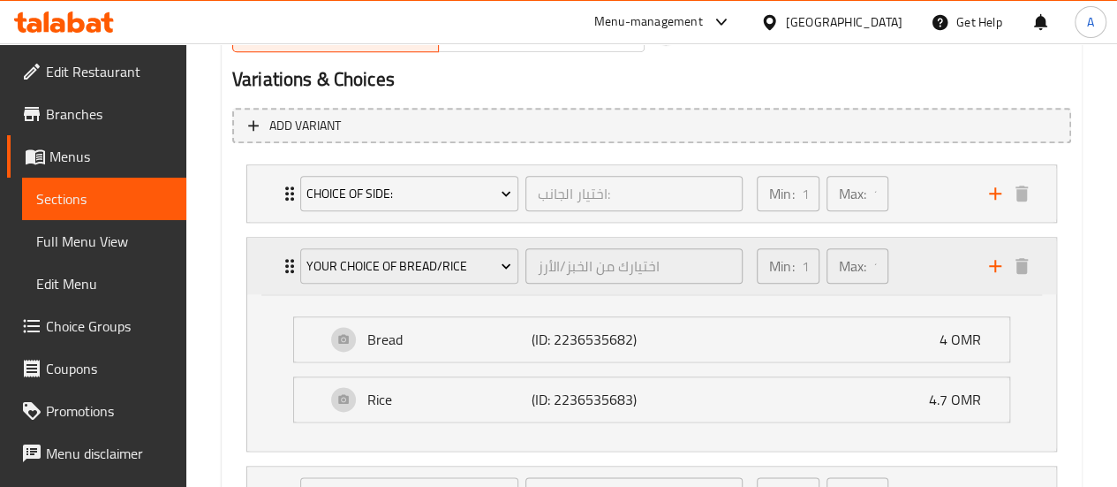
click at [1038, 268] on div "Your Choice of Bread/Rice اختيارك من الخبز/الأرز ​ Min: 1 ​ Max: 1 ​" at bounding box center [651, 266] width 809 height 57
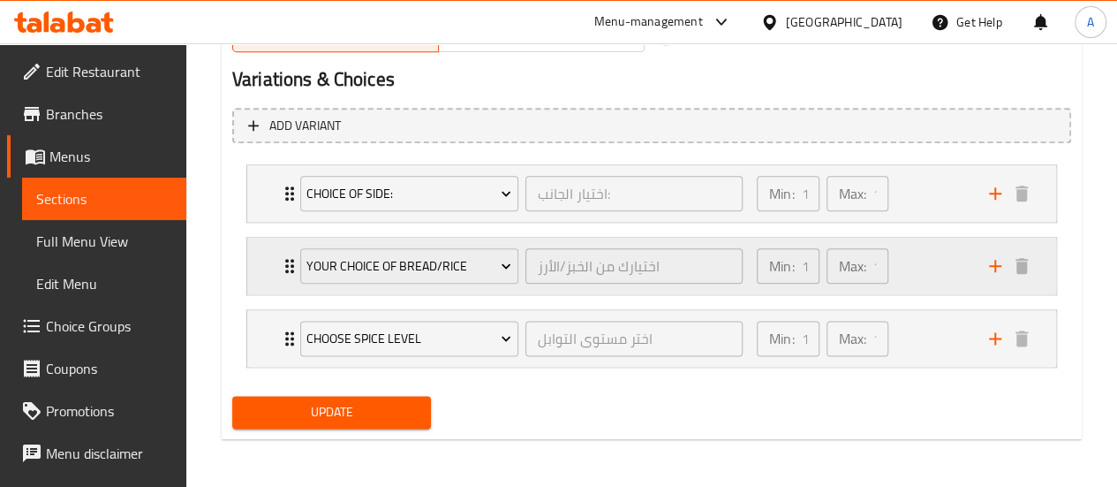
click at [1034, 222] on div "Your Choice of Bread/Rice اختيارك من الخبز/الأرز ​ Min: 1 ​ Max: 1 ​" at bounding box center [651, 193] width 809 height 57
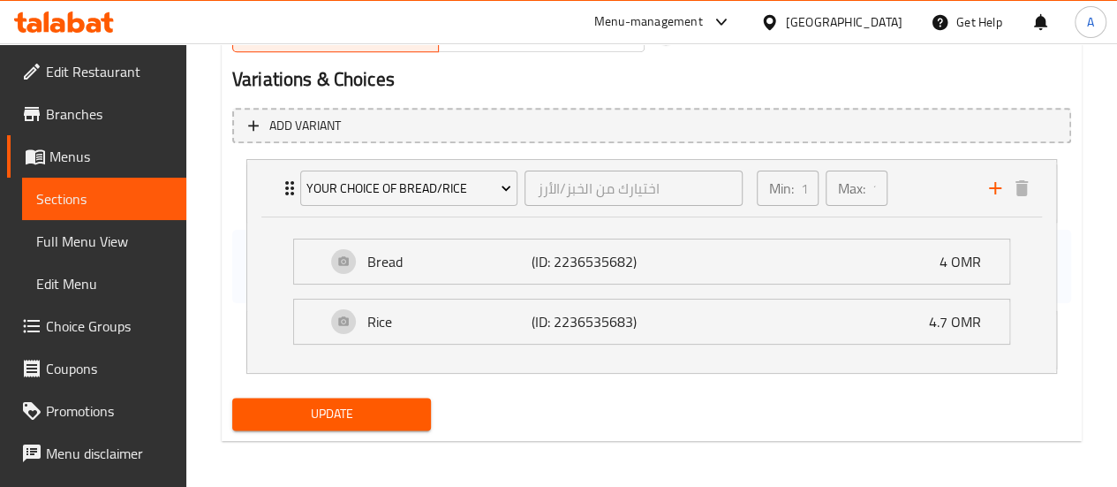
click at [990, 292] on div "Choice of Side: اختيار [PERSON_NAME]: ​ Min: 1 ​ Max: 1 ​ Bread (ID: 2228767698…" at bounding box center [651, 266] width 839 height 219
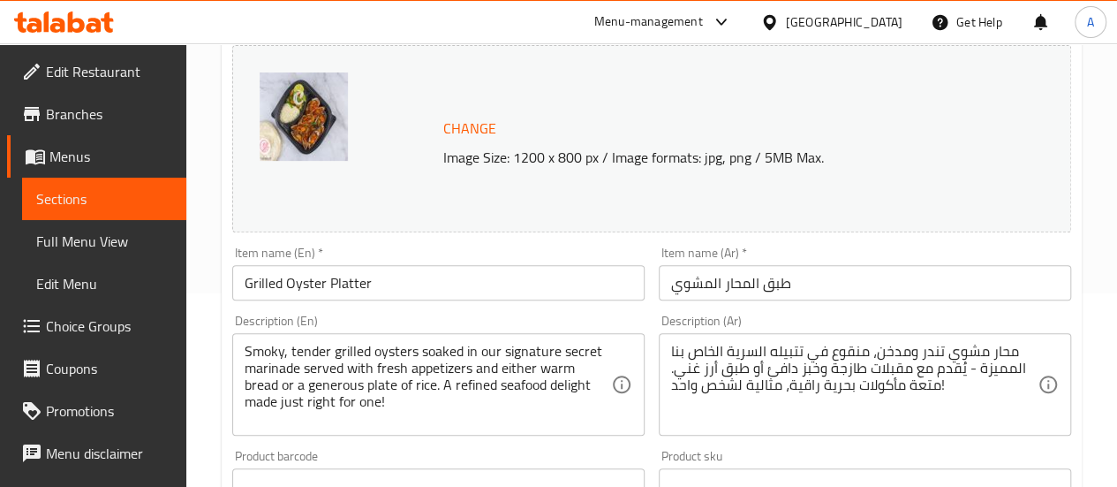
scroll to position [0, 0]
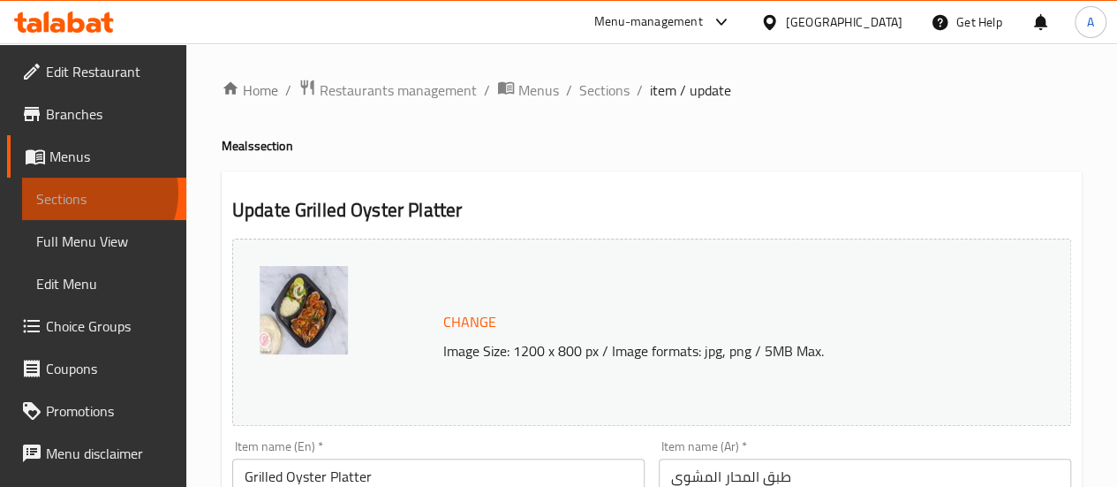
click at [91, 192] on span "Sections" at bounding box center [104, 198] width 136 height 21
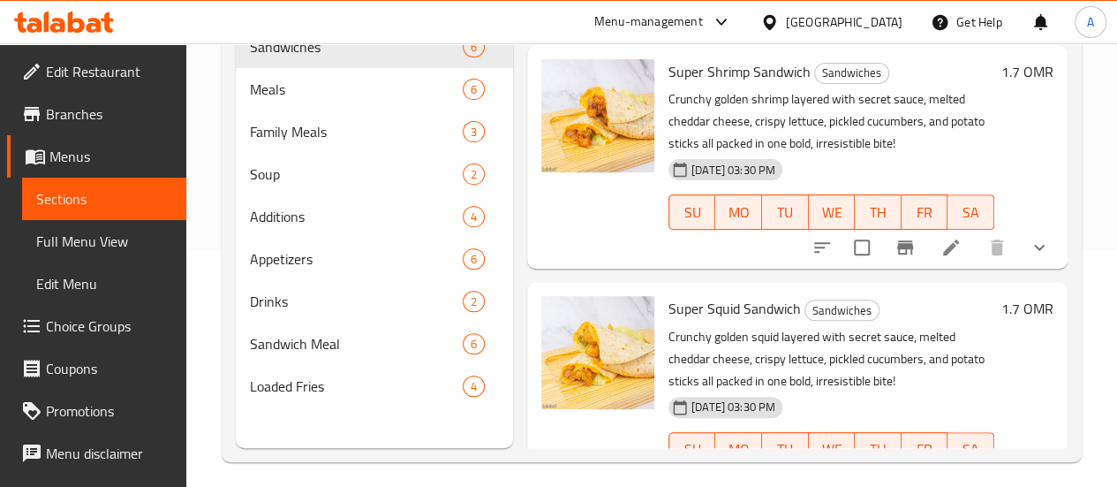
scroll to position [247, 0]
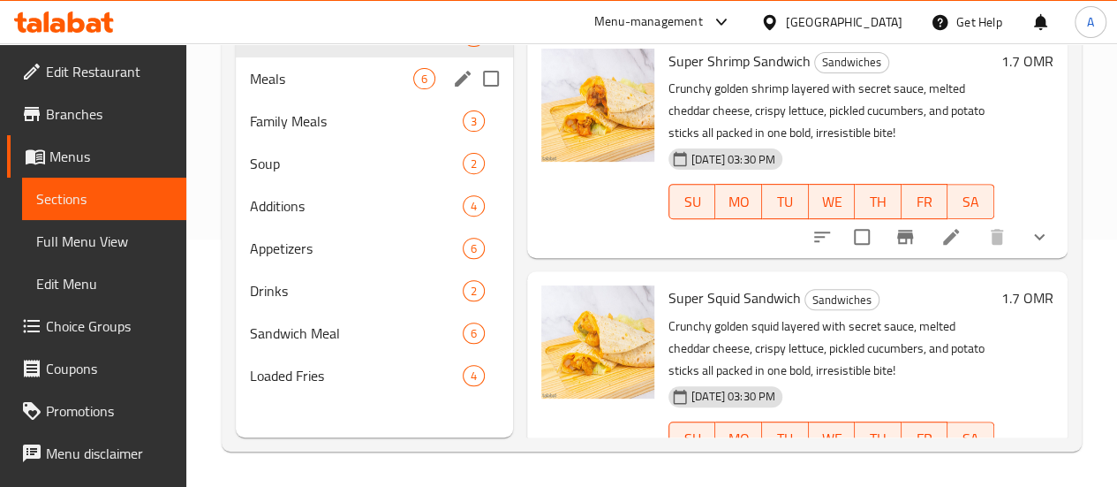
drag, startPoint x: 274, startPoint y: 101, endPoint x: 366, endPoint y: 119, distance: 93.7
click at [274, 89] on span "Meals" at bounding box center [331, 78] width 163 height 21
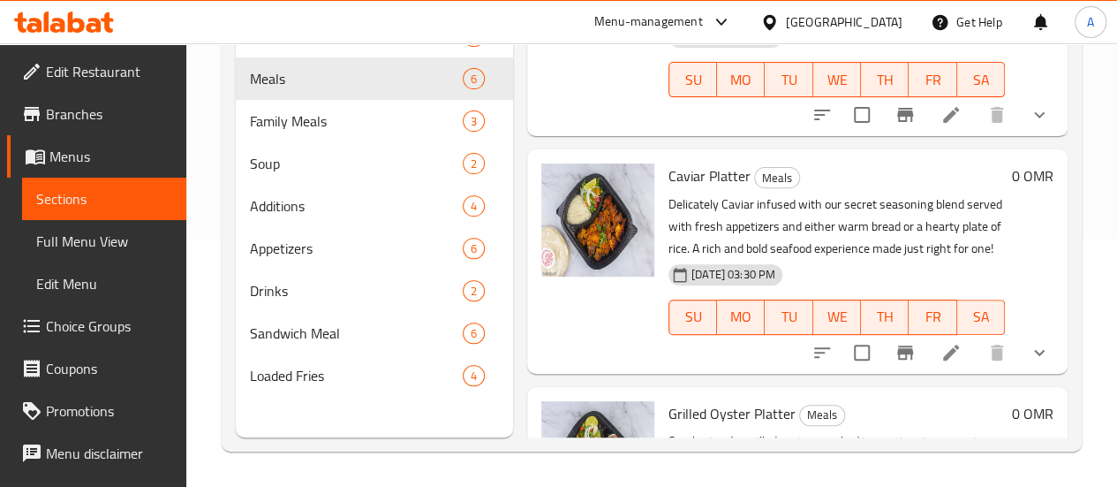
scroll to position [1094, 0]
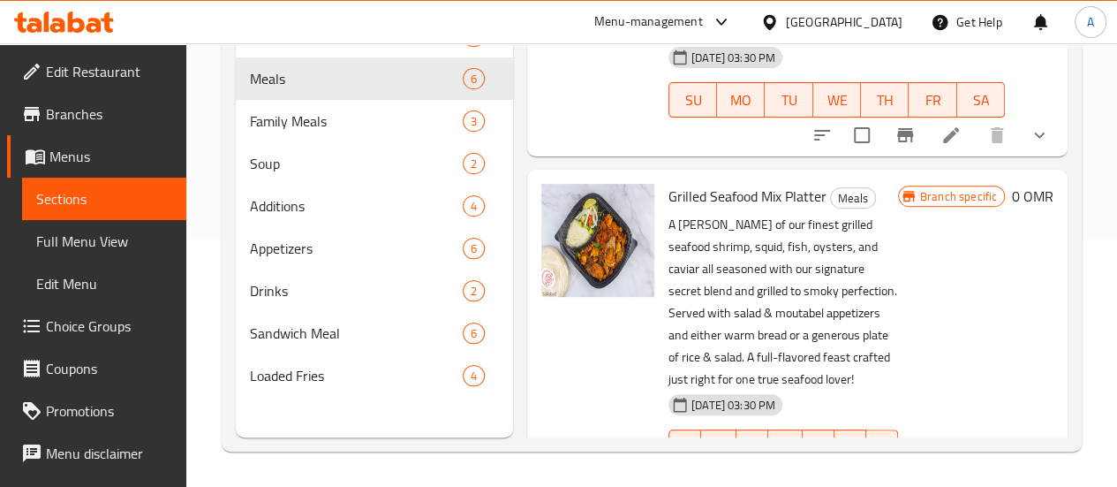
click at [940, 472] on icon at bounding box center [950, 482] width 21 height 21
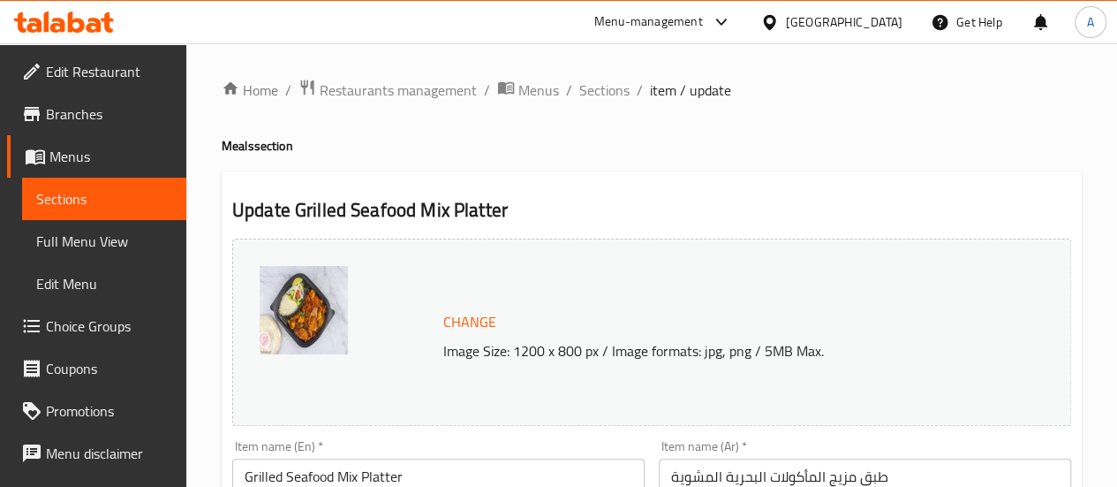
click at [148, 185] on link "Sections" at bounding box center [104, 198] width 164 height 42
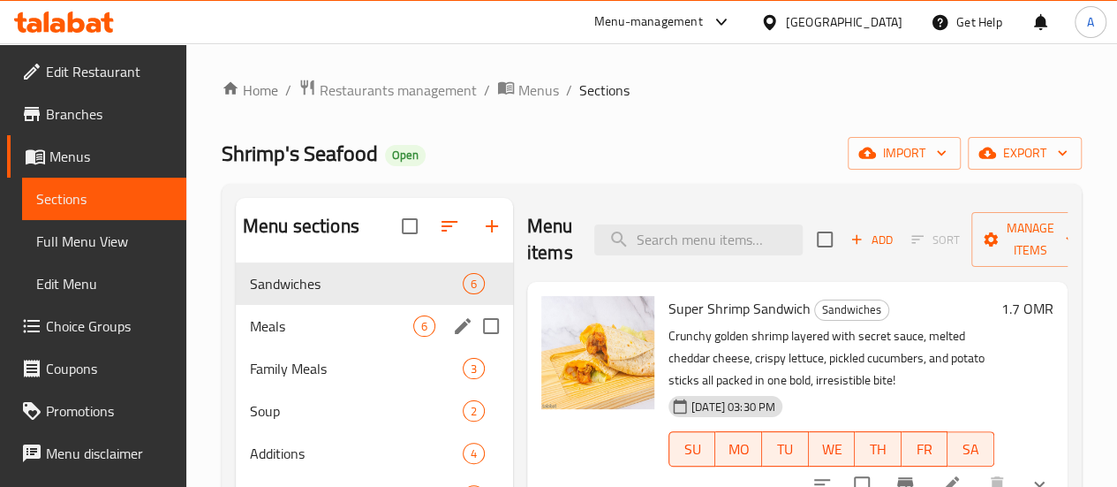
click at [312, 347] on div "Meals 6" at bounding box center [374, 326] width 277 height 42
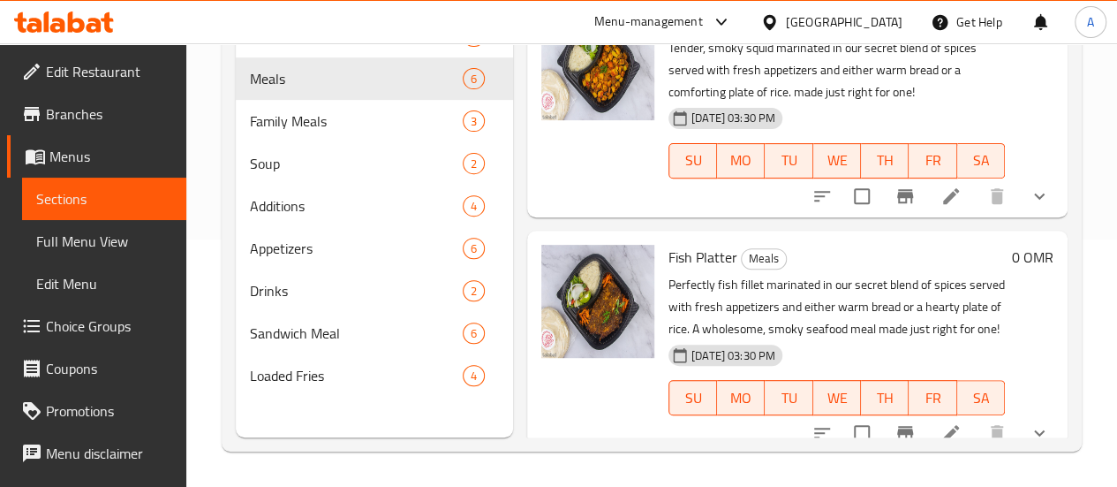
scroll to position [299, 0]
